Goal: Task Accomplishment & Management: Manage account settings

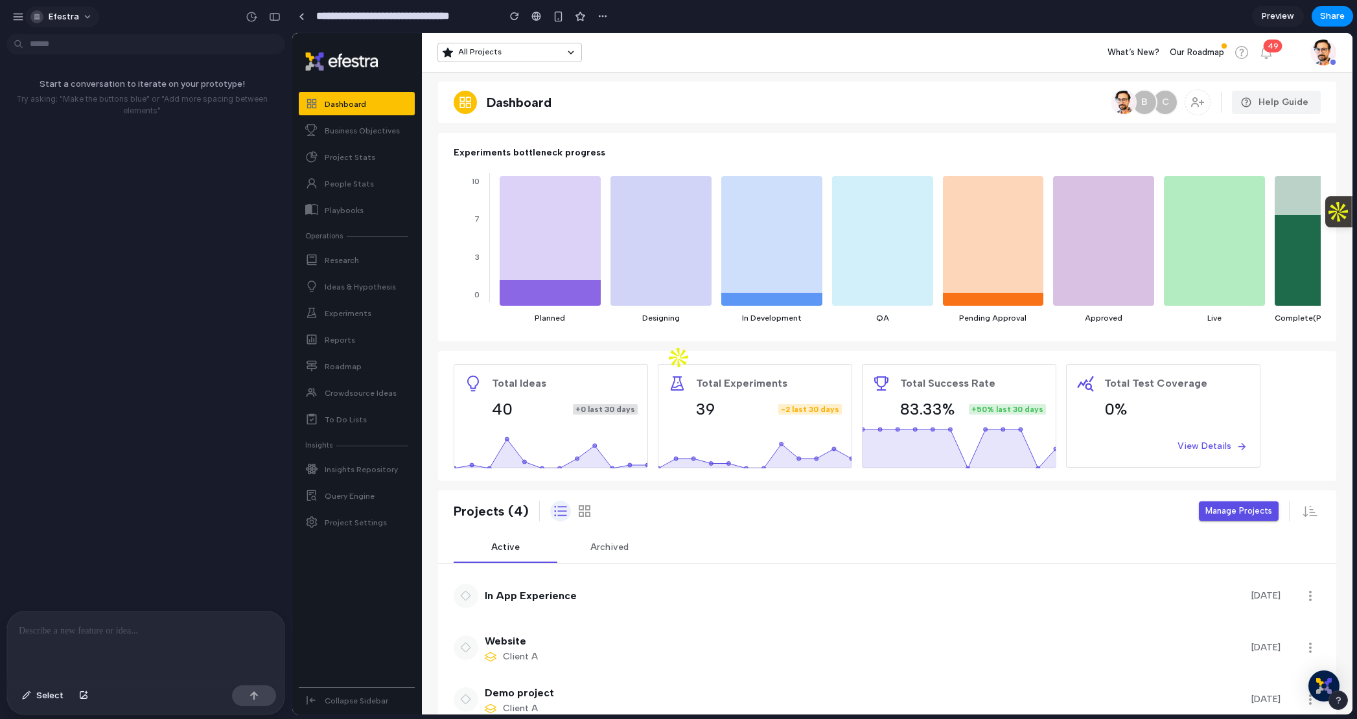
click at [64, 14] on span "Efestra" at bounding box center [64, 16] width 30 height 13
click at [47, 41] on div "Settings" at bounding box center [58, 46] width 51 height 13
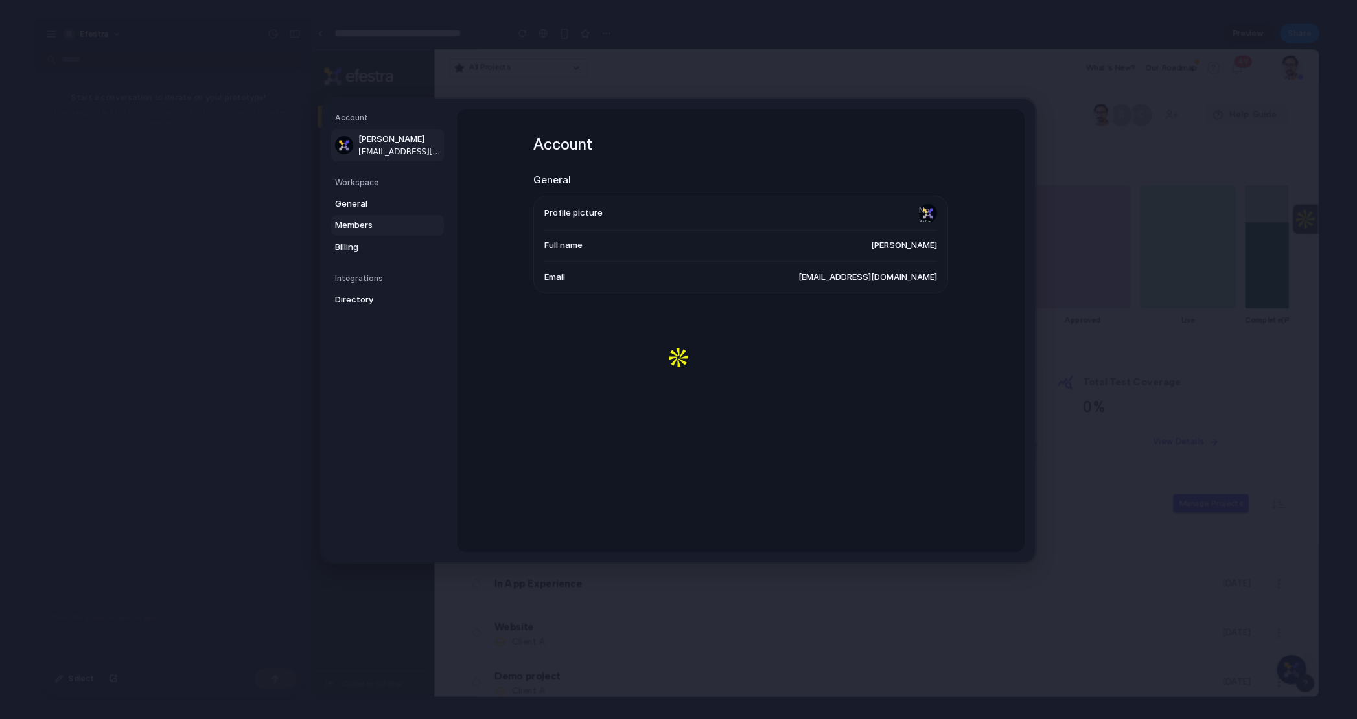
click at [361, 228] on span "Members" at bounding box center [376, 225] width 83 height 13
click at [360, 235] on link "Members" at bounding box center [387, 225] width 113 height 21
click at [354, 249] on span "Billing" at bounding box center [376, 247] width 83 height 13
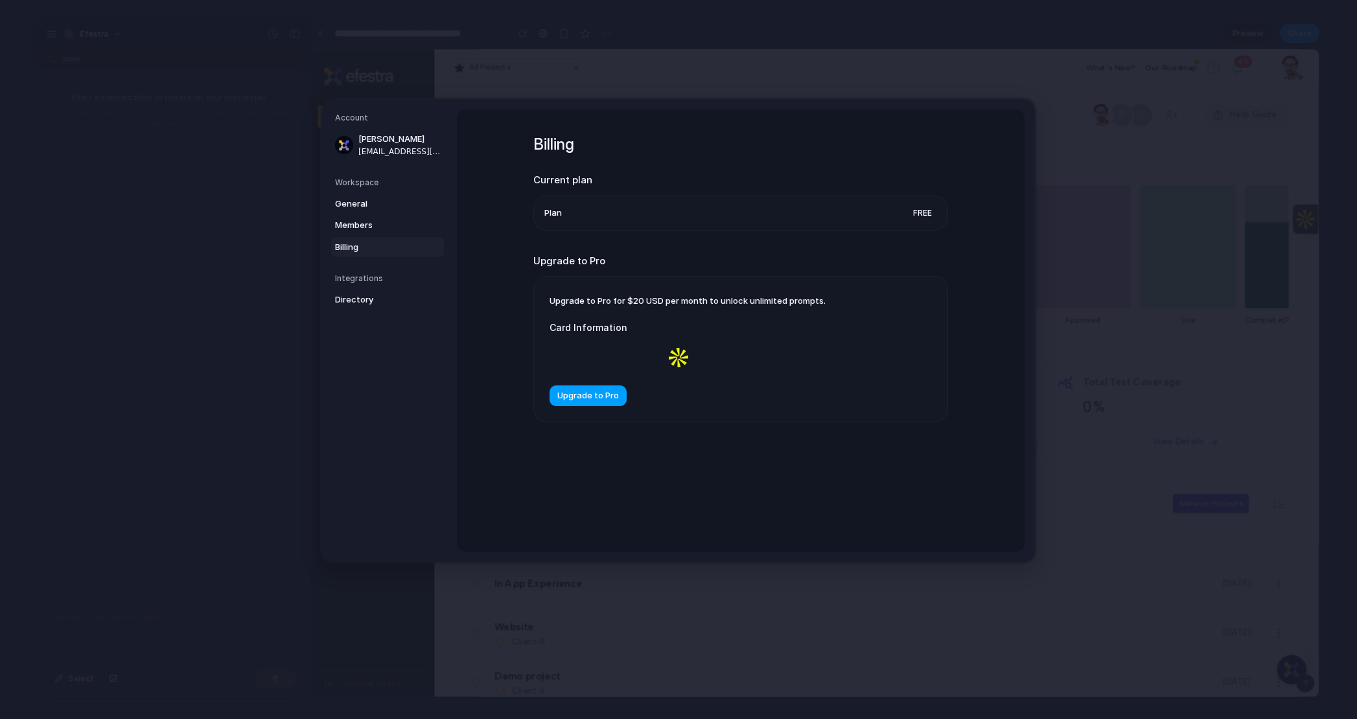
click at [608, 398] on span "Upgrade to Pro" at bounding box center [588, 396] width 62 height 13
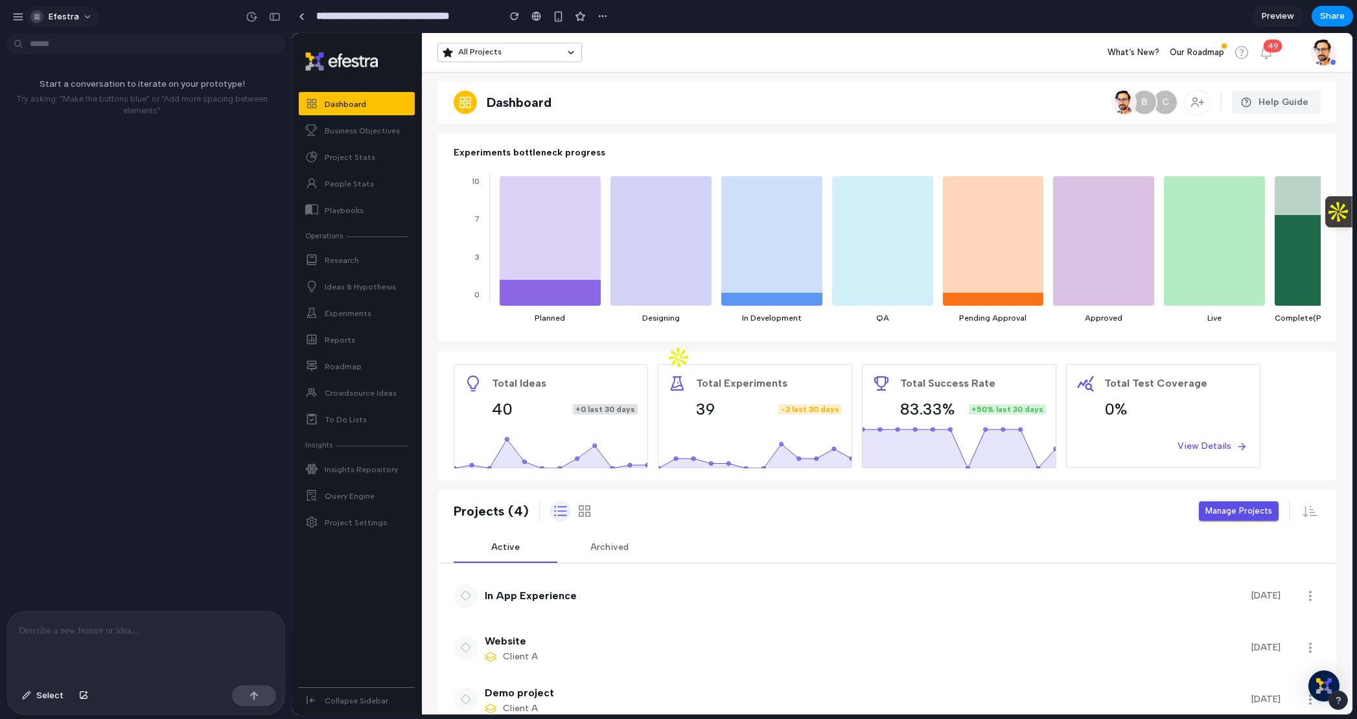
click at [43, 13] on div "Efestra" at bounding box center [54, 16] width 49 height 13
click at [89, 43] on li "Settings" at bounding box center [82, 46] width 108 height 21
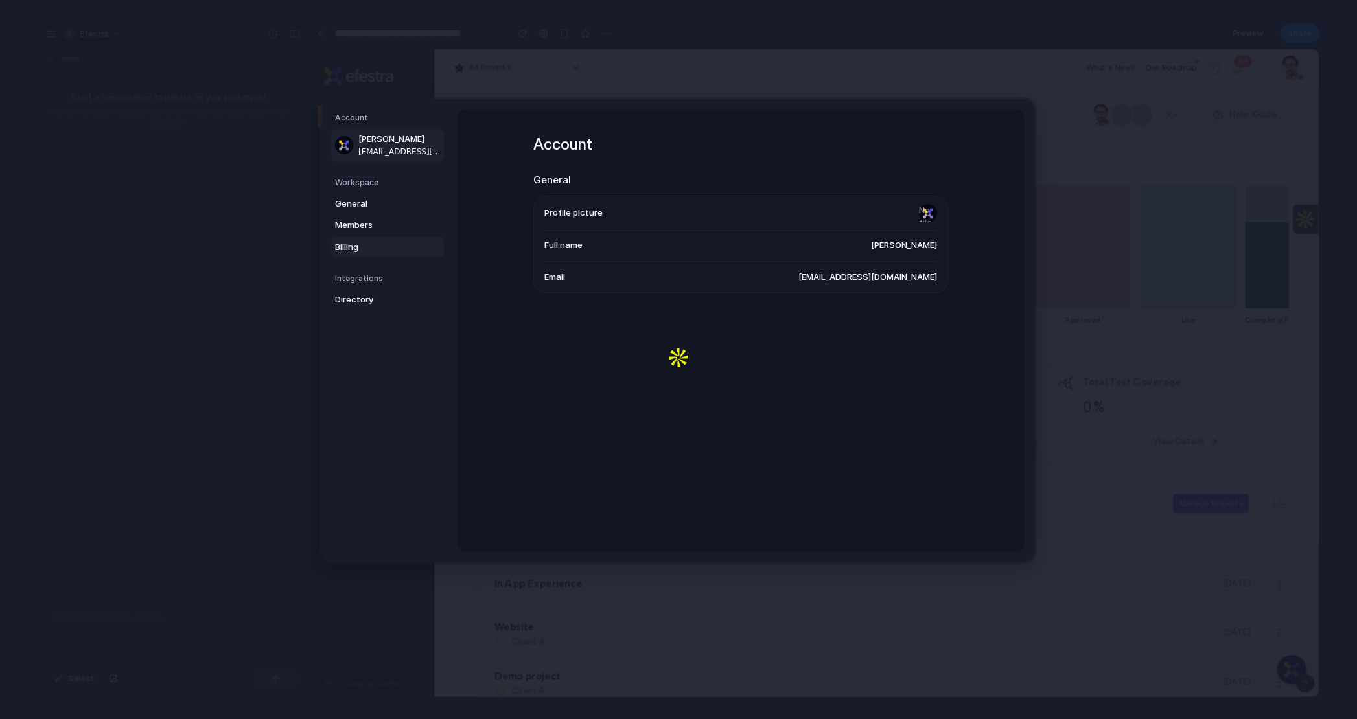
click at [367, 245] on span "Billing" at bounding box center [376, 247] width 83 height 13
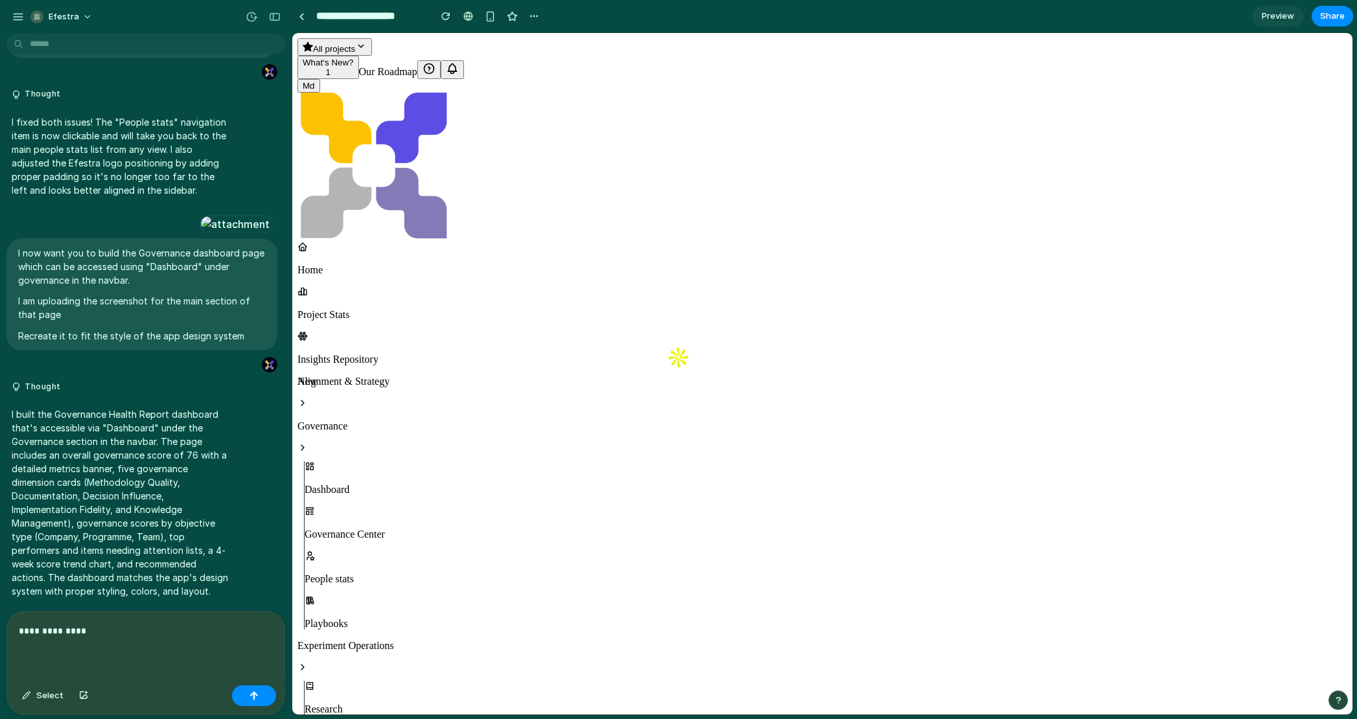
click at [81, 626] on p "**********" at bounding box center [146, 632] width 254 height 16
click at [366, 461] on div "Dashboard" at bounding box center [826, 478] width 1043 height 34
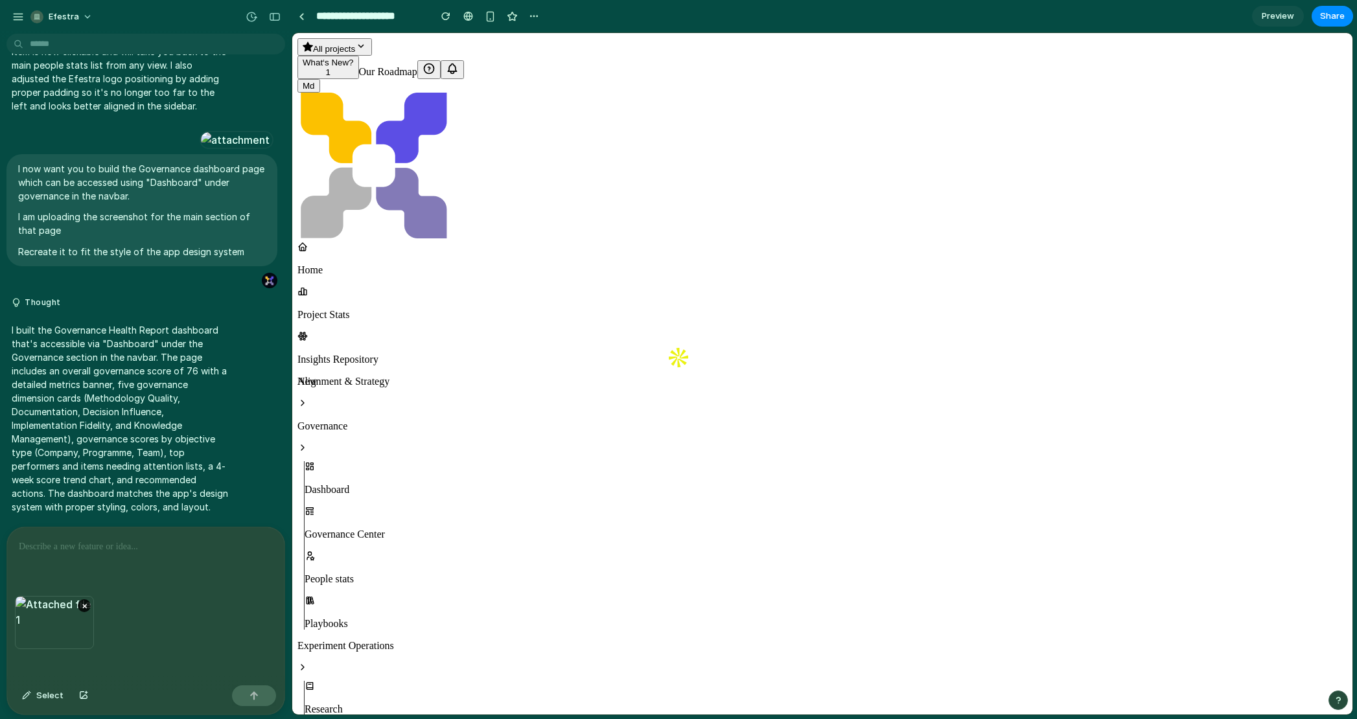
scroll to position [656, 0]
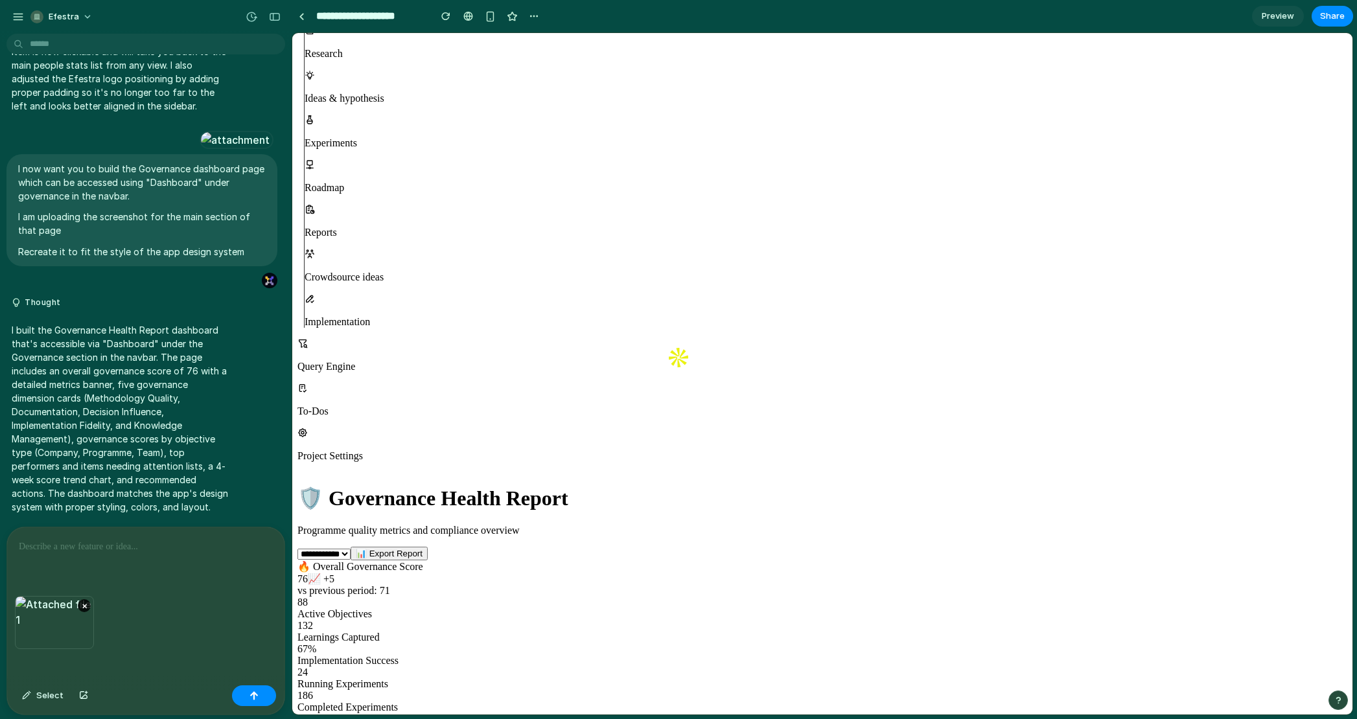
click at [41, 563] on div at bounding box center [145, 562] width 277 height 69
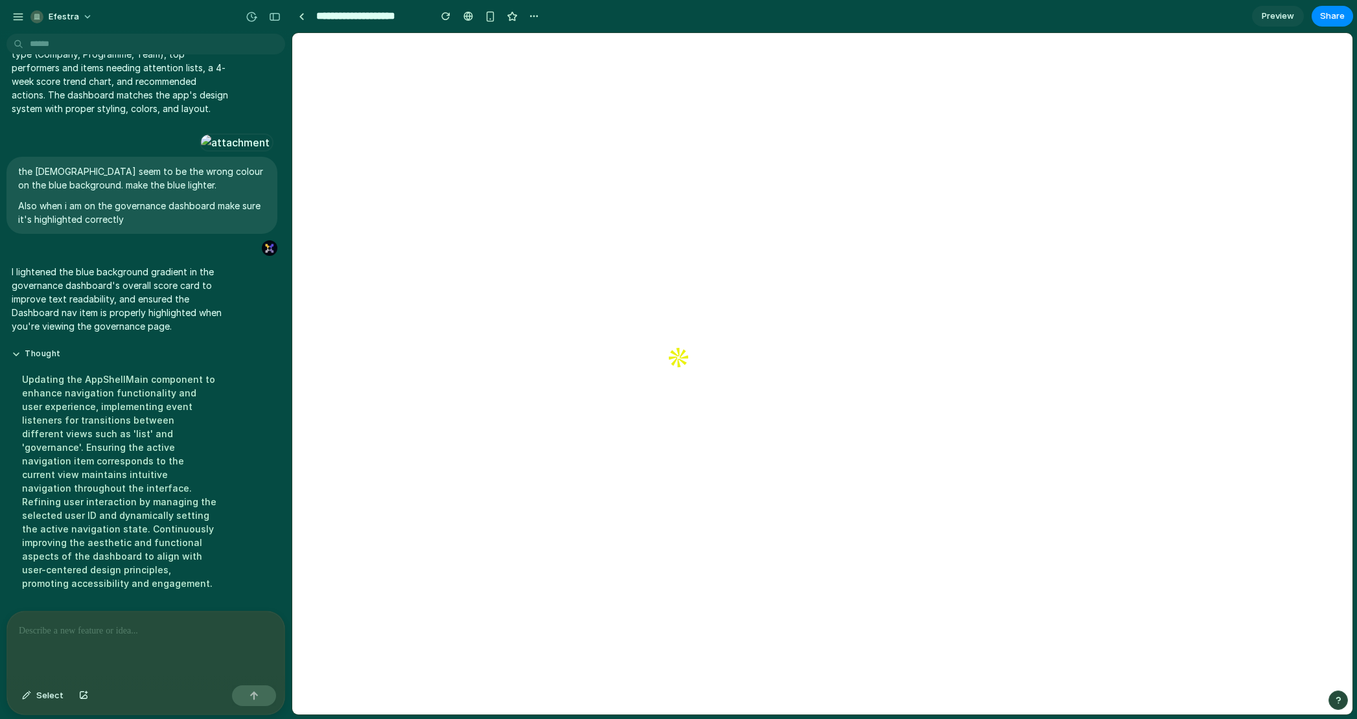
scroll to position [0, 0]
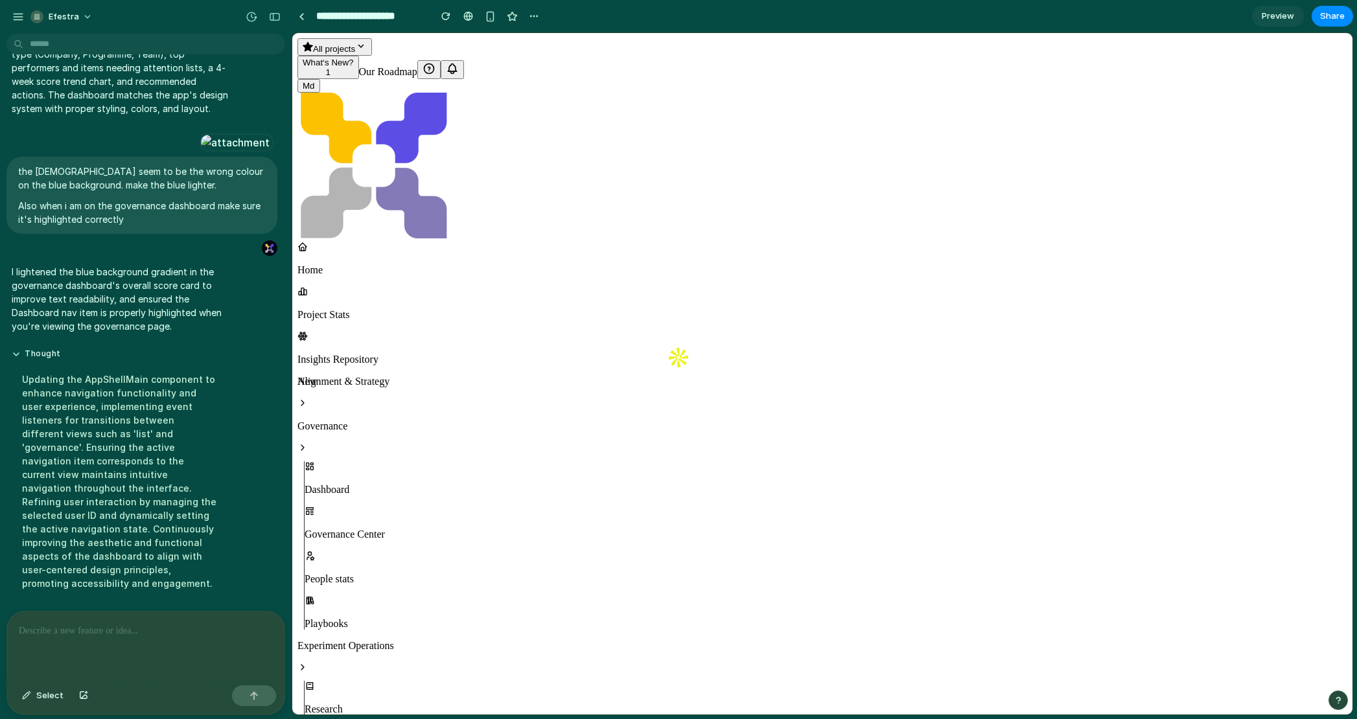
click at [381, 506] on div "Governance Center" at bounding box center [826, 523] width 1043 height 34
click at [380, 529] on p "Governance Center" at bounding box center [826, 535] width 1043 height 12
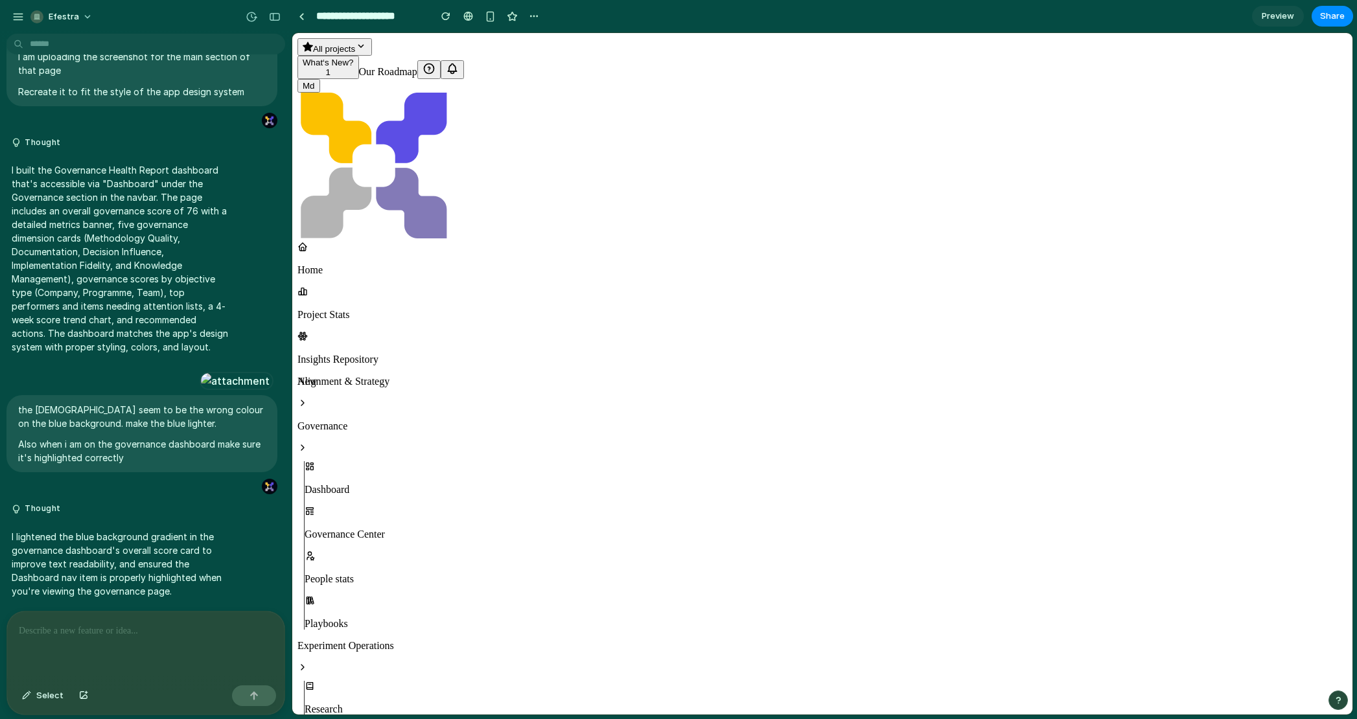
scroll to position [3518, 0]
click at [378, 529] on p "Governance Center" at bounding box center [826, 535] width 1043 height 12
click at [373, 529] on p "Governance Center" at bounding box center [826, 535] width 1043 height 12
click at [367, 551] on div "People stats" at bounding box center [826, 568] width 1043 height 34
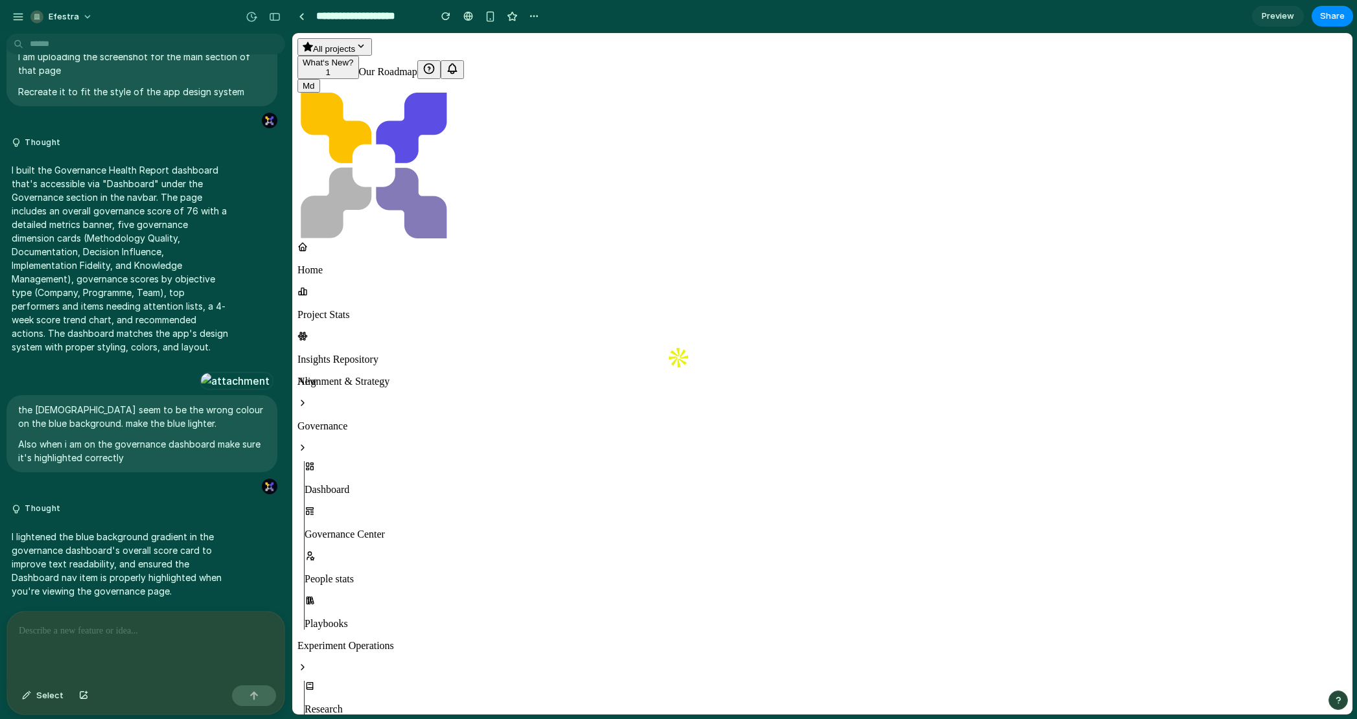
click at [367, 574] on p "People stats" at bounding box center [826, 580] width 1043 height 12
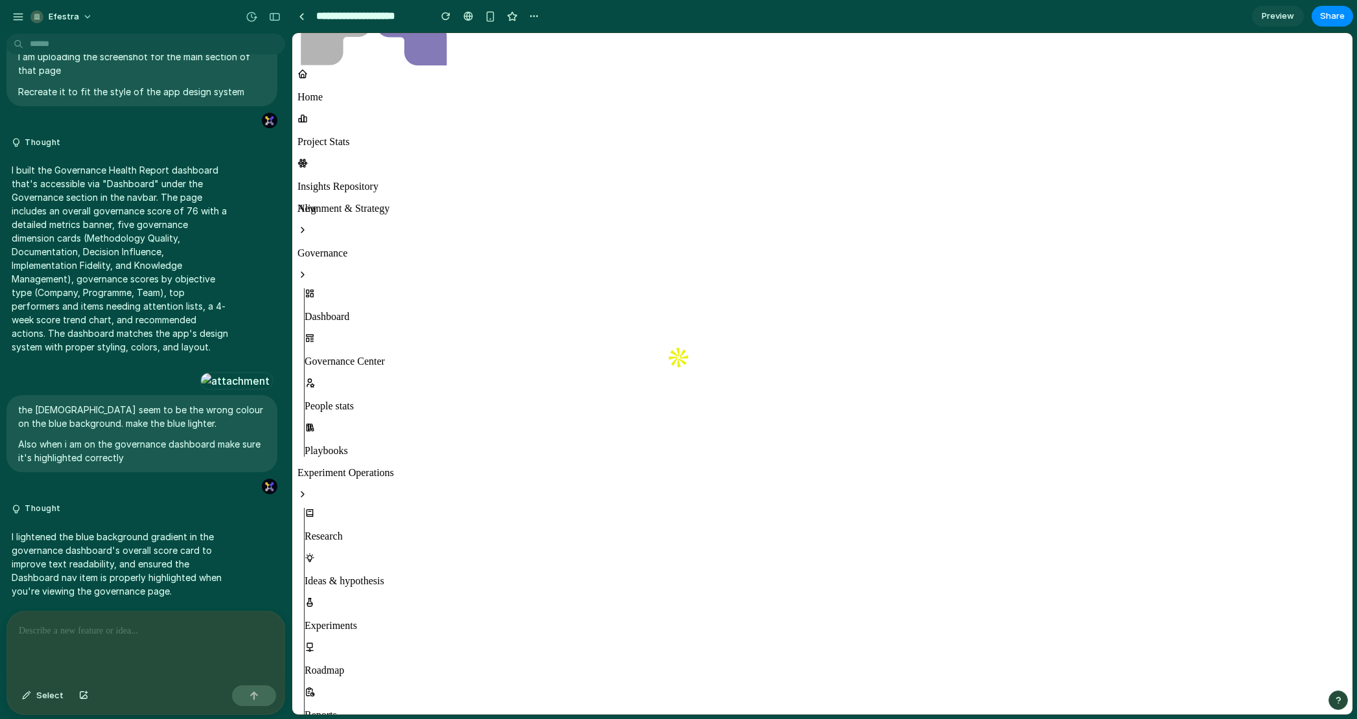
scroll to position [211, 0]
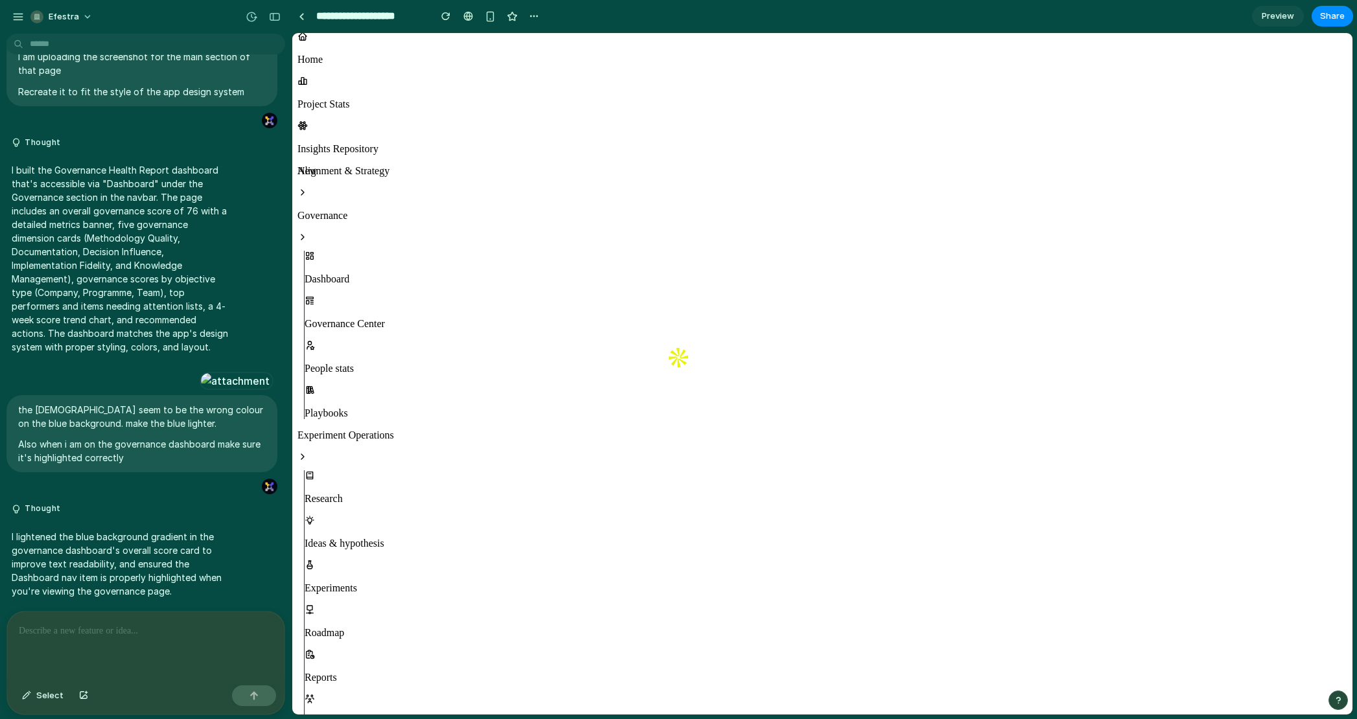
click at [124, 629] on p at bounding box center [146, 632] width 254 height 16
click at [362, 251] on div "Dashboard" at bounding box center [826, 268] width 1043 height 34
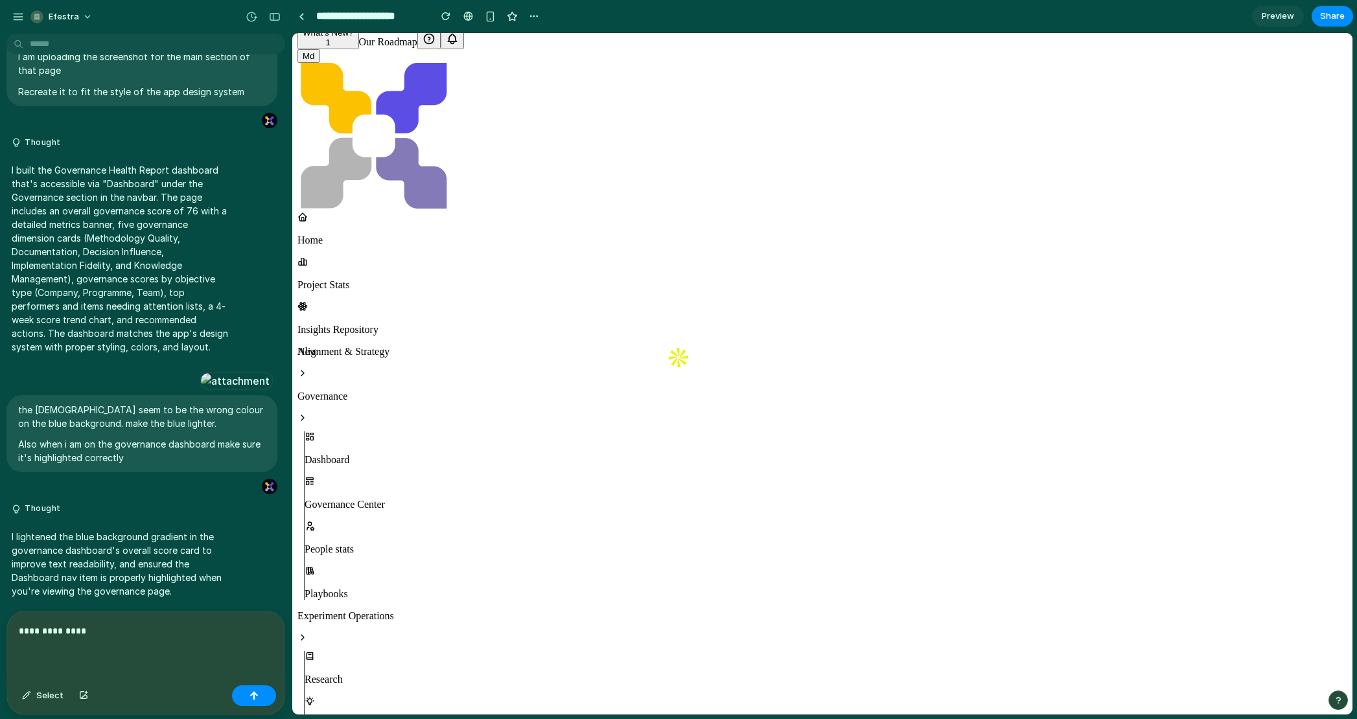
scroll to position [0, 0]
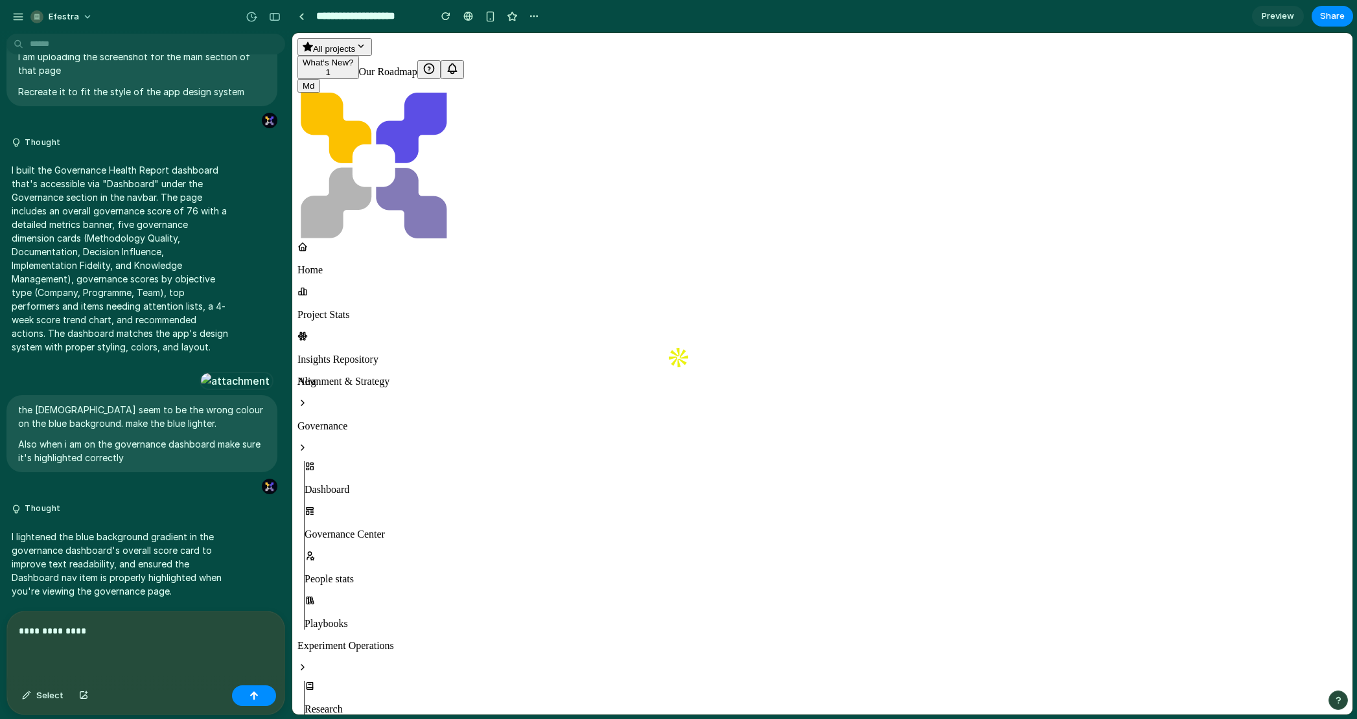
drag, startPoint x: 643, startPoint y: 184, endPoint x: 1231, endPoint y: 327, distance: 605.1
copy div "88 Active Objectives 132 Learnings Captured 67% Implementation Success 24 Runni…"
click at [85, 626] on p "**********" at bounding box center [146, 632] width 254 height 16
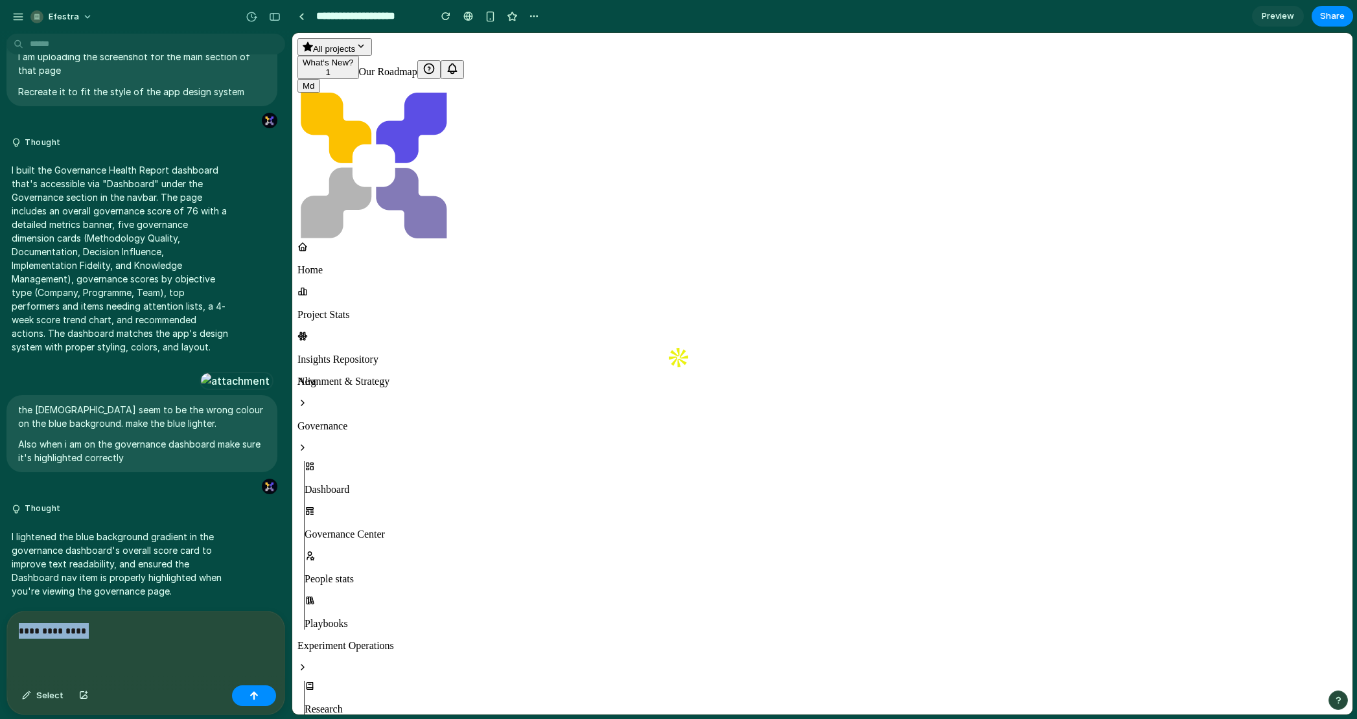
click at [85, 626] on p "**********" at bounding box center [146, 632] width 254 height 16
click at [84, 692] on div "button" at bounding box center [83, 696] width 9 height 8
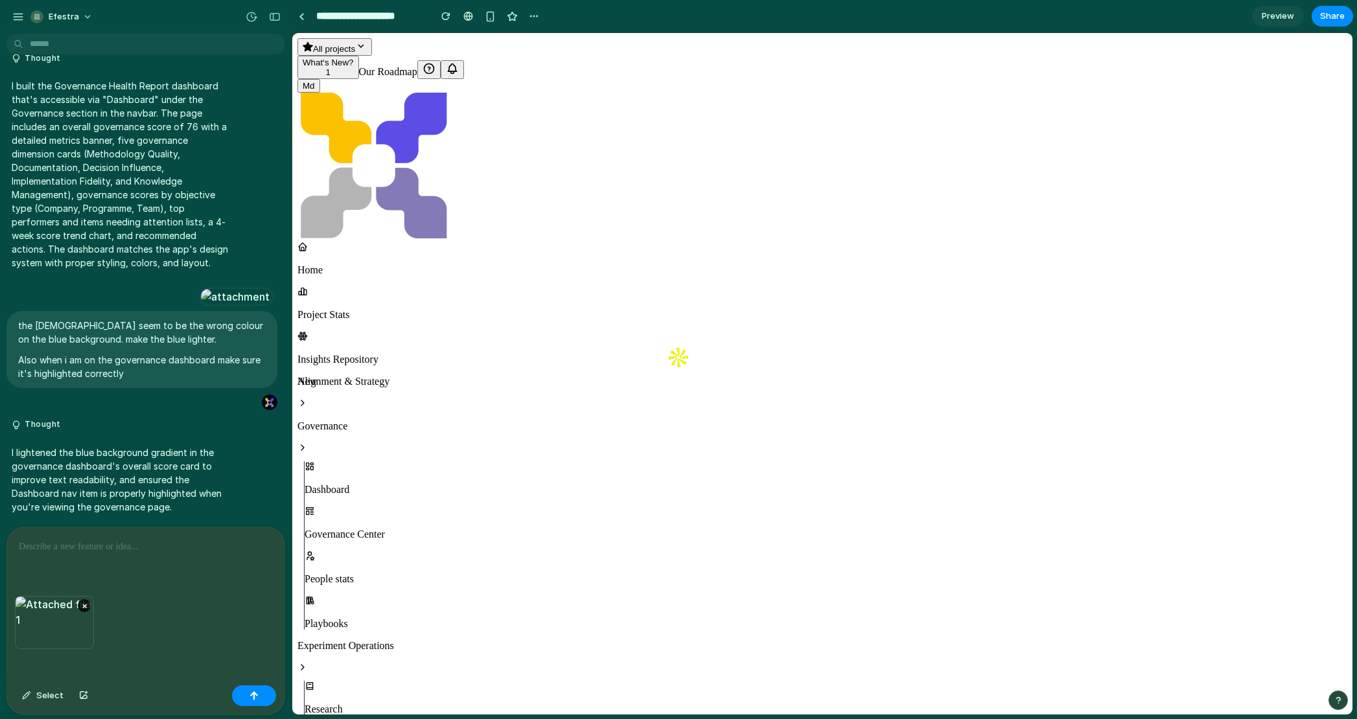
click at [95, 554] on p at bounding box center [146, 547] width 254 height 16
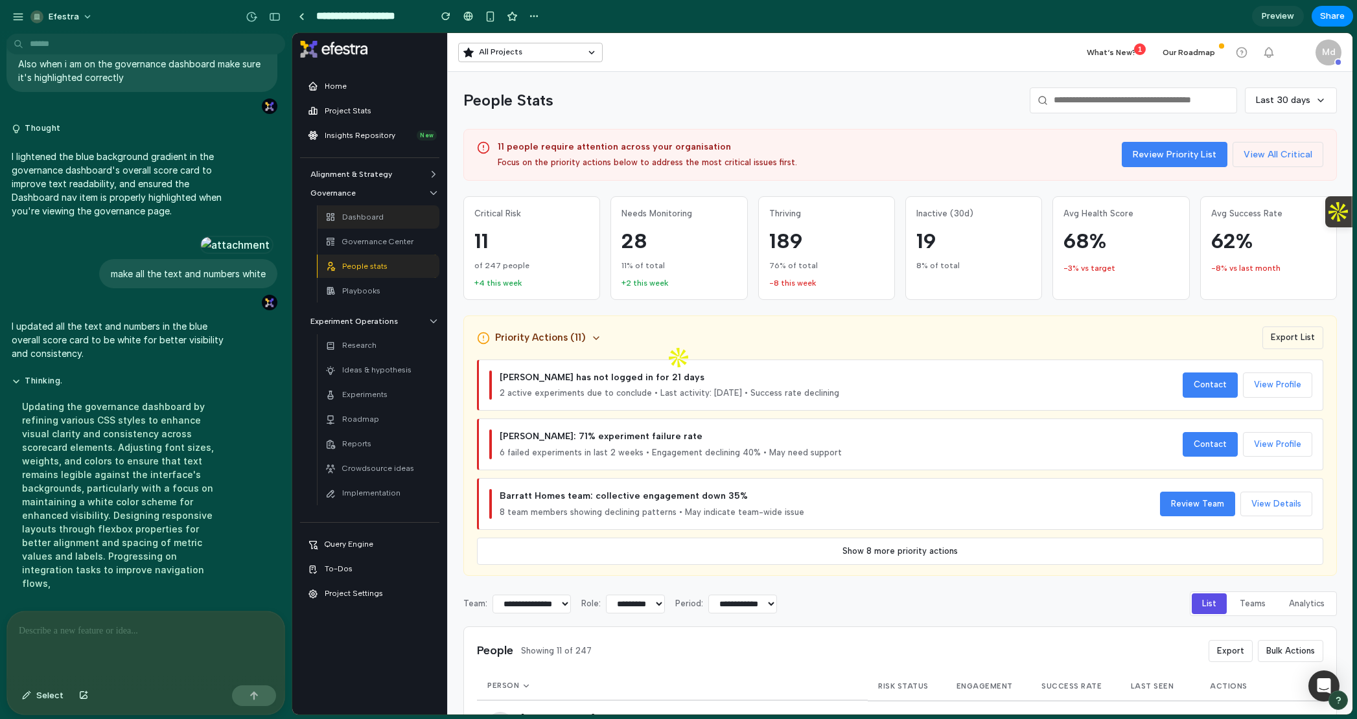
click at [377, 209] on div "Dashboard" at bounding box center [354, 217] width 58 height 18
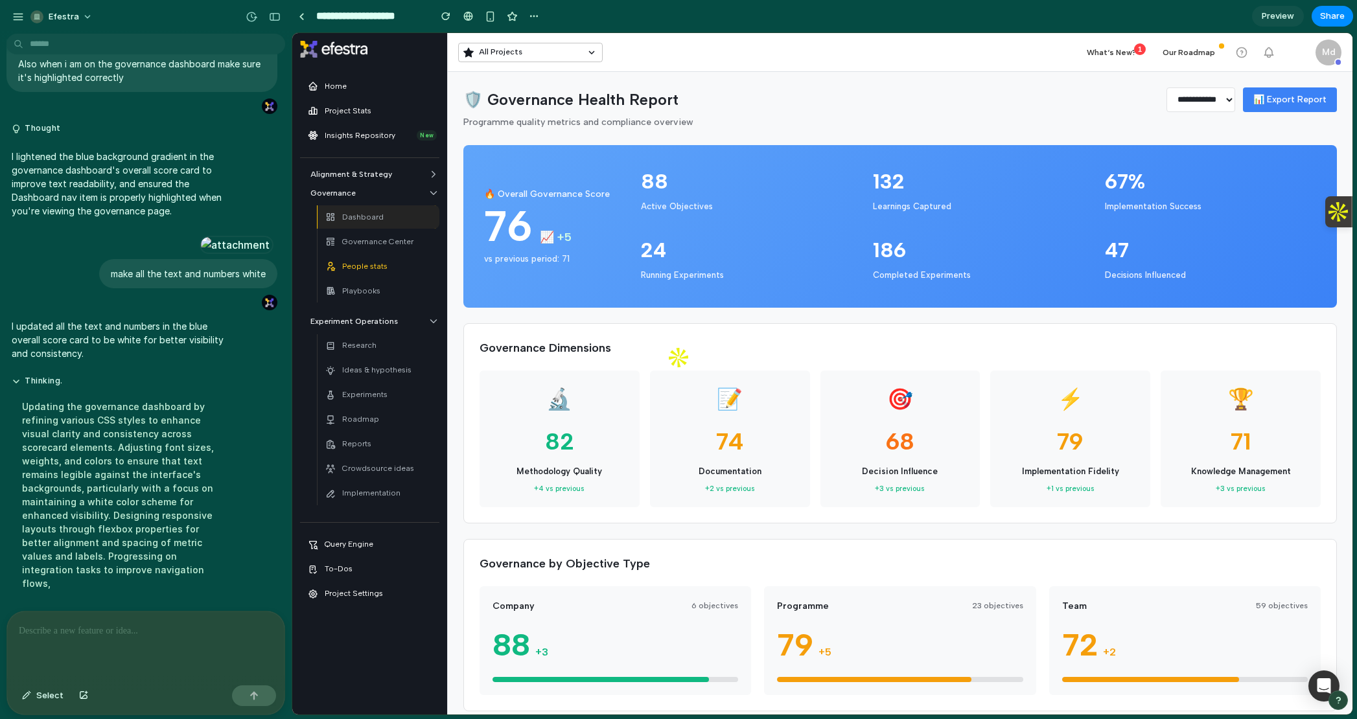
click at [112, 643] on div at bounding box center [145, 646] width 277 height 69
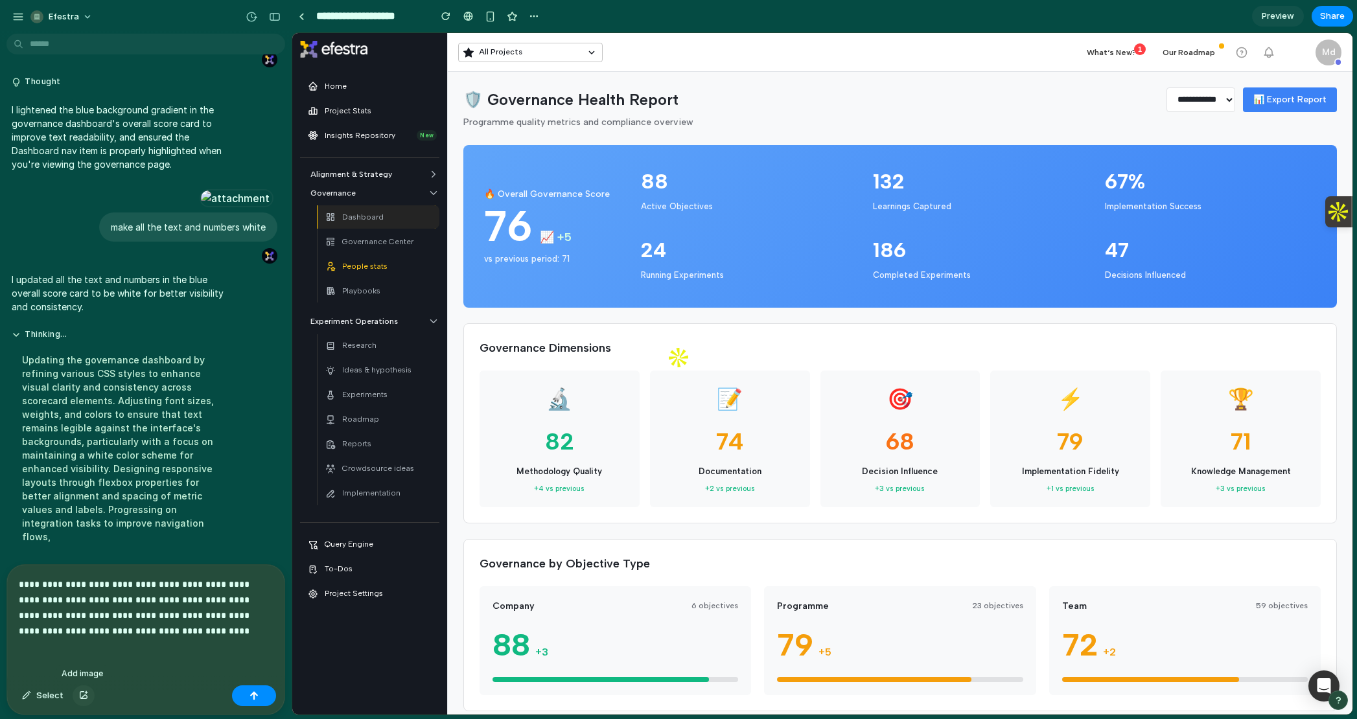
click at [73, 695] on button "button" at bounding box center [84, 696] width 22 height 21
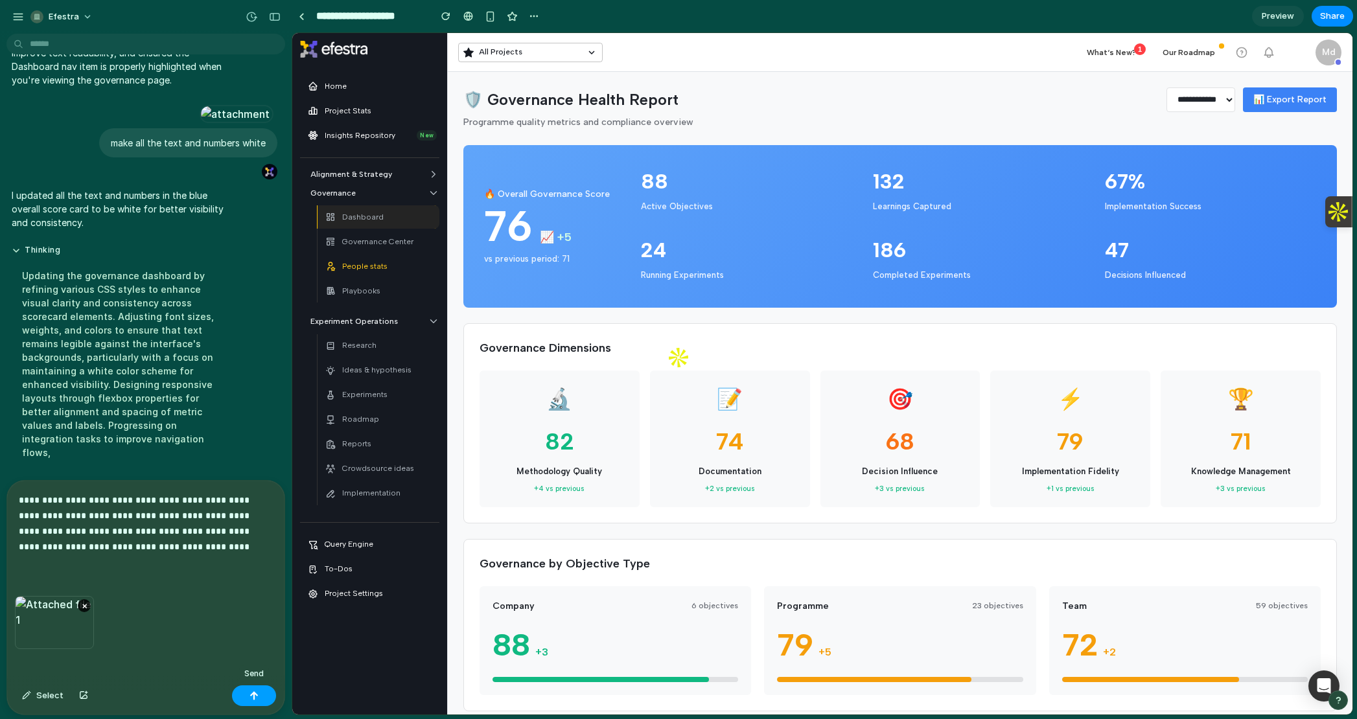
click at [253, 699] on div "button" at bounding box center [254, 696] width 9 height 9
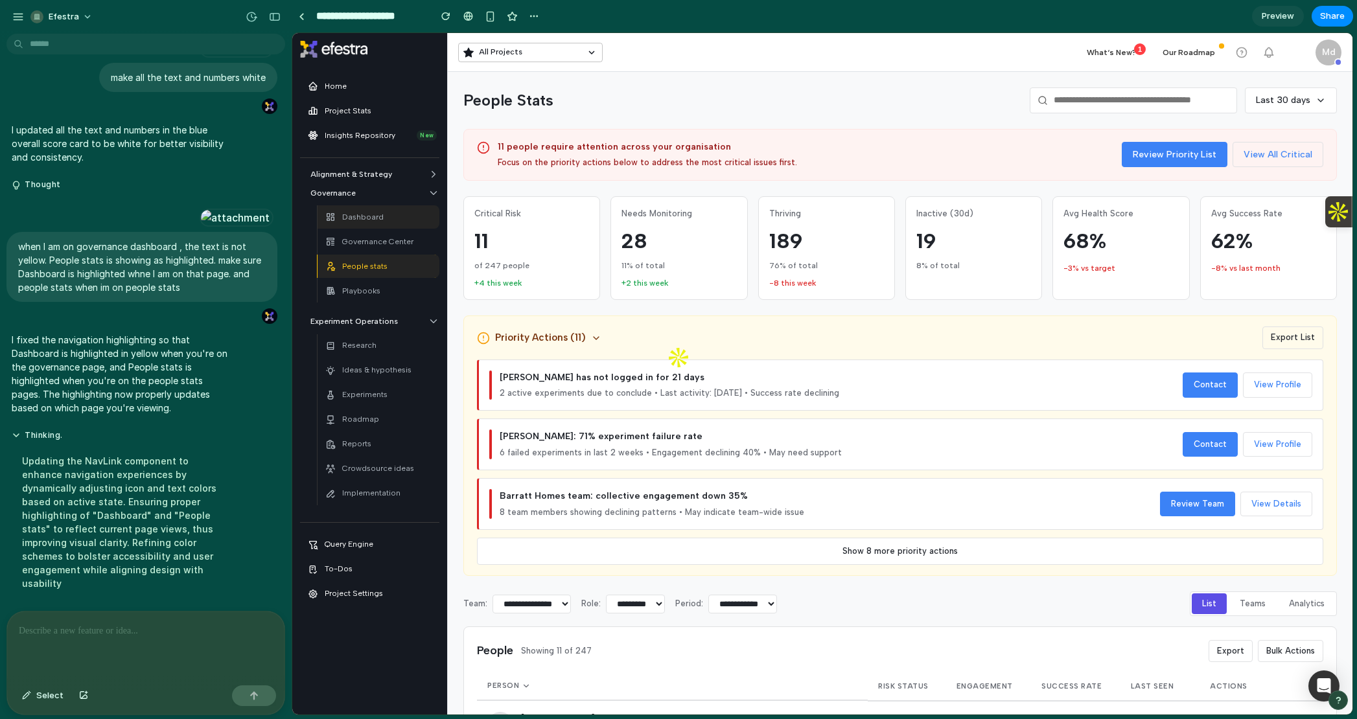
click at [388, 222] on div "Dashboard" at bounding box center [378, 217] width 106 height 18
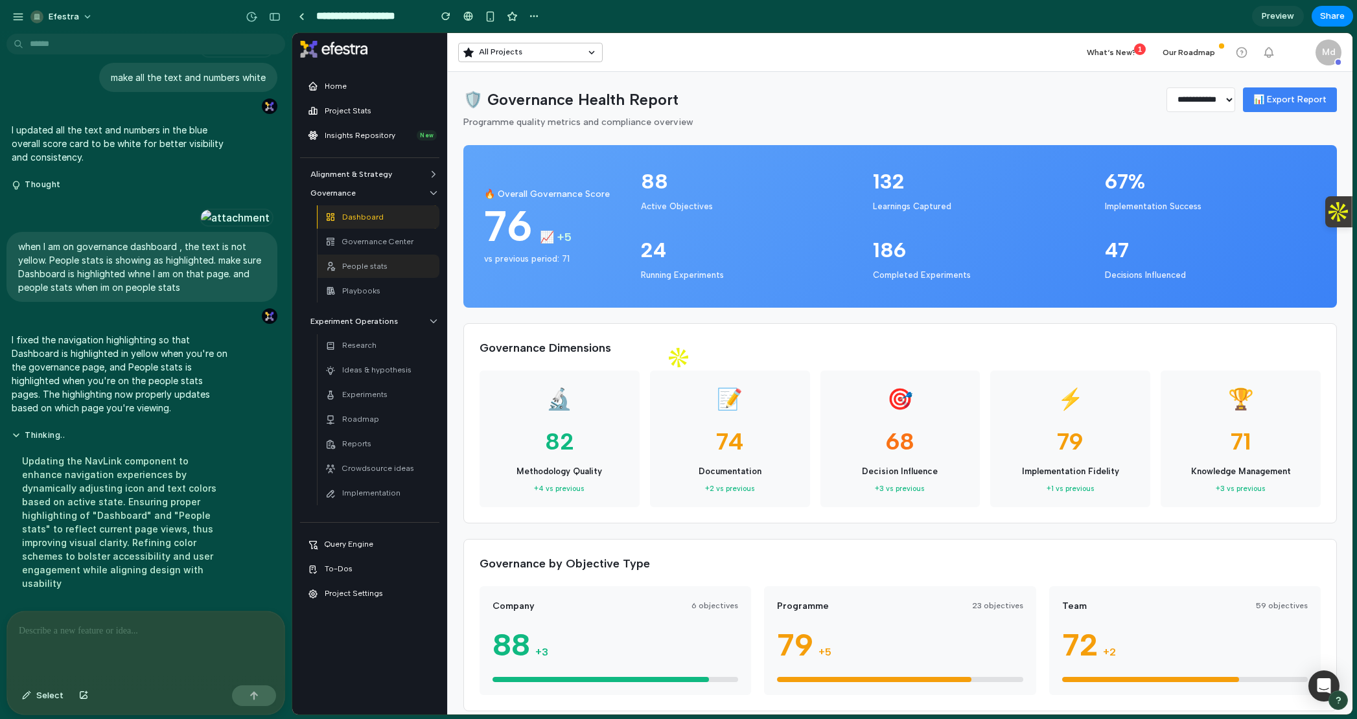
click at [402, 274] on div "People stats" at bounding box center [378, 266] width 106 height 18
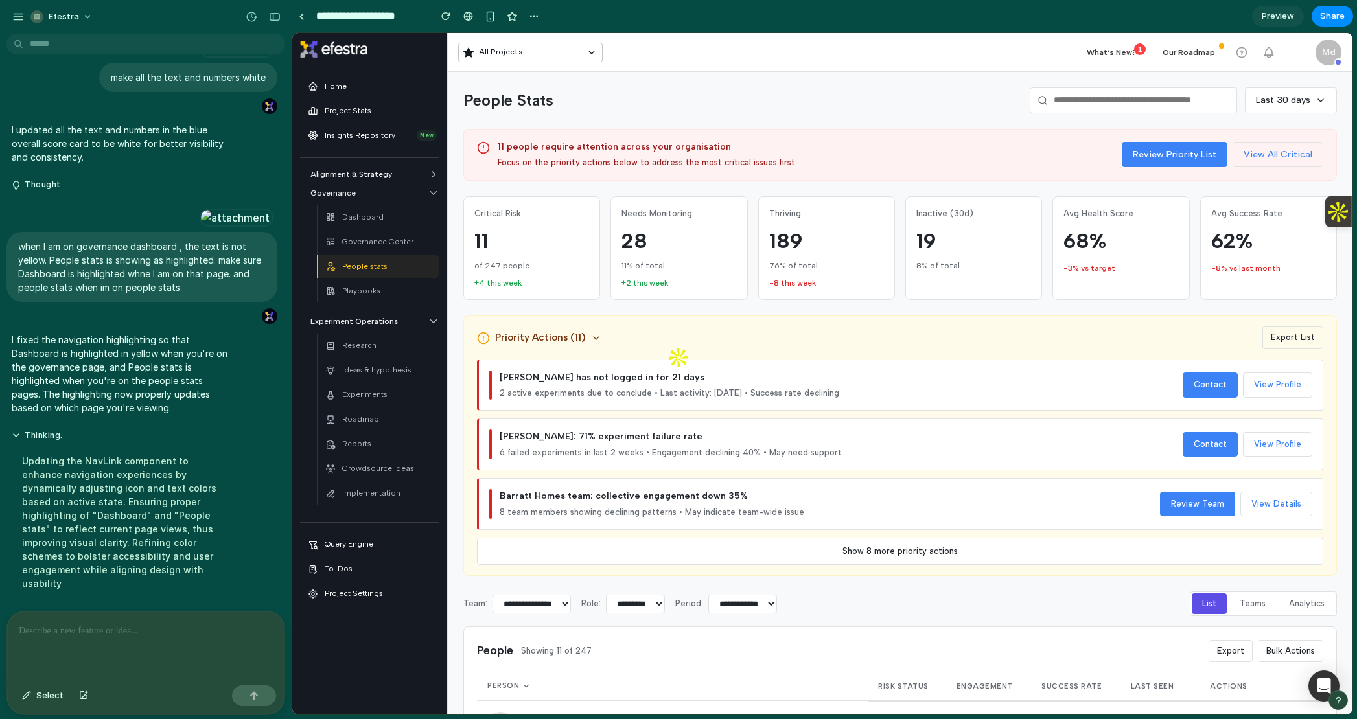
click at [328, 14] on input "**********" at bounding box center [370, 16] width 112 height 23
click at [304, 18] on link at bounding box center [301, 15] width 19 height 19
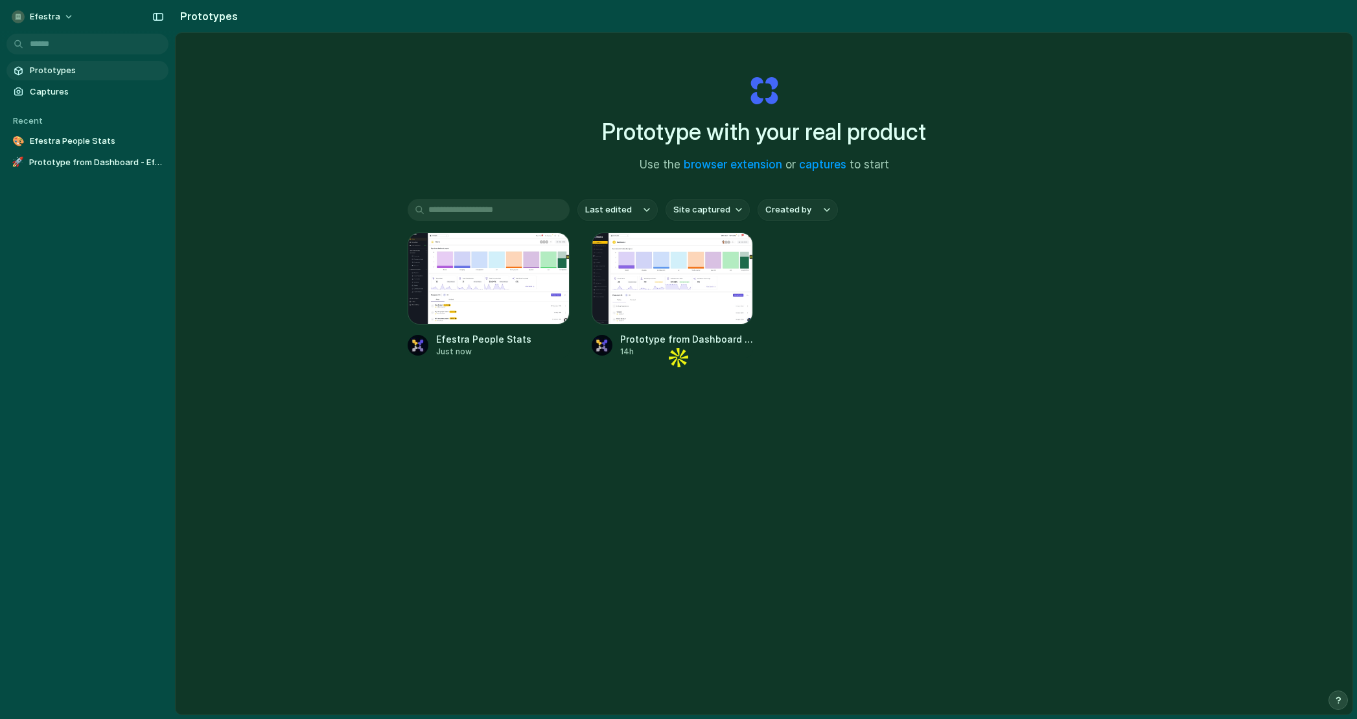
click at [69, 130] on section "Recent 🎨 Efestra People Stats 🚀 Prototype from Dashboard - Efestra" at bounding box center [87, 137] width 175 height 71
click at [72, 136] on span "Efestra People Stats" at bounding box center [97, 141] width 134 height 13
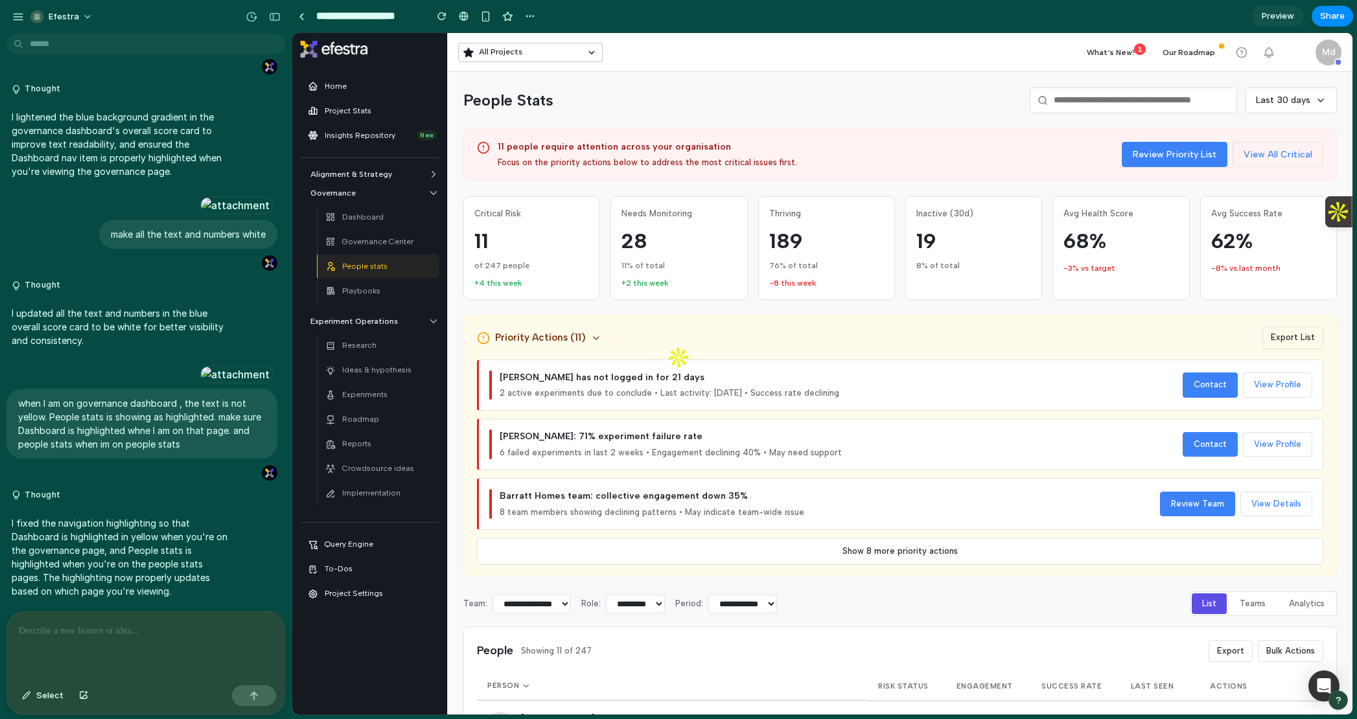
click at [1275, 17] on span "Preview" at bounding box center [1278, 16] width 32 height 13
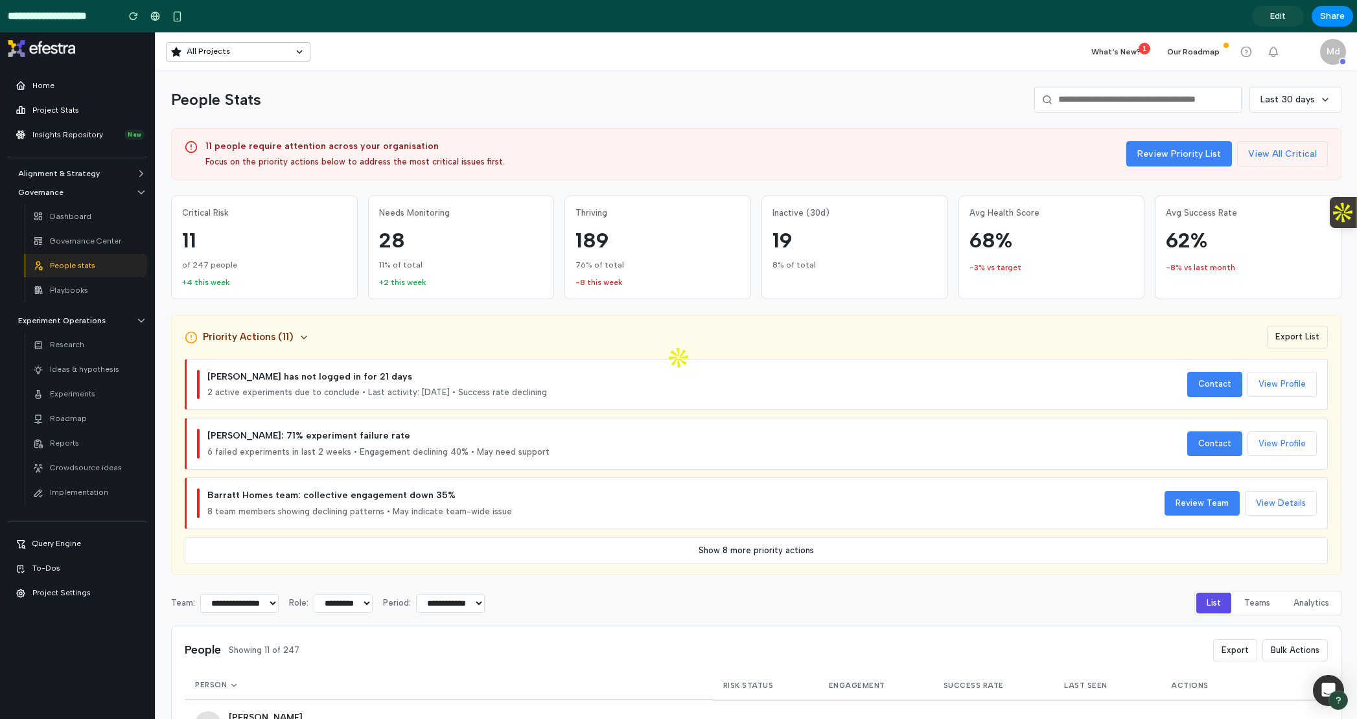
click at [109, 266] on div "People stats" at bounding box center [86, 266] width 106 height 18
click at [89, 223] on div "Dashboard" at bounding box center [86, 216] width 106 height 18
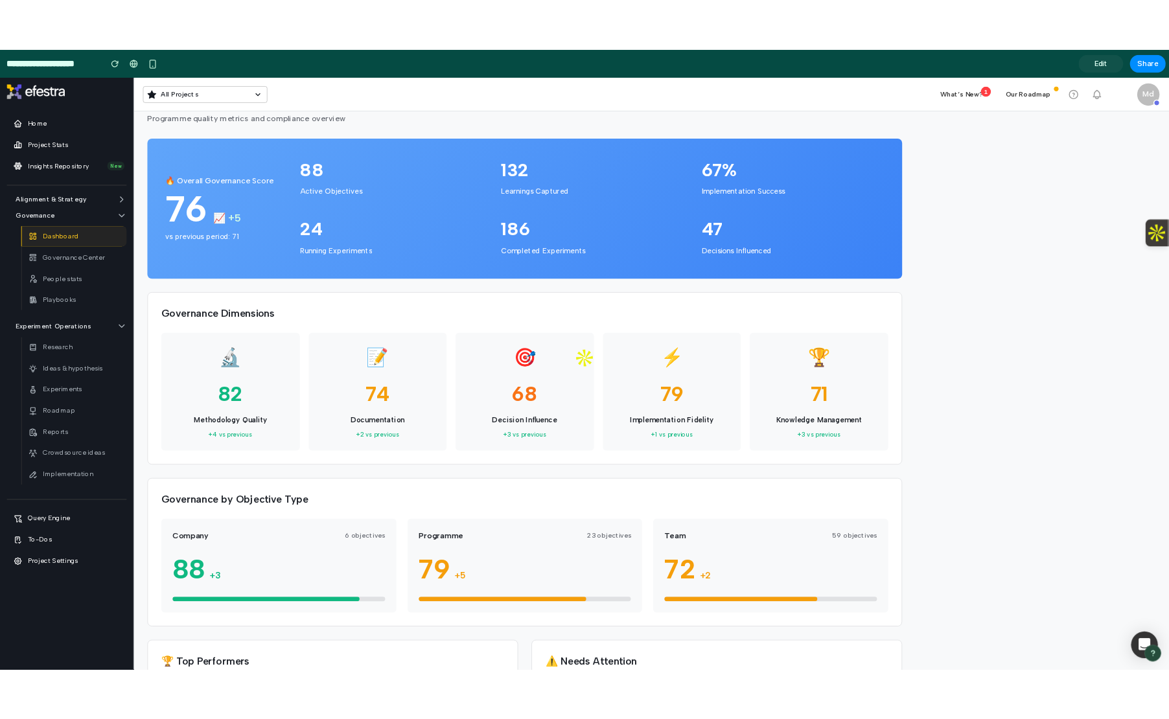
scroll to position [45, 0]
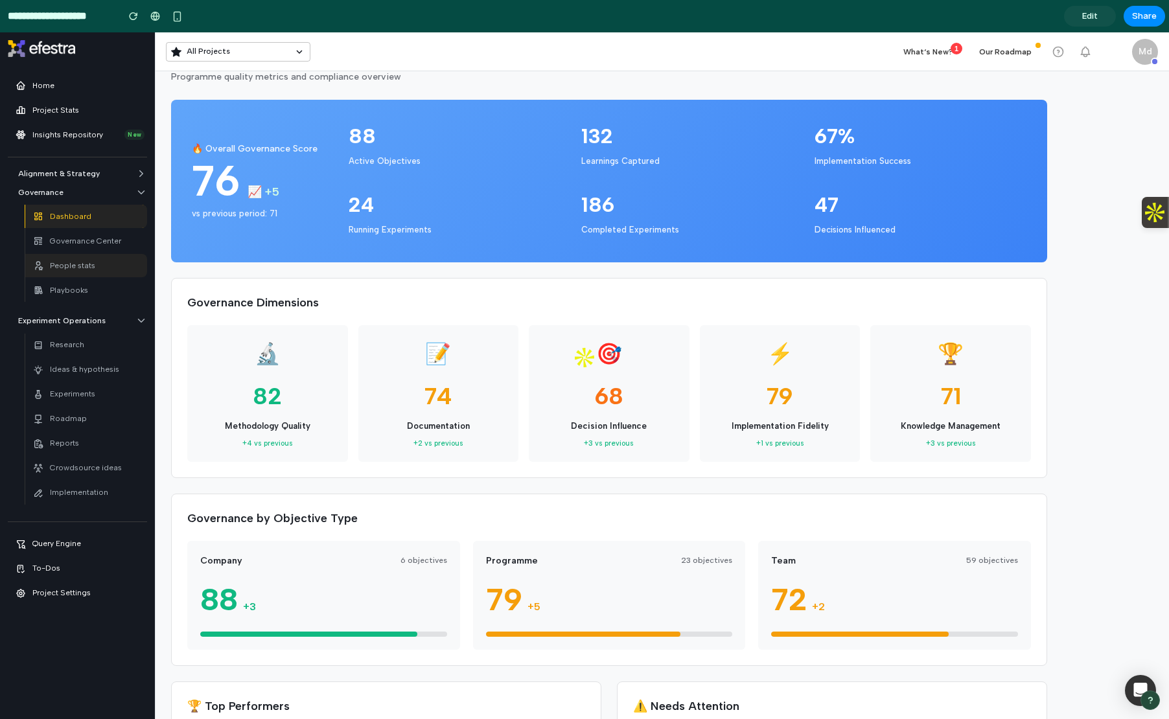
click at [59, 270] on p "People stats" at bounding box center [72, 266] width 45 height 12
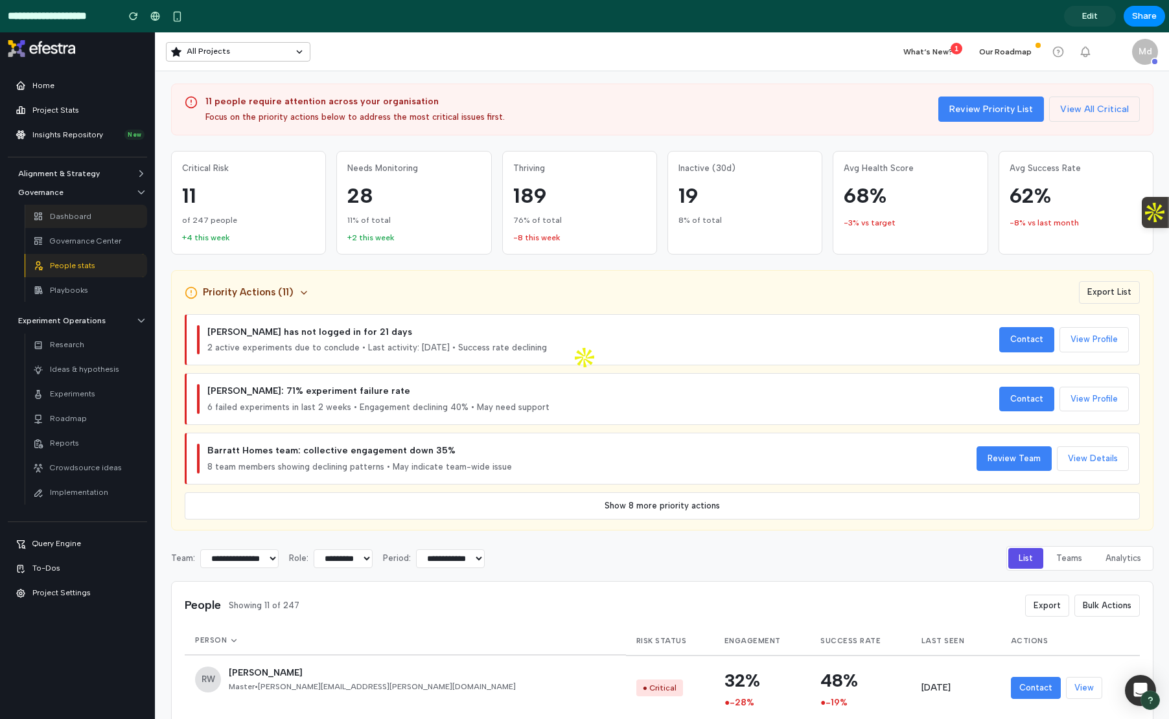
click at [65, 218] on p "Dashboard" at bounding box center [70, 217] width 41 height 12
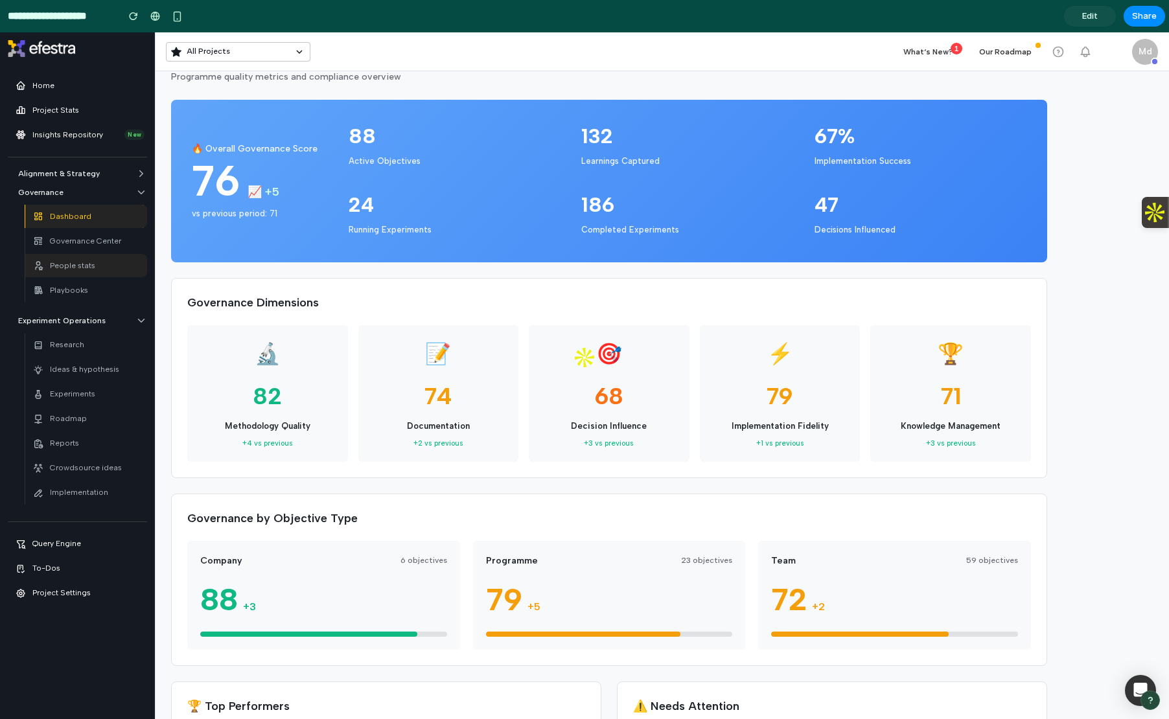
click at [65, 262] on p "People stats" at bounding box center [72, 266] width 45 height 12
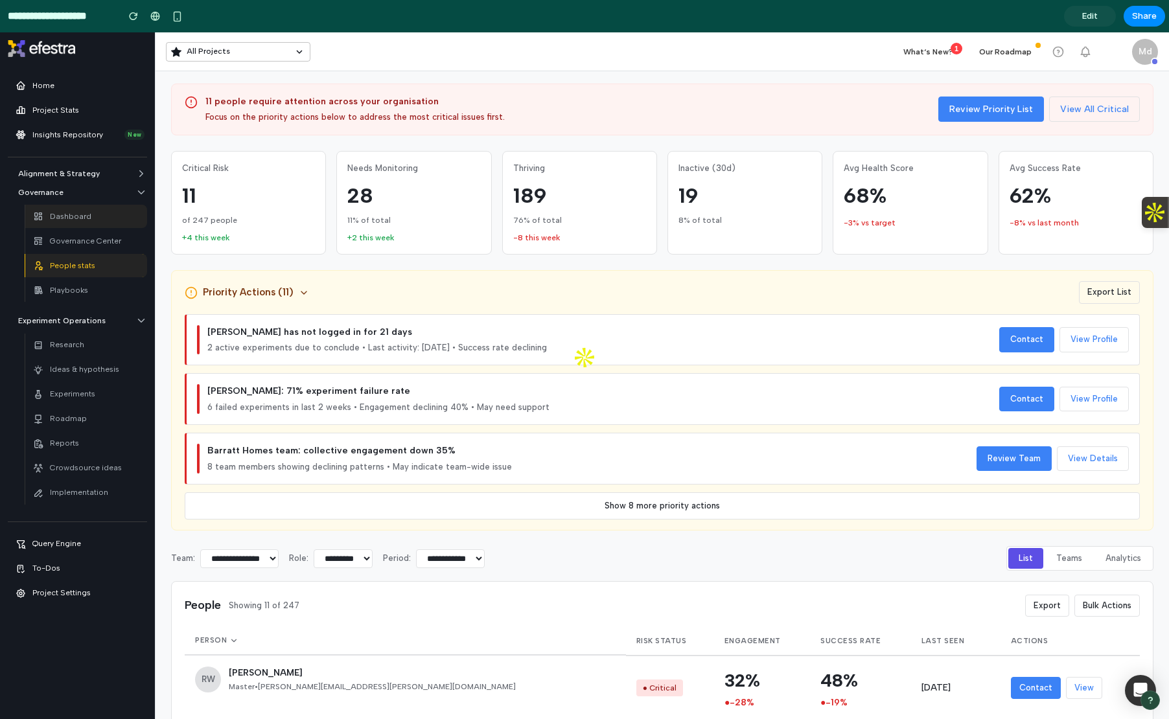
click at [99, 216] on div "Dashboard" at bounding box center [86, 216] width 106 height 18
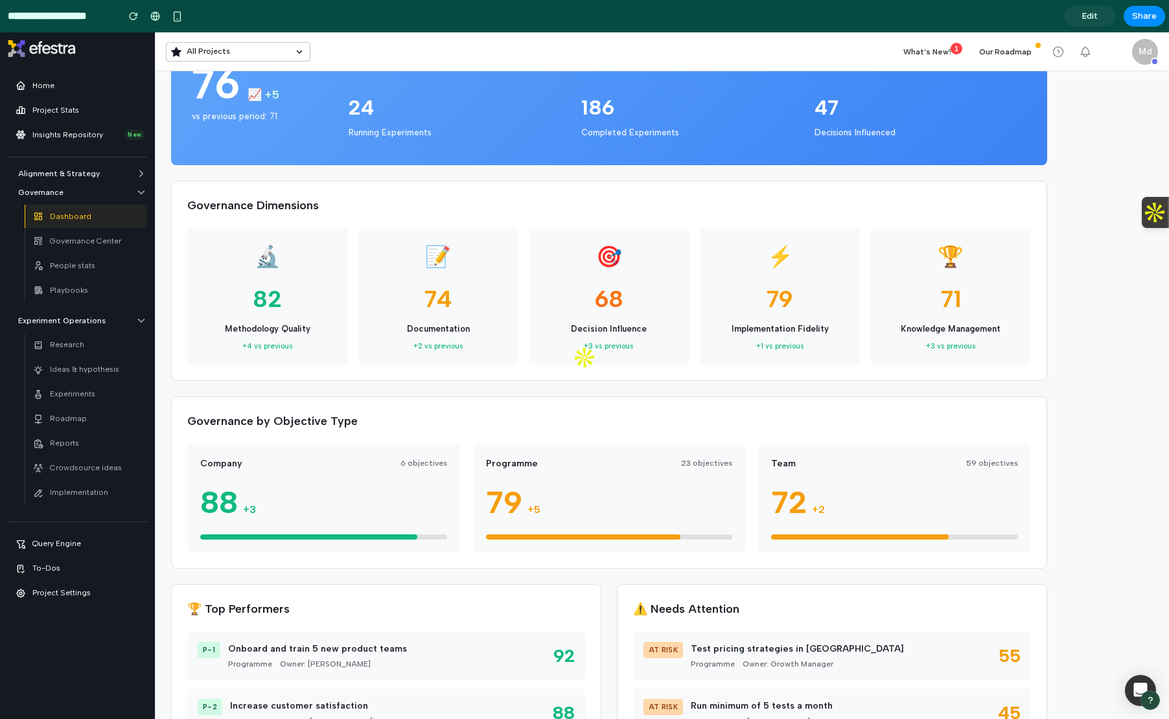
scroll to position [0, 0]
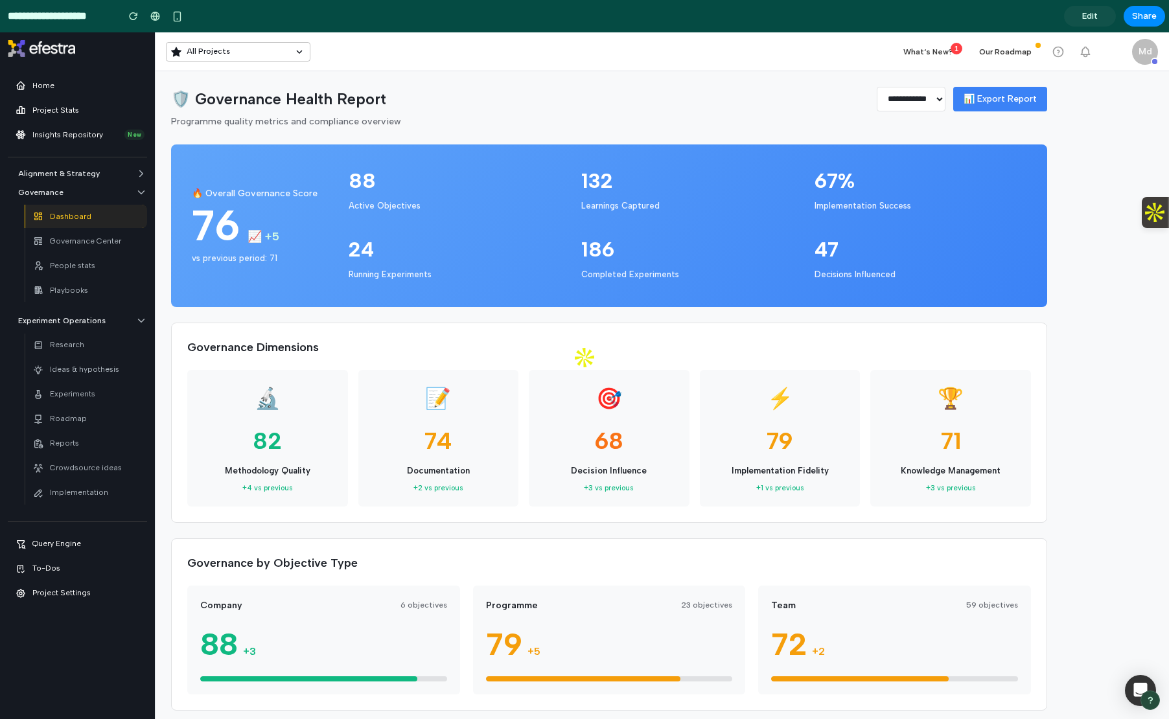
click at [132, 168] on link "Alignment & Strategy" at bounding box center [82, 174] width 129 height 12
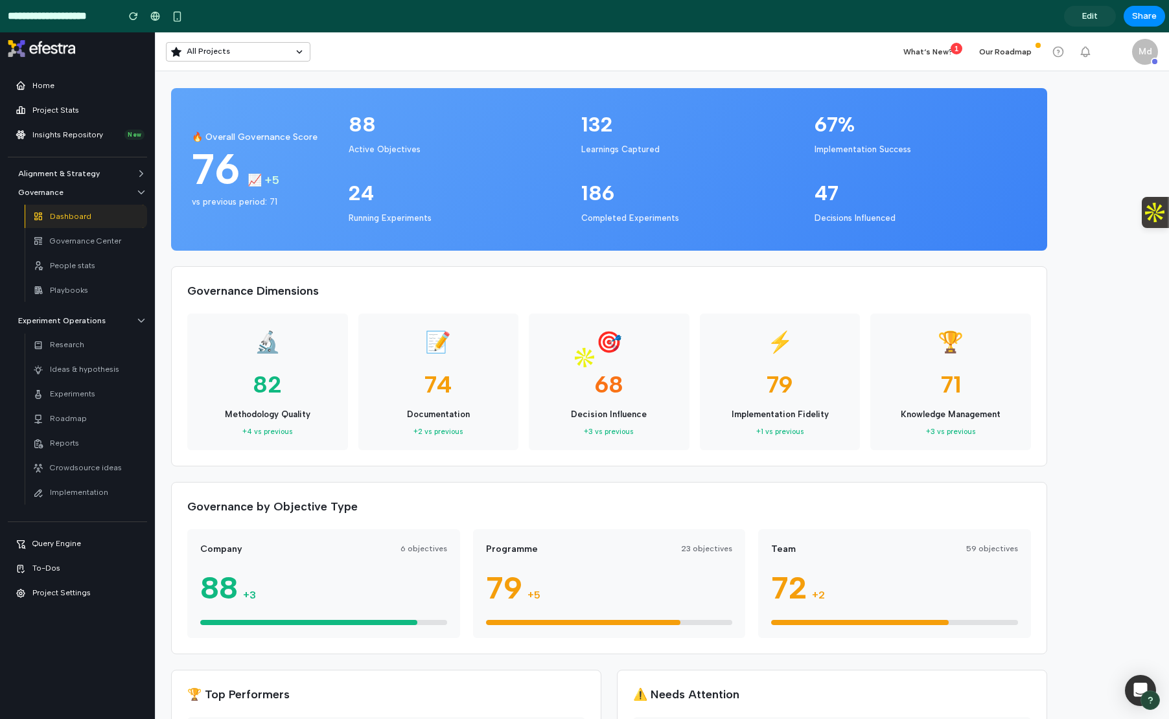
scroll to position [59, 0]
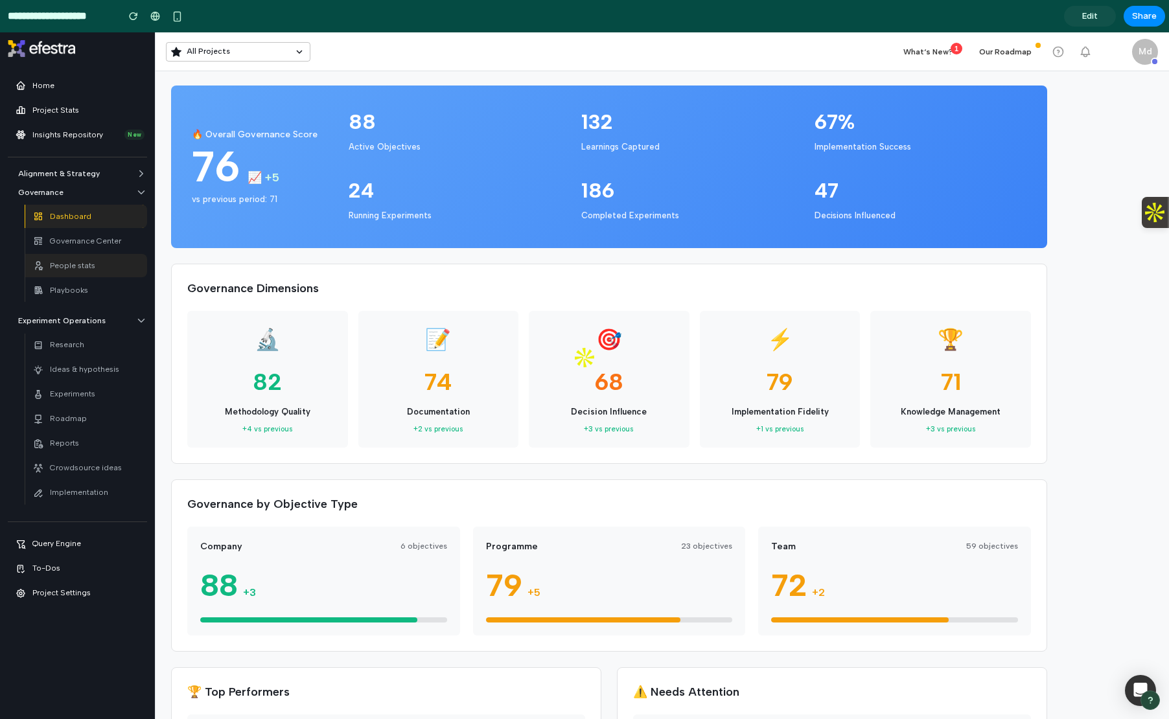
click at [78, 274] on div "People stats" at bounding box center [64, 266] width 62 height 18
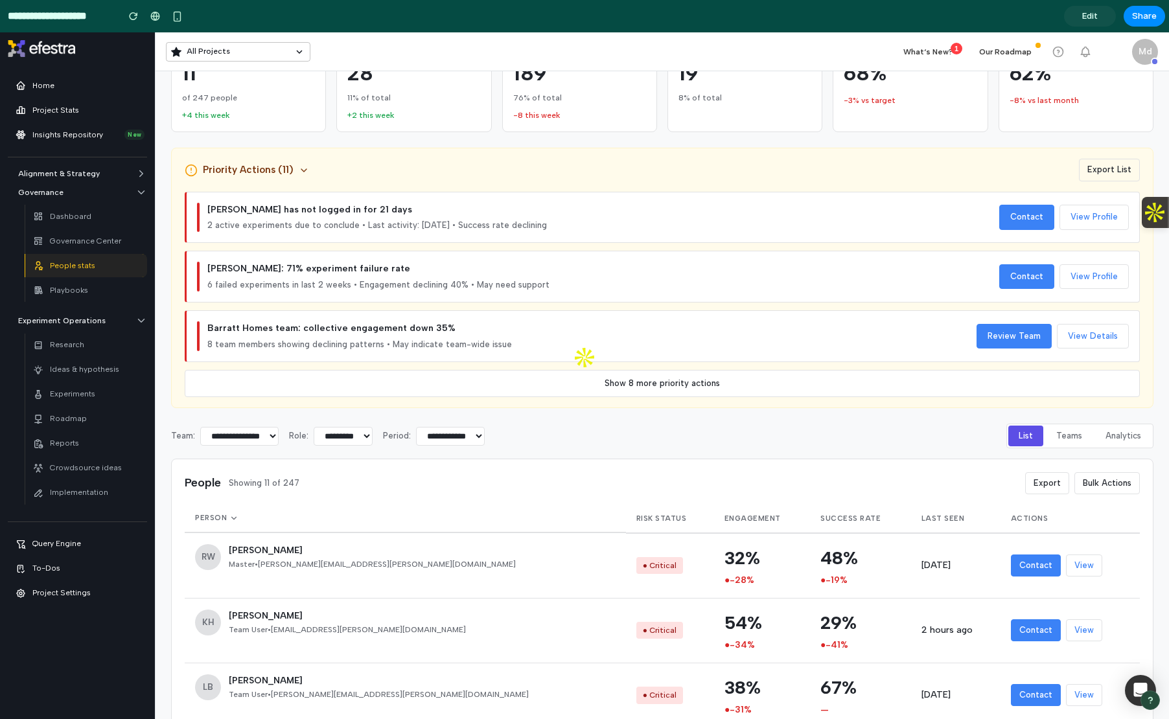
scroll to position [205, 0]
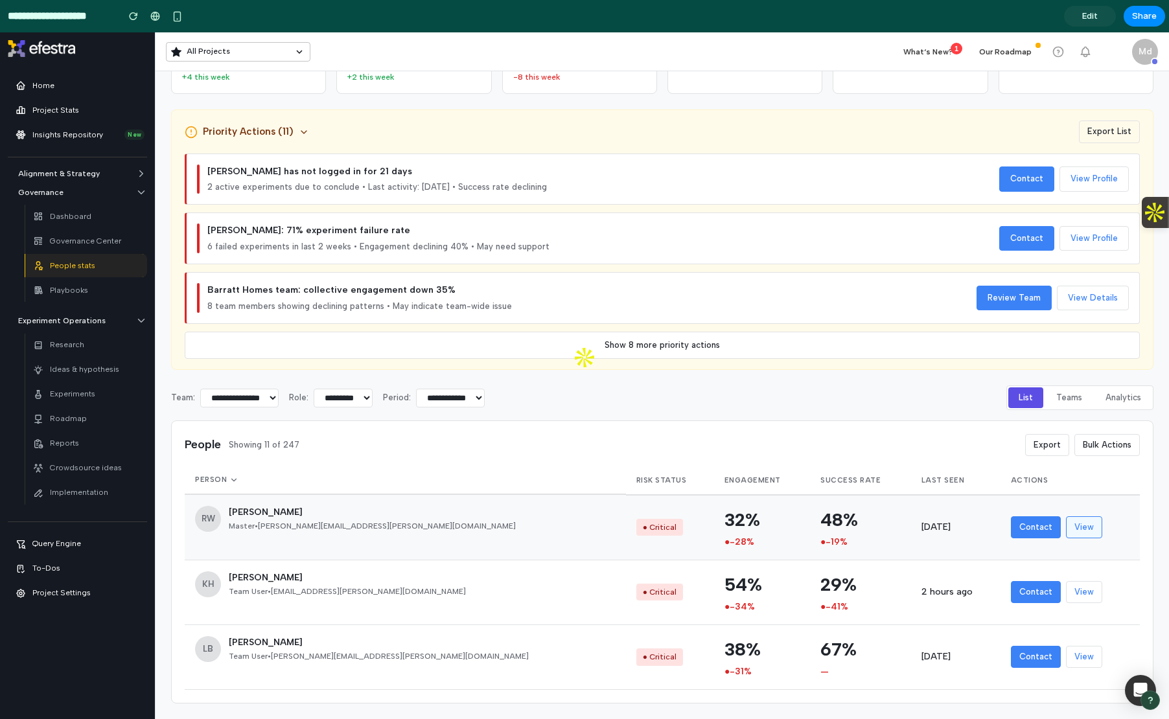
click at [1066, 528] on button "View" at bounding box center [1084, 528] width 36 height 22
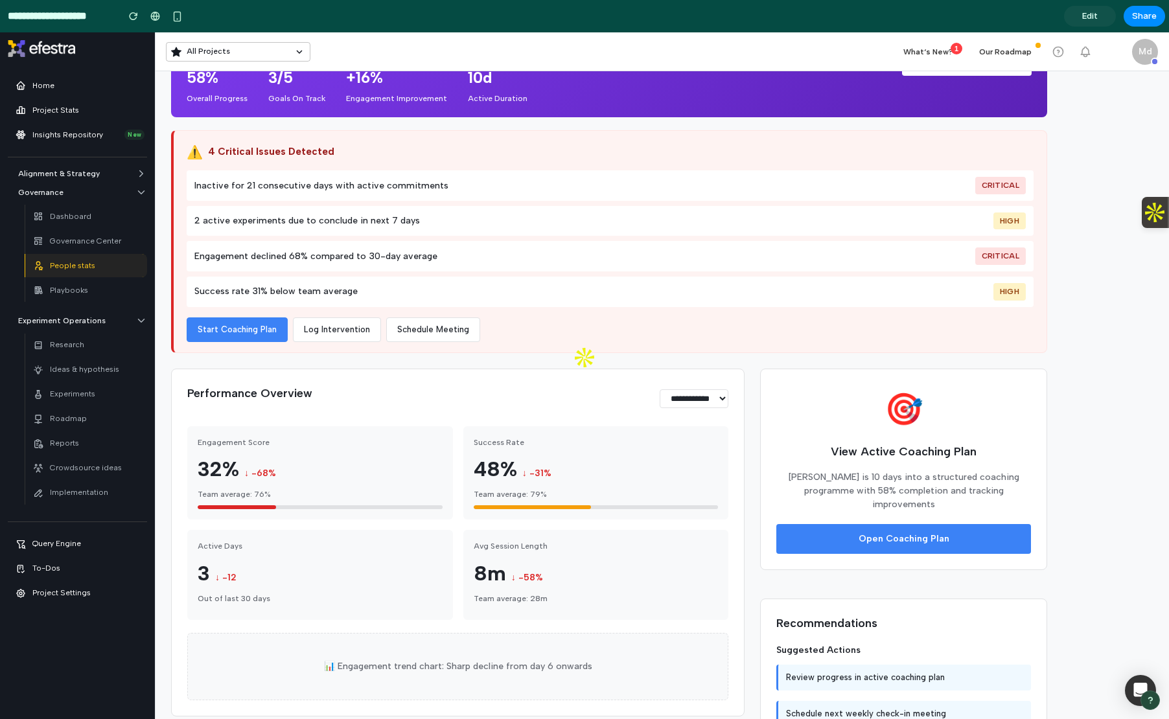
scroll to position [276, 0]
click at [867, 524] on button "Open Coaching Plan" at bounding box center [903, 539] width 255 height 30
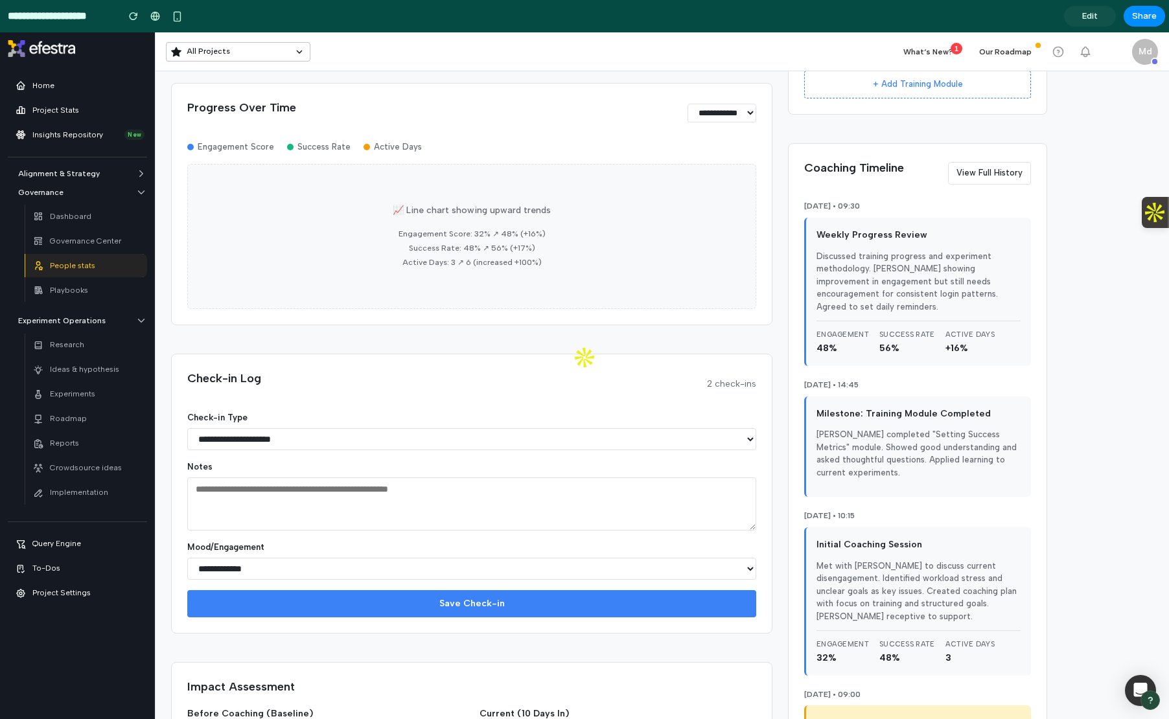
scroll to position [560, 0]
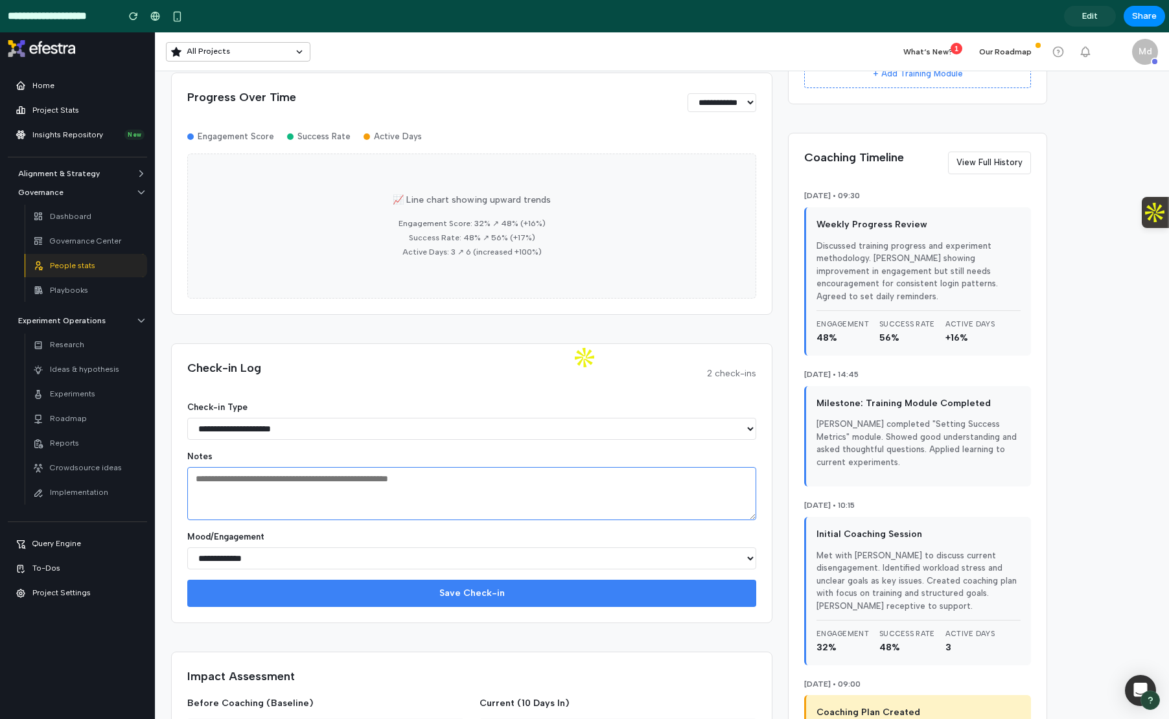
click at [248, 507] on textarea at bounding box center [471, 493] width 569 height 53
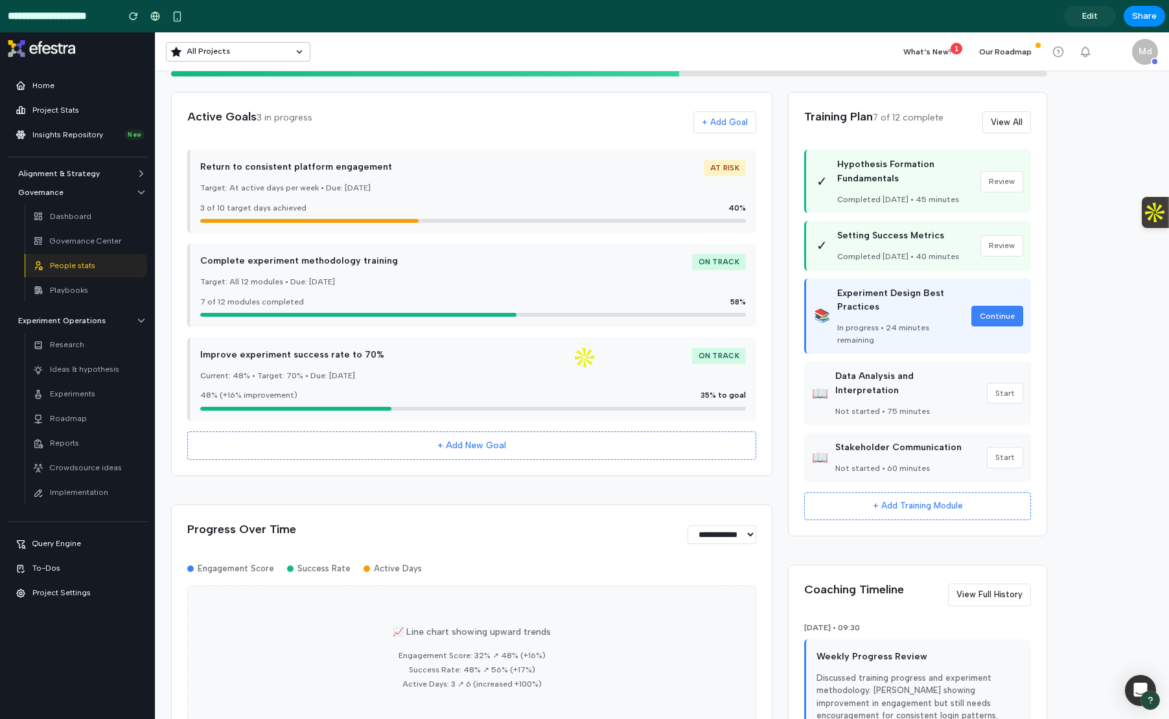
scroll to position [0, 0]
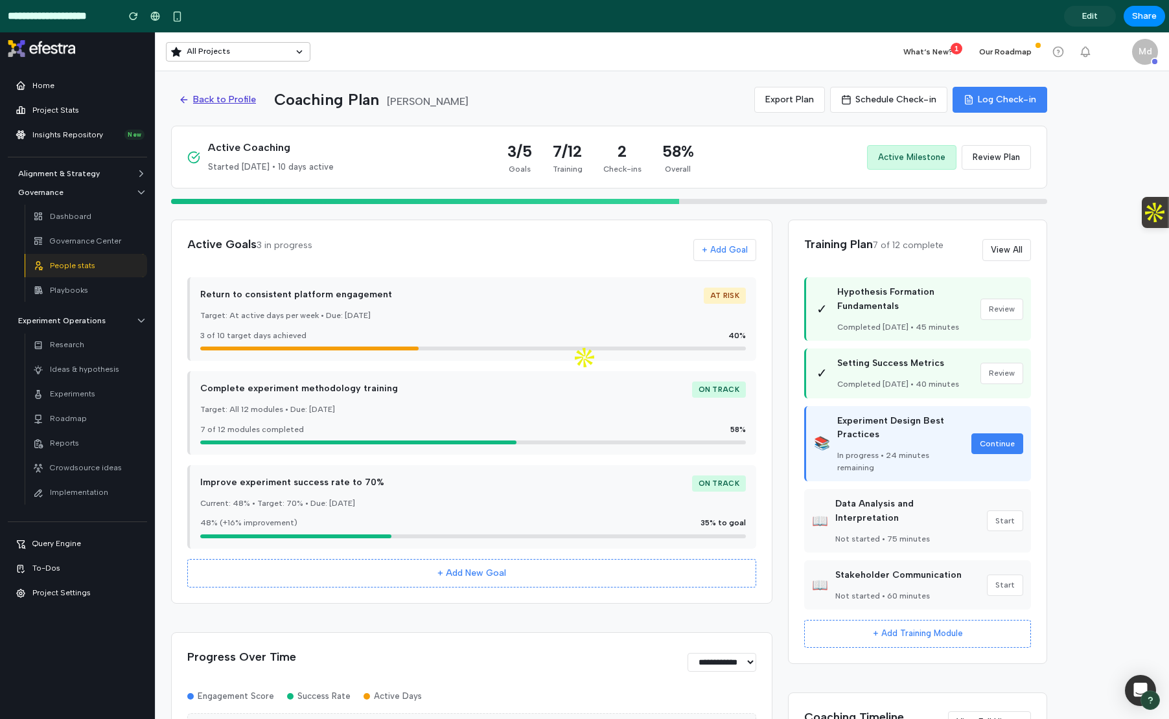
click at [224, 104] on button "Back to Profile" at bounding box center [217, 99] width 93 height 25
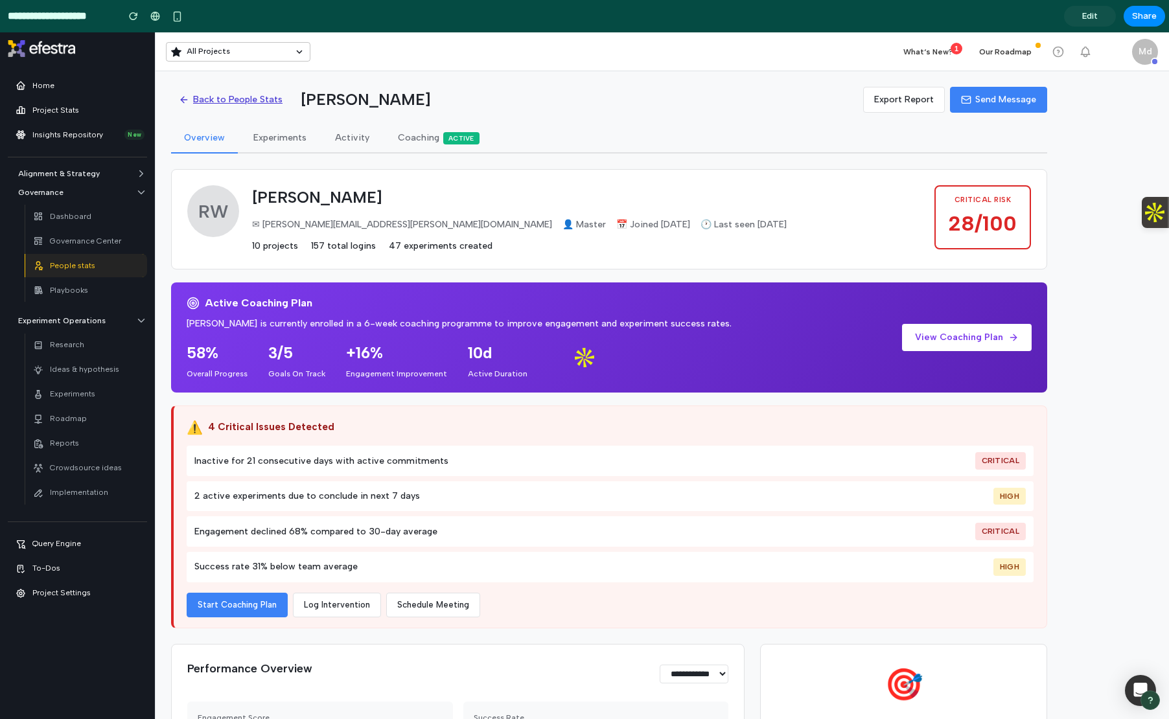
click at [209, 100] on button "Back to People Stats" at bounding box center [230, 99] width 119 height 25
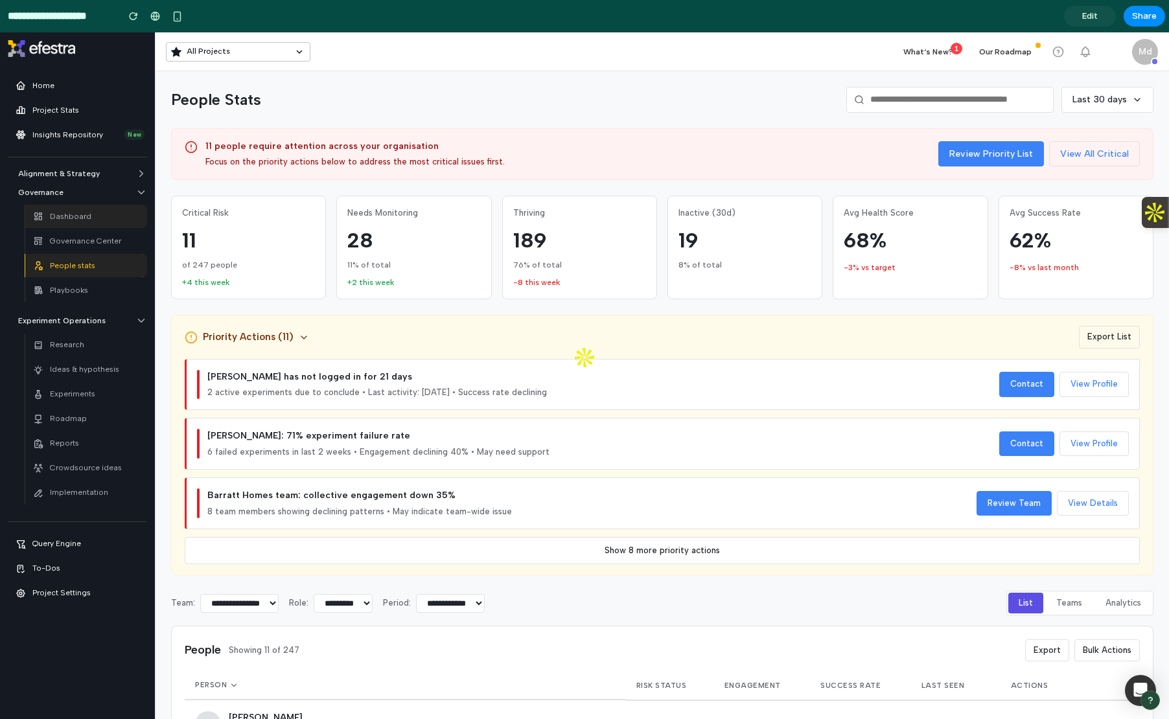
click at [84, 220] on p "Dashboard" at bounding box center [70, 217] width 41 height 12
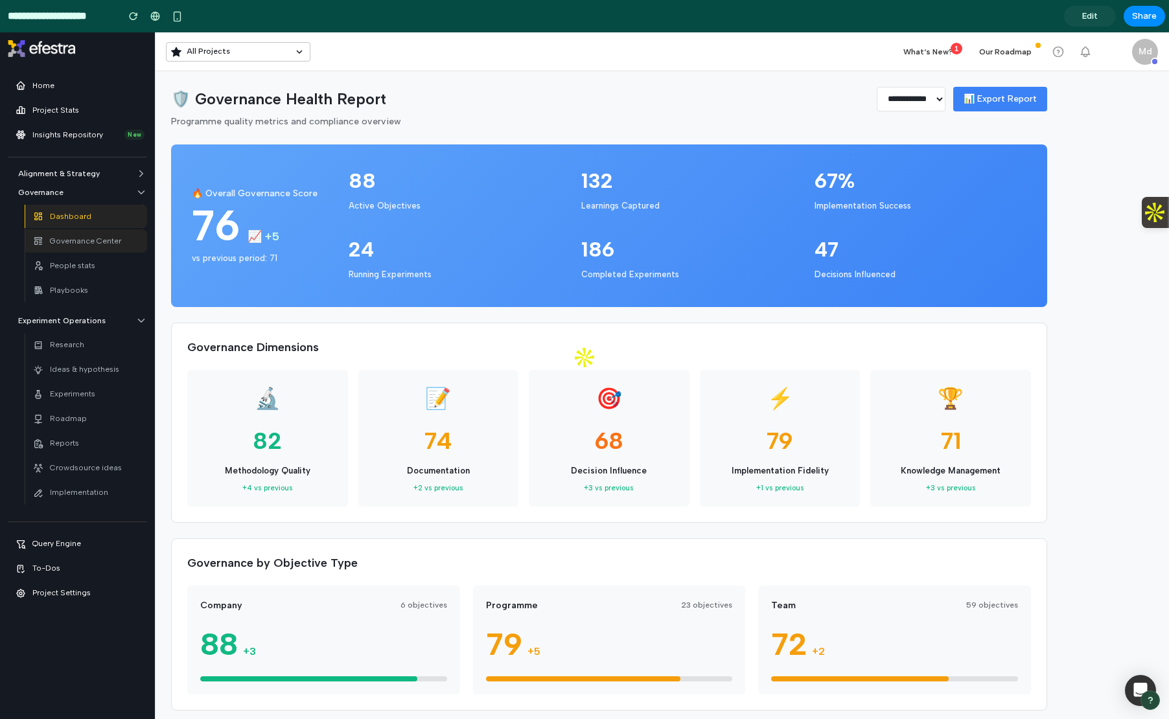
click at [86, 245] on p "Governance Center" at bounding box center [85, 241] width 71 height 12
click at [81, 260] on p "People stats" at bounding box center [72, 266] width 45 height 12
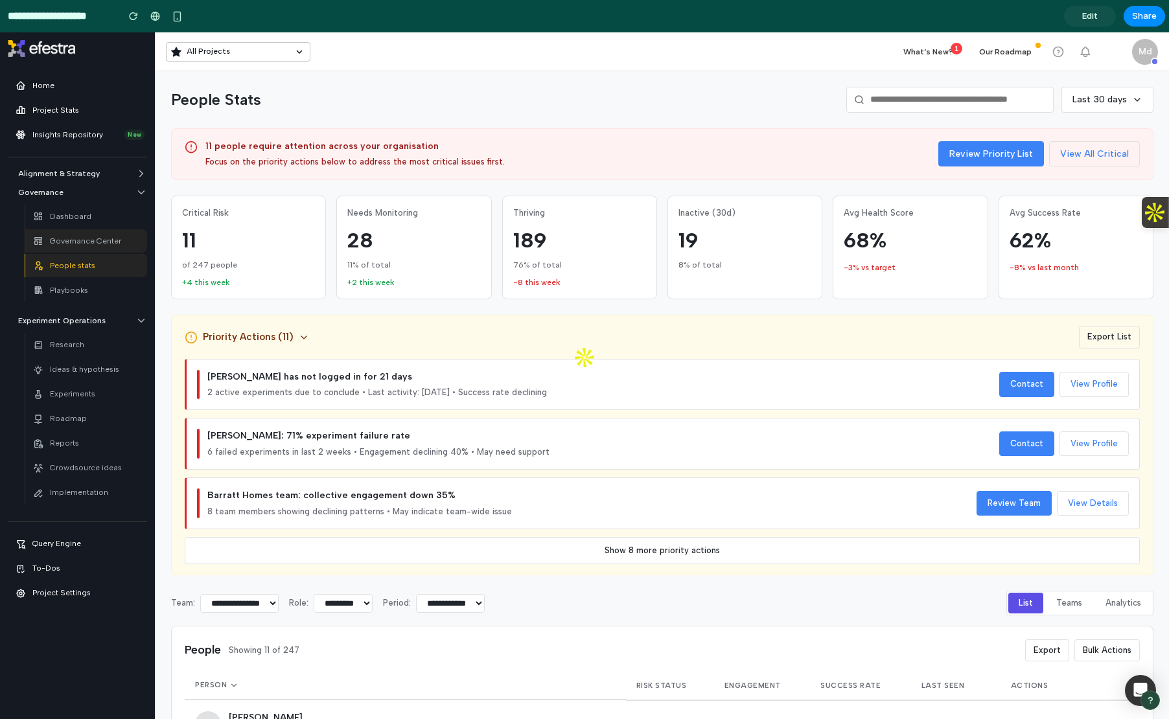
click at [81, 237] on p "Governance Center" at bounding box center [85, 241] width 71 height 12
click at [82, 219] on p "Dashboard" at bounding box center [70, 217] width 41 height 12
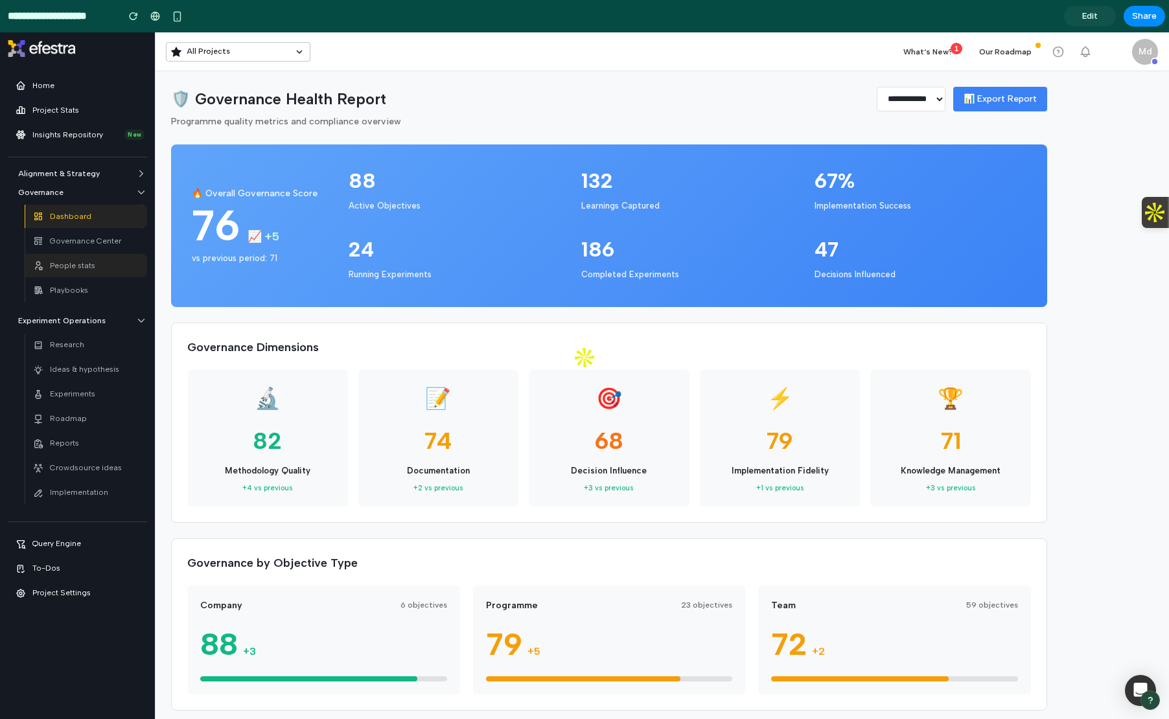
click at [84, 268] on p "People stats" at bounding box center [72, 266] width 45 height 12
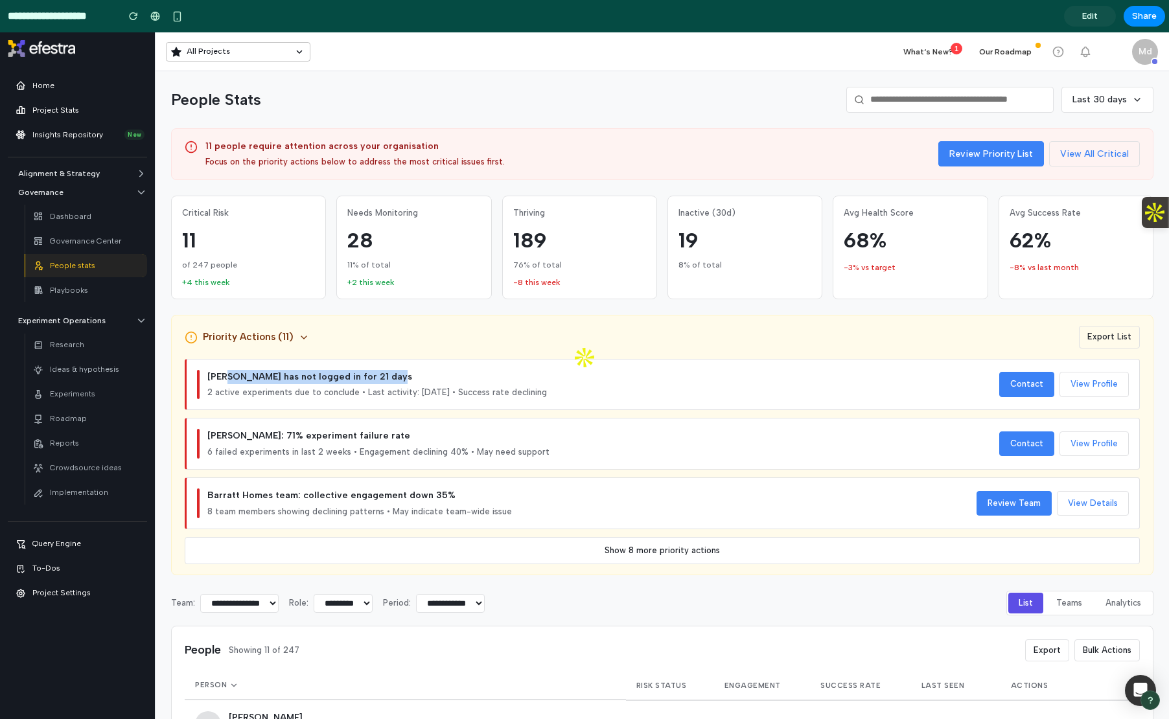
drag, startPoint x: 226, startPoint y: 382, endPoint x: 513, endPoint y: 382, distance: 287.8
click at [518, 382] on div "[PERSON_NAME] has not logged in for 21 days" at bounding box center [603, 377] width 792 height 14
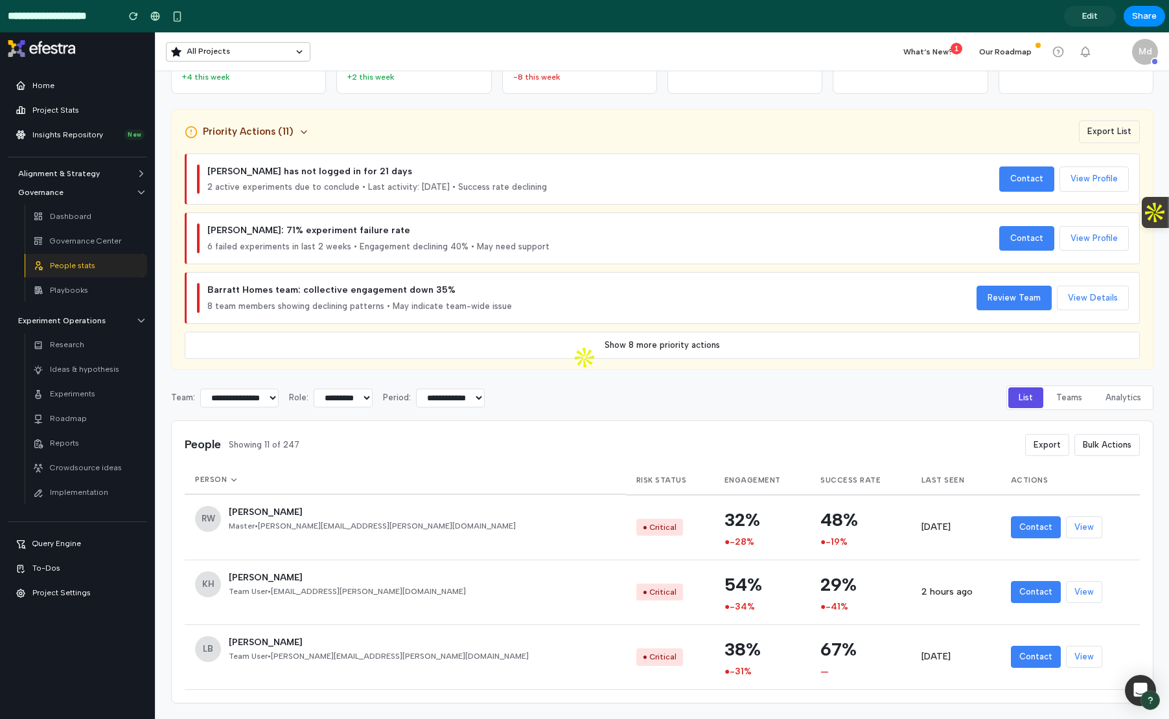
click at [888, 449] on div "People Showing 11 of 247 Export Bulk Actions" at bounding box center [662, 445] width 955 height 22
click at [1066, 528] on button "View" at bounding box center [1084, 528] width 36 height 22
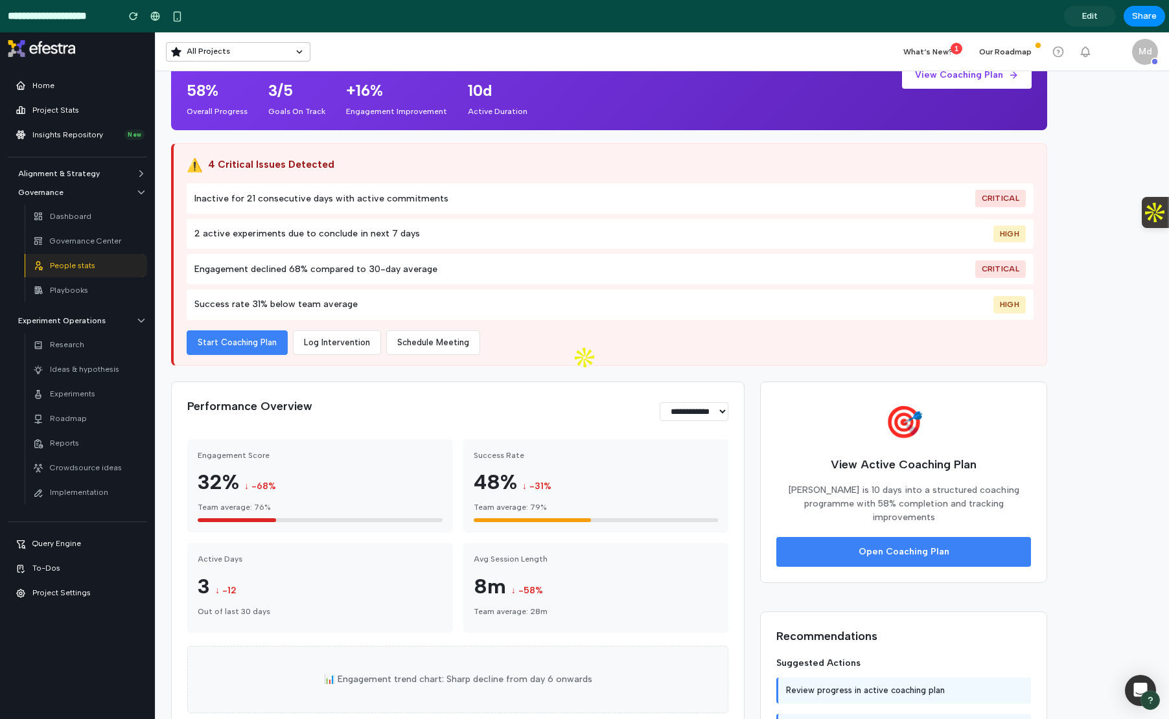
scroll to position [216, 0]
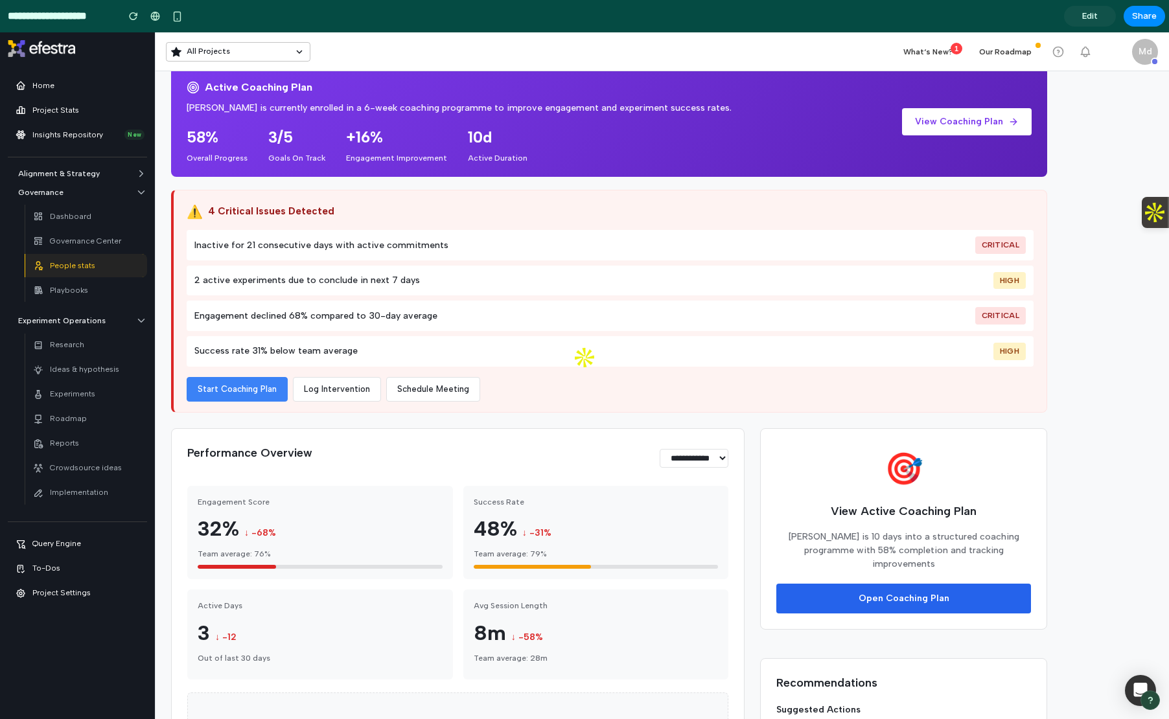
click at [957, 584] on button "Open Coaching Plan" at bounding box center [903, 599] width 255 height 30
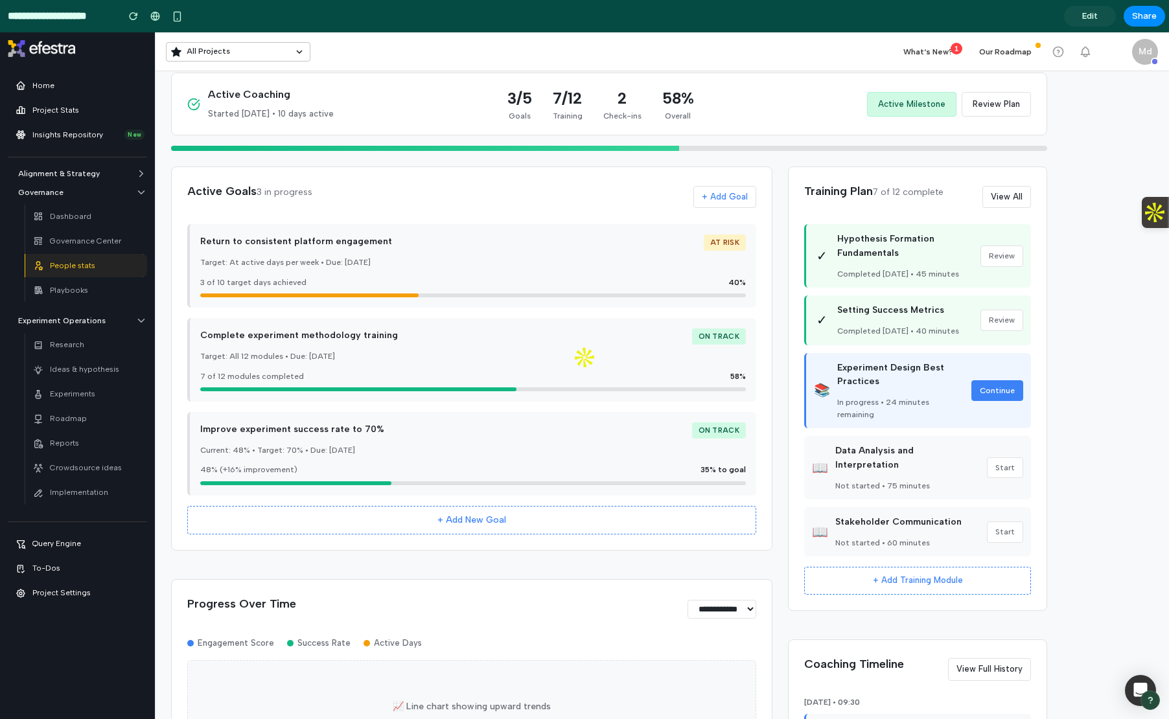
scroll to position [0, 0]
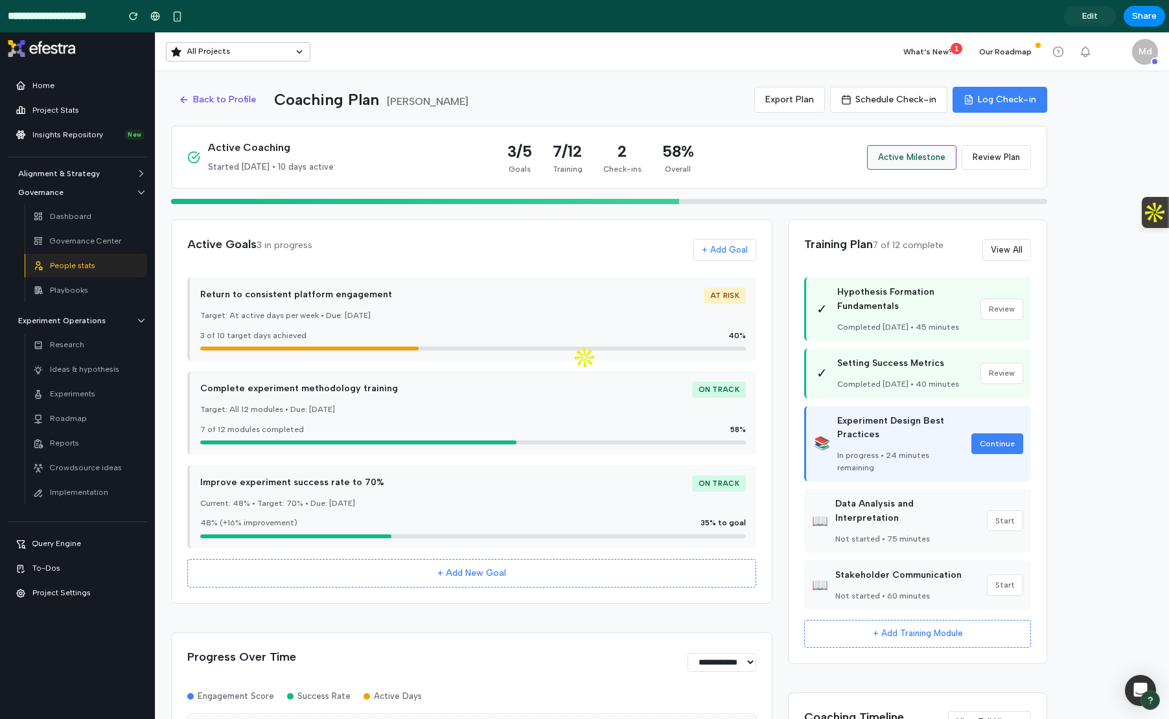
click at [930, 163] on button "Active Milestone" at bounding box center [911, 157] width 89 height 25
click at [1006, 161] on button "Review Plan" at bounding box center [996, 157] width 69 height 25
click at [100, 215] on div "Dashboard" at bounding box center [86, 216] width 106 height 18
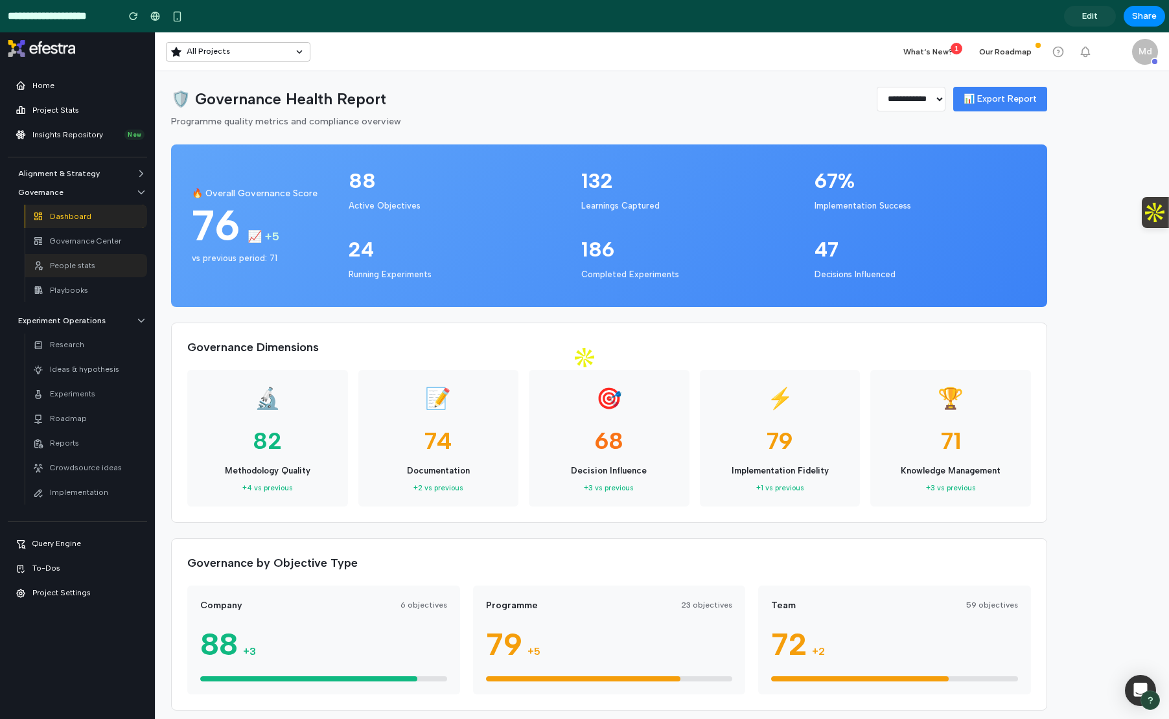
click at [80, 272] on div "People stats" at bounding box center [64, 266] width 62 height 18
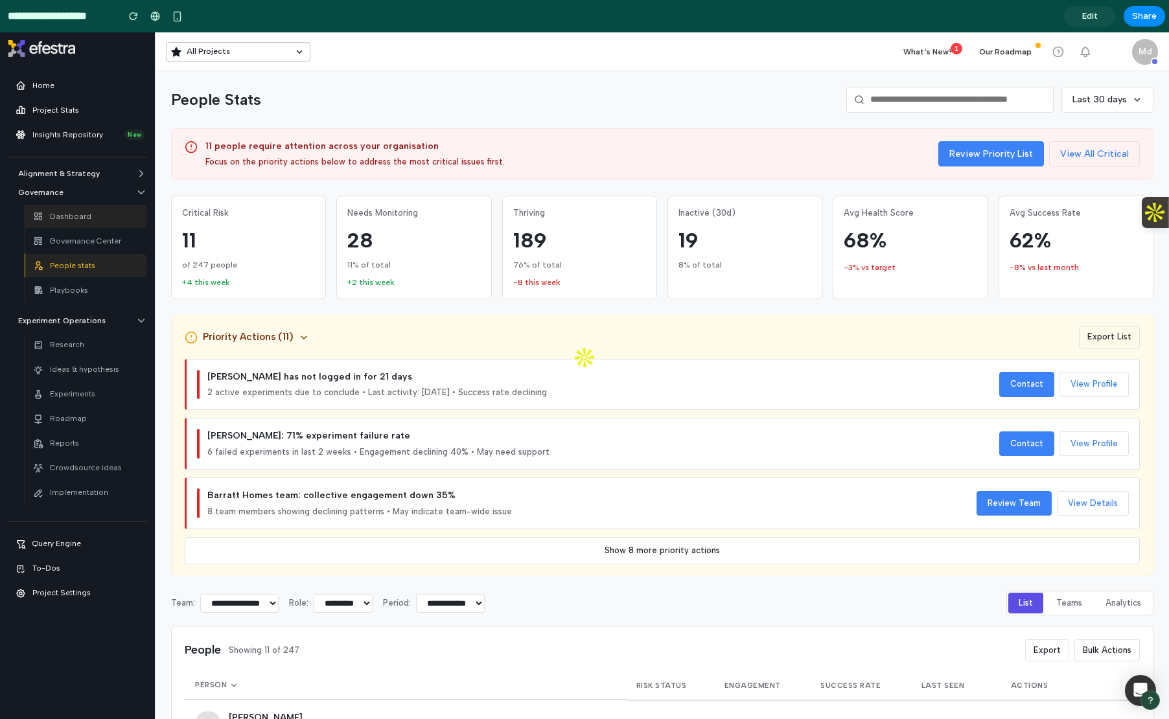
click at [112, 206] on link "Dashboard" at bounding box center [86, 216] width 122 height 23
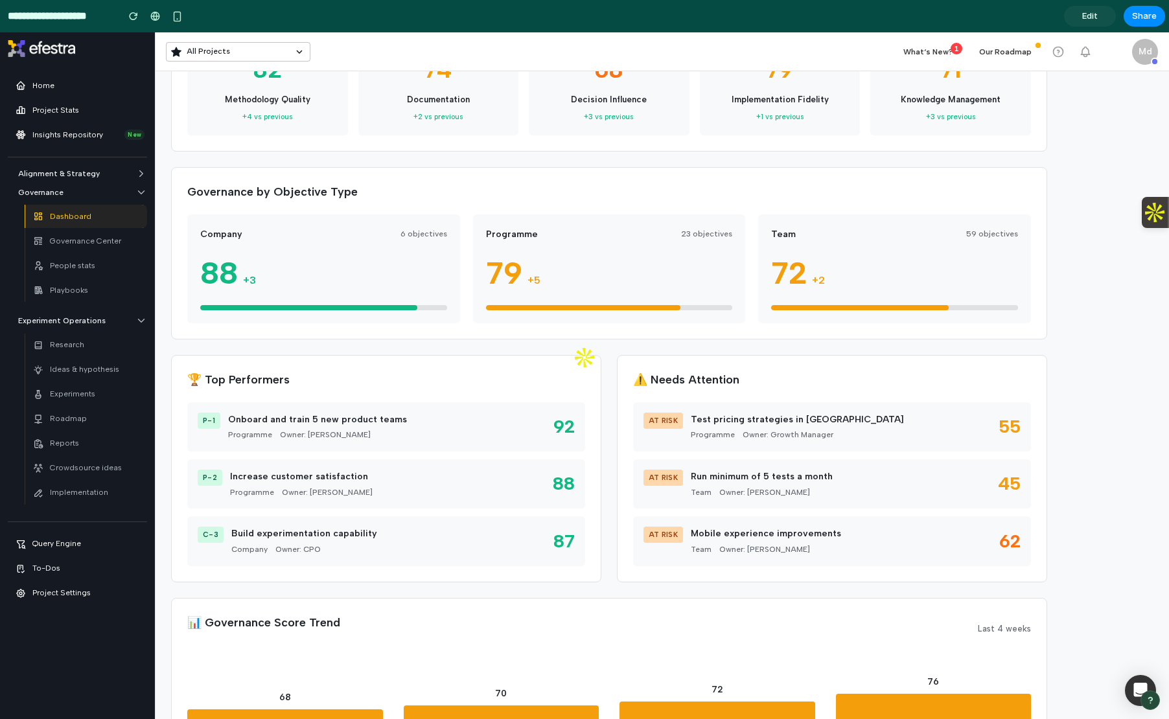
scroll to position [380, 0]
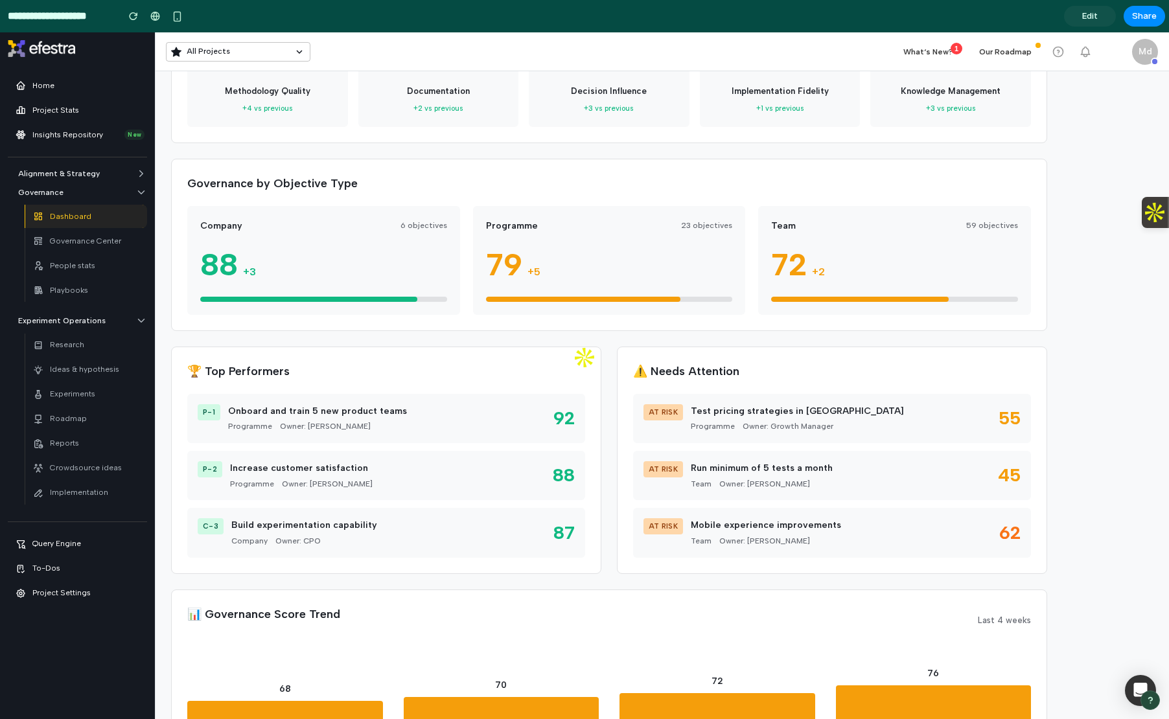
drag, startPoint x: 215, startPoint y: 235, endPoint x: 295, endPoint y: 244, distance: 80.2
click at [294, 239] on div "Company 6 objectives 88 +3" at bounding box center [323, 260] width 273 height 109
click at [253, 265] on div "88 +3" at bounding box center [323, 264] width 247 height 48
drag, startPoint x: 535, startPoint y: 270, endPoint x: 587, endPoint y: 270, distance: 52.5
click at [583, 270] on div "79 +5" at bounding box center [609, 264] width 247 height 48
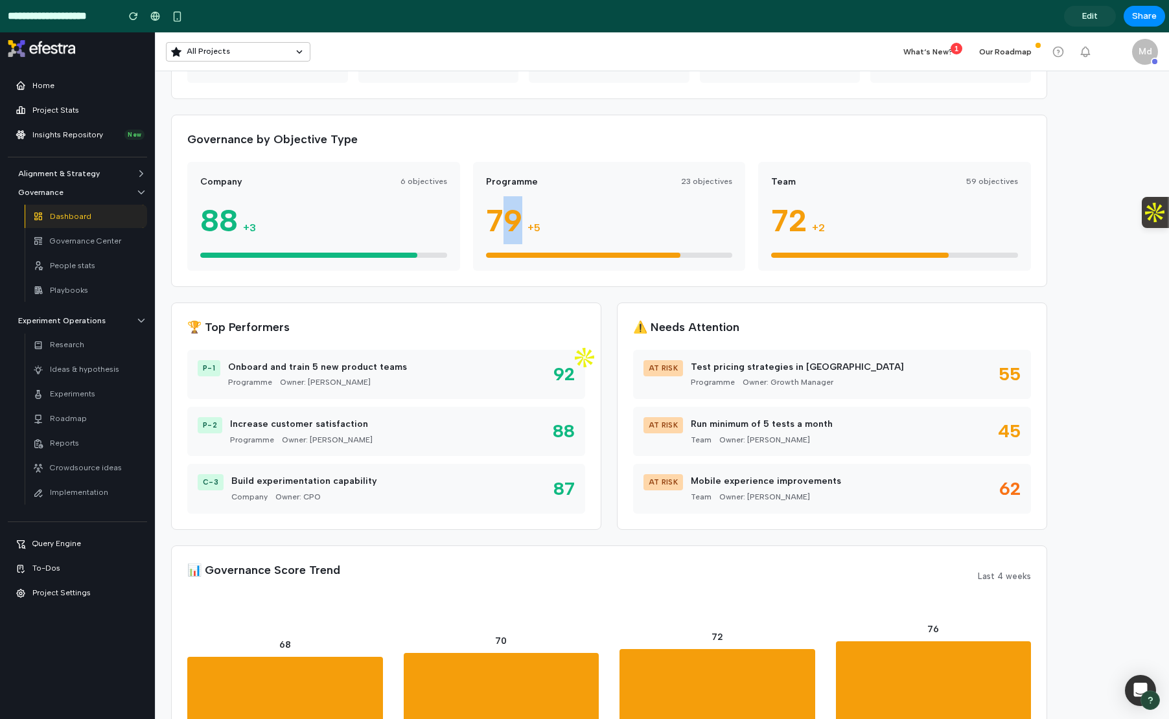
scroll to position [426, 0]
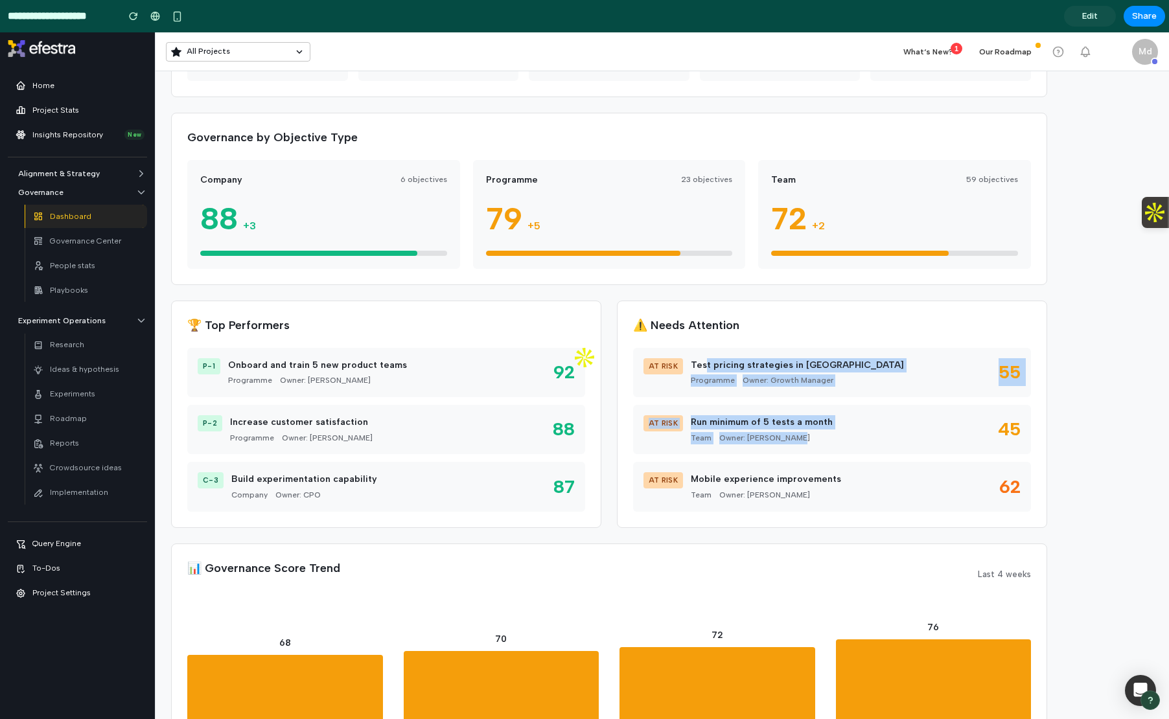
drag, startPoint x: 703, startPoint y: 358, endPoint x: 858, endPoint y: 437, distance: 173.6
click at [858, 437] on div "At Risk Test pricing strategies in [GEOGRAPHIC_DATA] Programme Owner: Growth Ma…" at bounding box center [832, 430] width 398 height 164
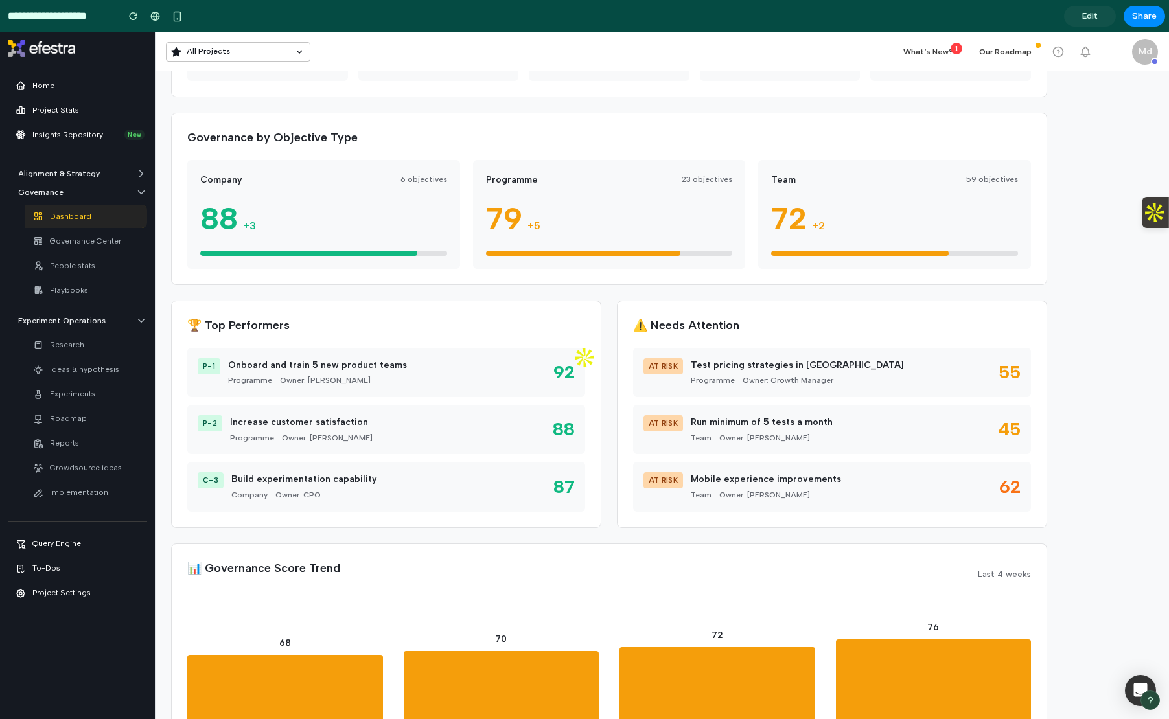
click at [700, 475] on div "Mobile experience improvements" at bounding box center [766, 479] width 150 height 14
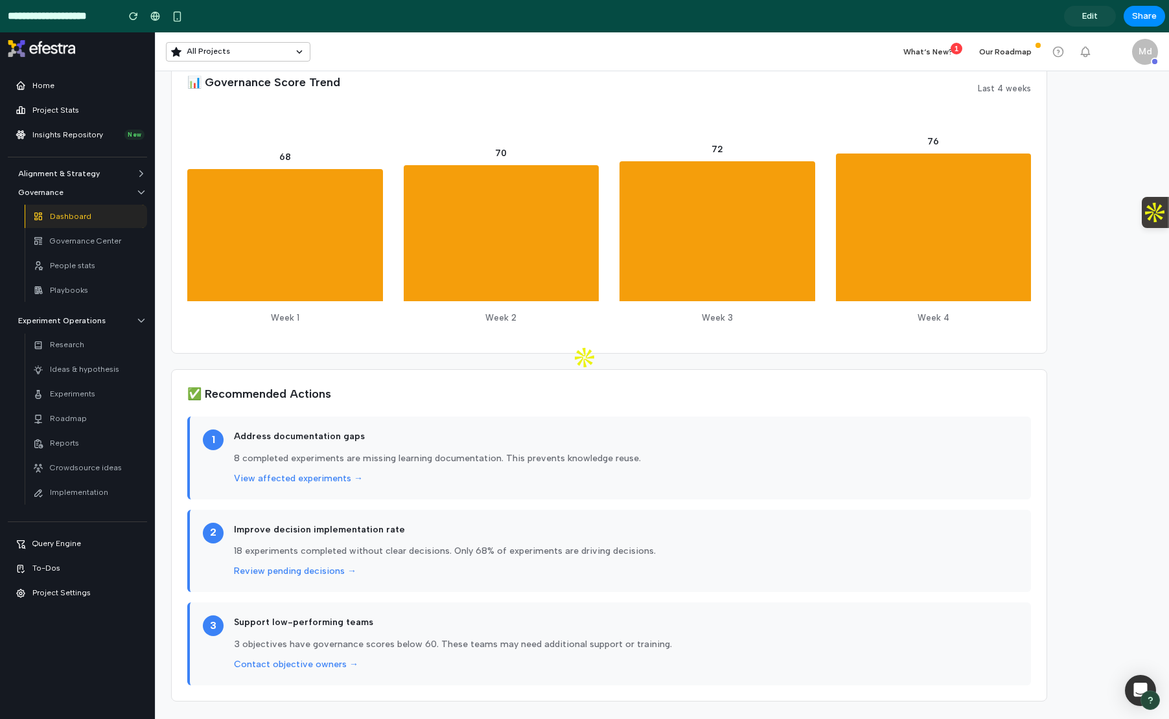
scroll to position [922, 0]
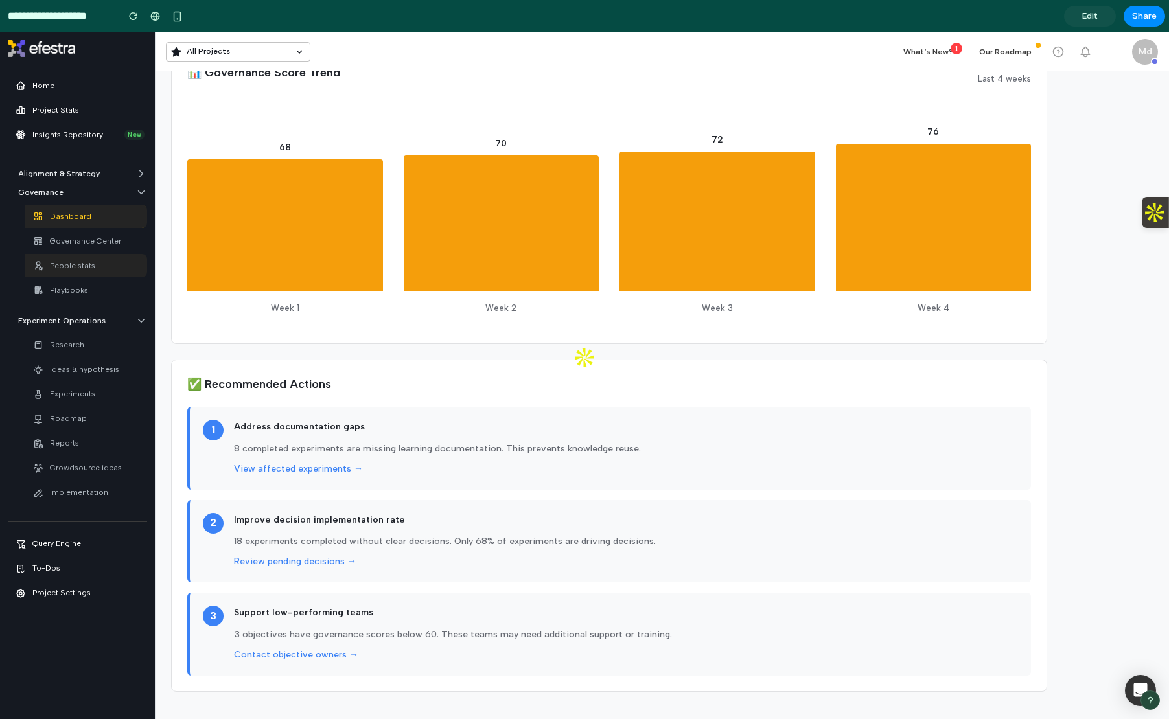
click at [74, 266] on p "People stats" at bounding box center [72, 266] width 45 height 12
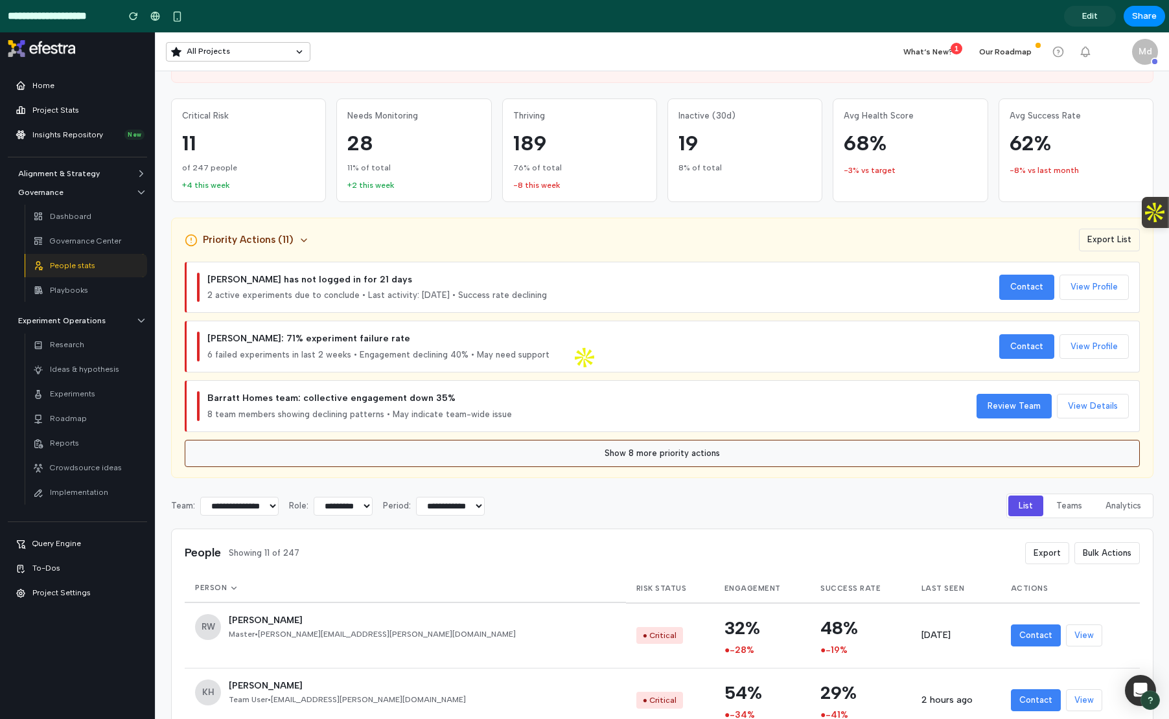
scroll to position [0, 0]
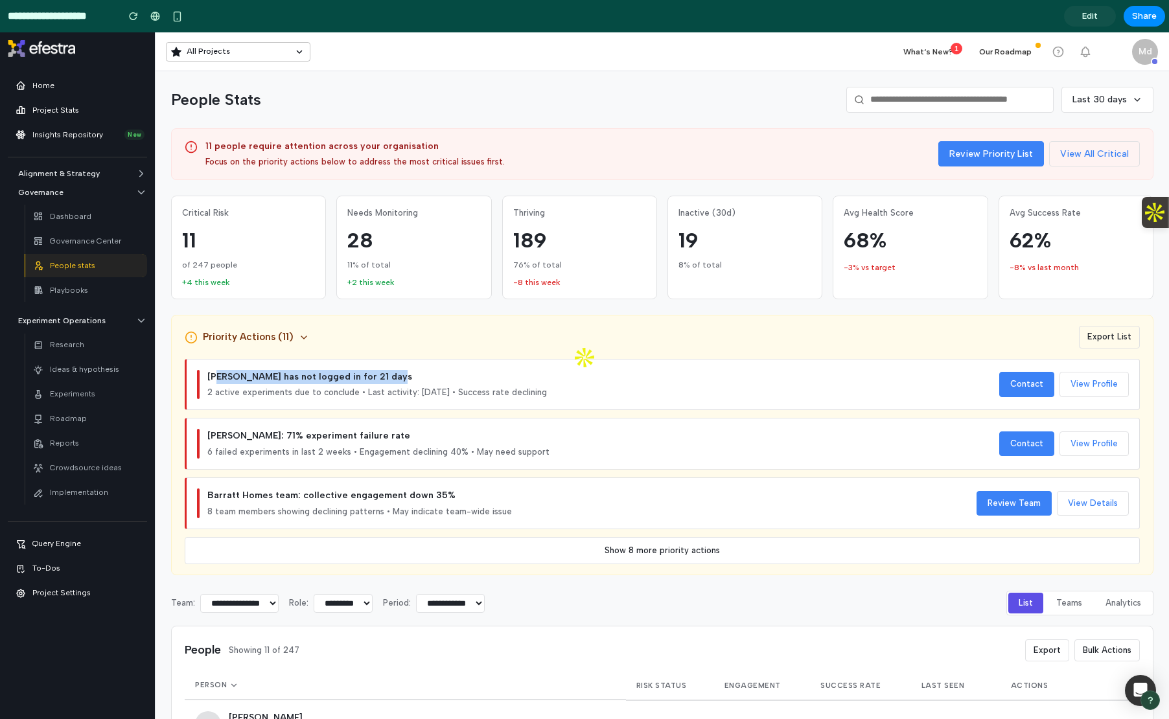
drag, startPoint x: 218, startPoint y: 380, endPoint x: 415, endPoint y: 381, distance: 197.7
click at [415, 381] on div "[PERSON_NAME] has not logged in for 21 days" at bounding box center [603, 377] width 792 height 14
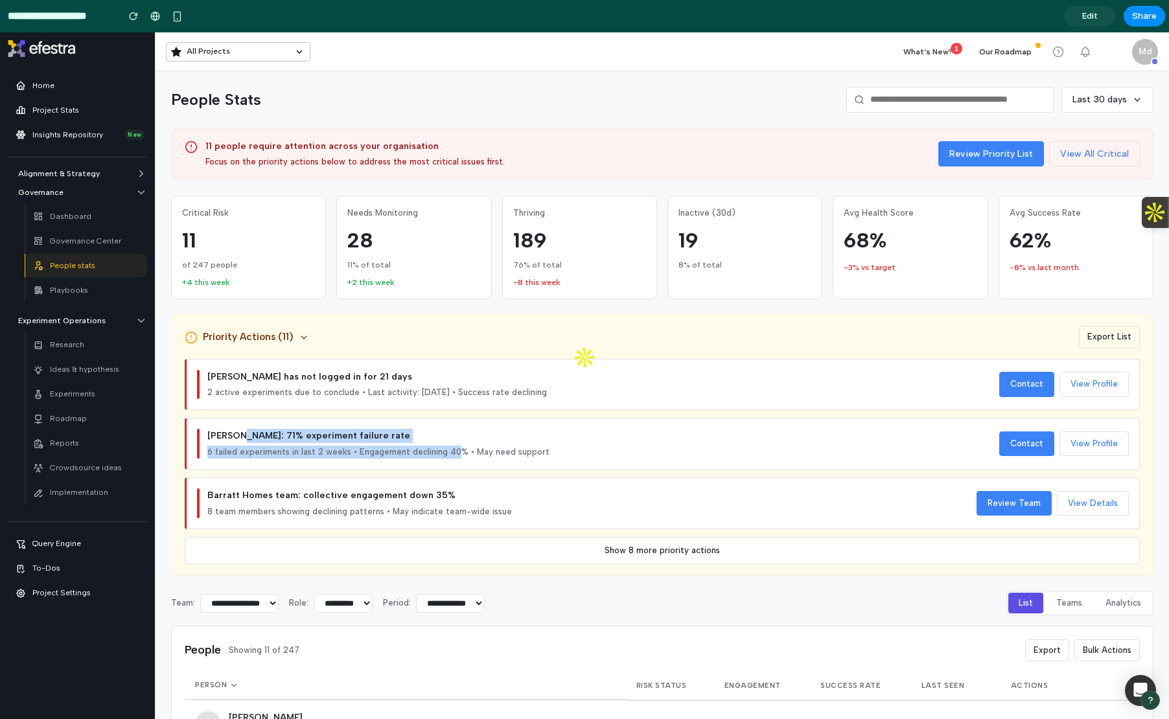
drag, startPoint x: 238, startPoint y: 432, endPoint x: 455, endPoint y: 446, distance: 217.6
click at [455, 446] on div "[PERSON_NAME]: 71% experiment failure rate 6 failed experiments in last 2 weeks…" at bounding box center [603, 444] width 792 height 30
click at [429, 441] on div "[PERSON_NAME]: 71% experiment failure rate" at bounding box center [603, 436] width 792 height 14
drag, startPoint x: 292, startPoint y: 486, endPoint x: 409, endPoint y: 485, distance: 116.7
click at [409, 485] on div "Barratt Homes team: collective engagement down 35% 8 team members showing decli…" at bounding box center [662, 504] width 955 height 52
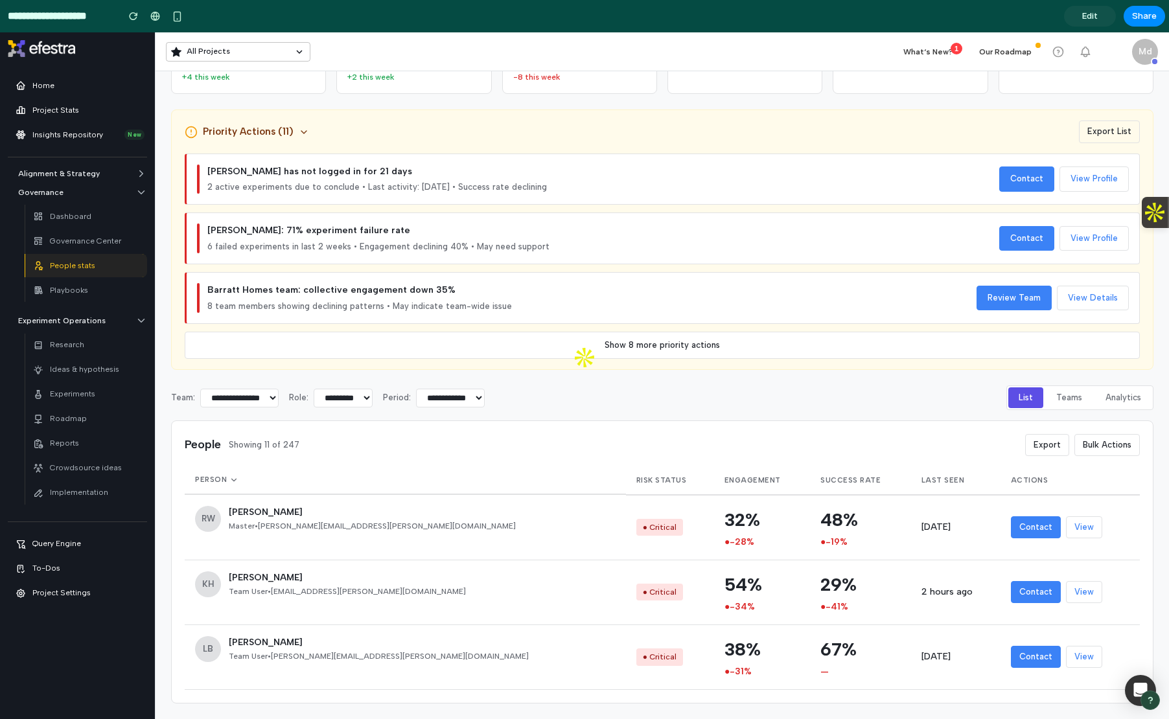
scroll to position [204, 0]
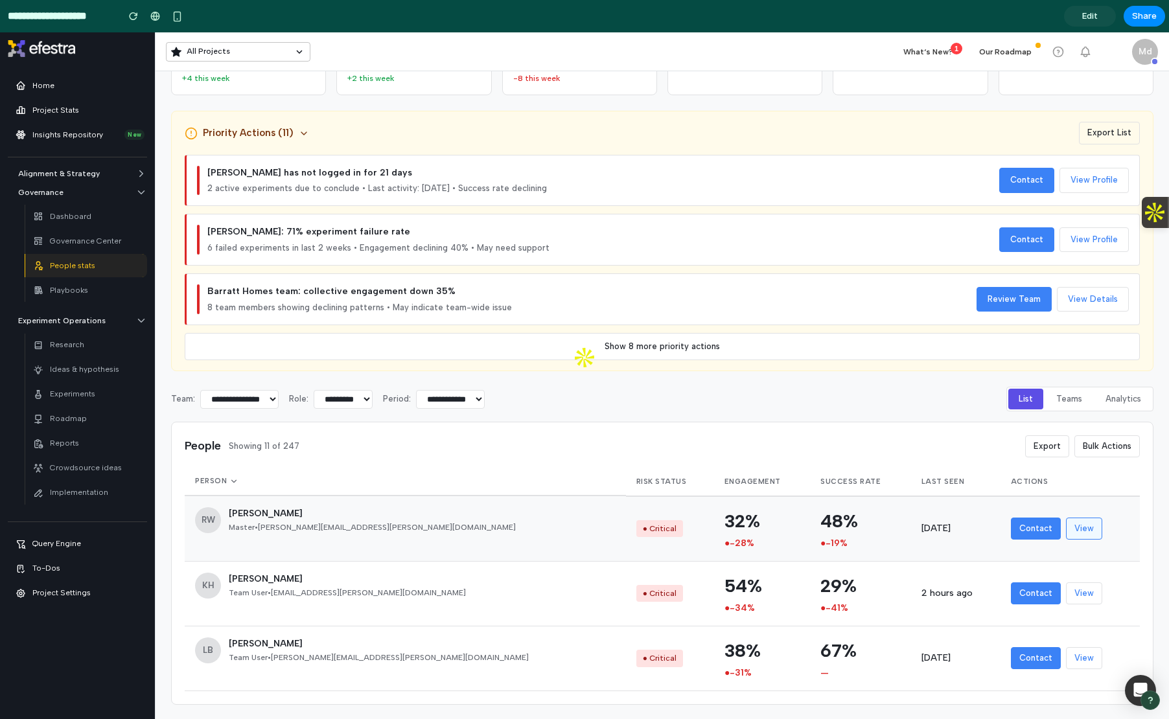
click at [1066, 532] on button "View" at bounding box center [1084, 529] width 36 height 22
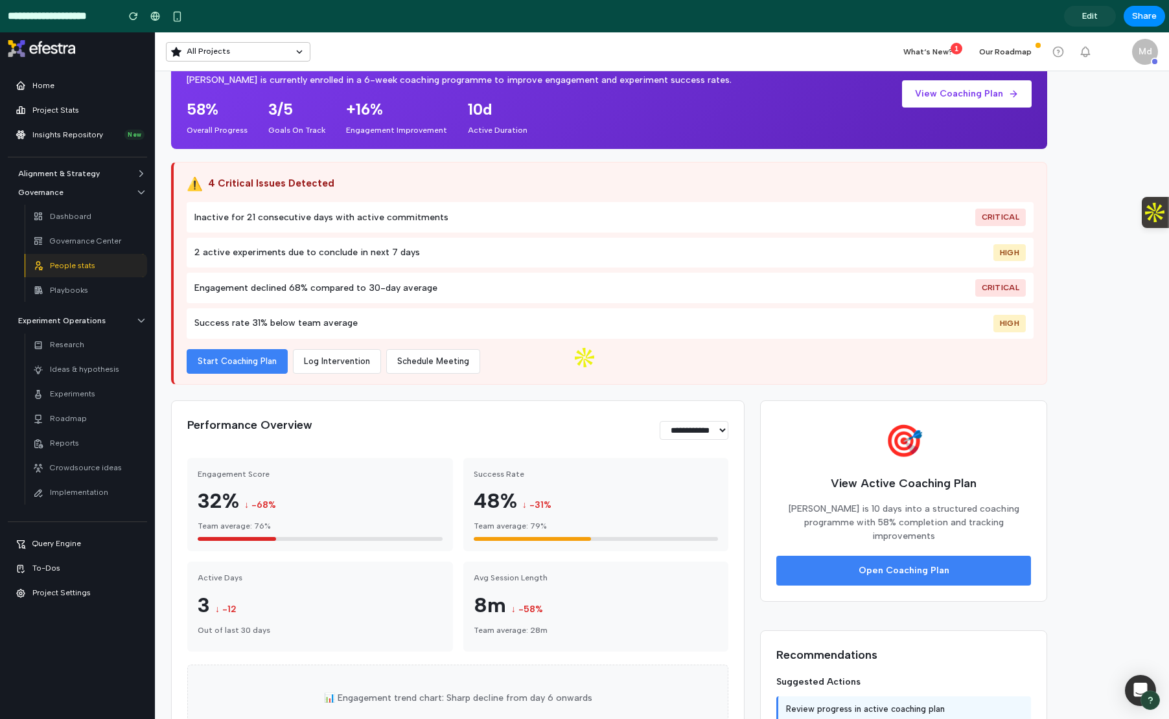
scroll to position [261, 0]
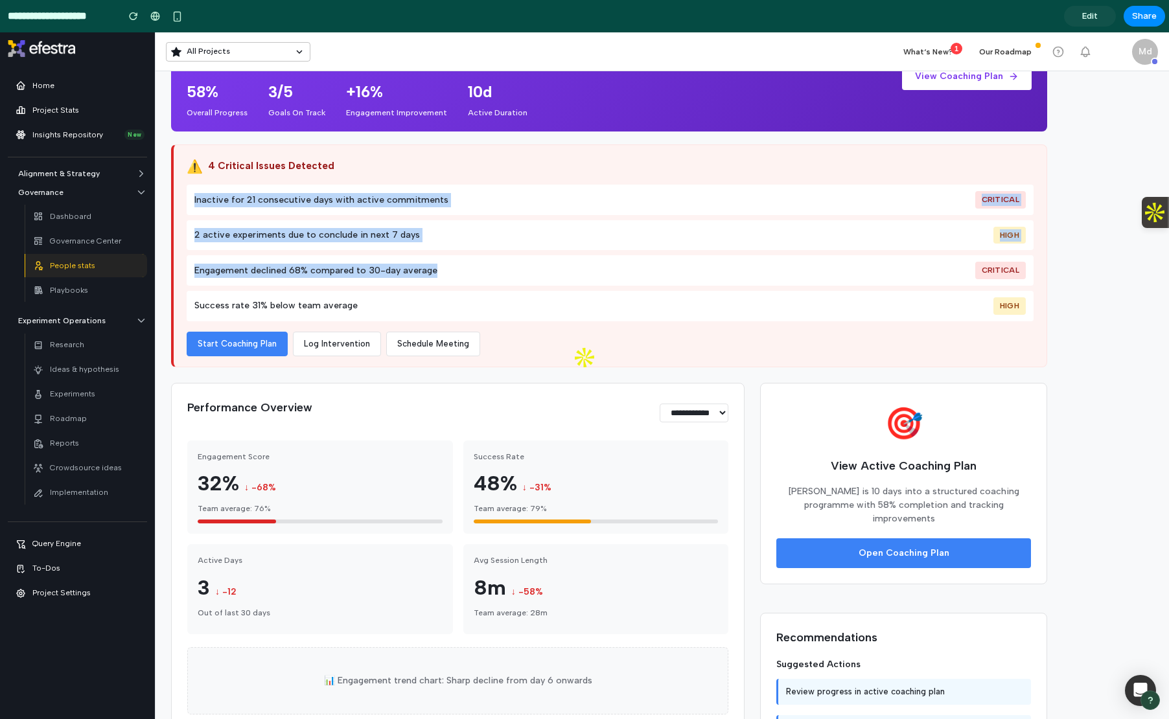
drag, startPoint x: 191, startPoint y: 198, endPoint x: 444, endPoint y: 280, distance: 266.5
click at [444, 280] on div "Inactive for 21 consecutive days with active commitments Critical 2 active expe…" at bounding box center [610, 253] width 847 height 136
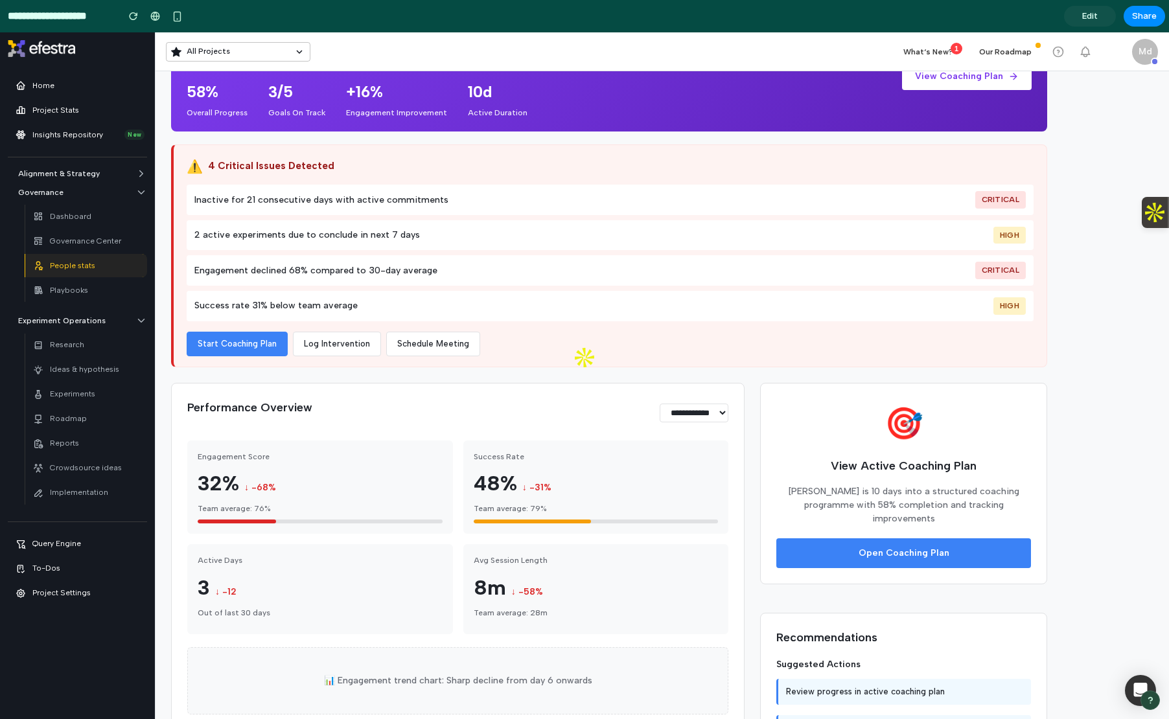
click at [279, 275] on span "Engagement declined 68% compared to 30-day average" at bounding box center [315, 271] width 243 height 14
drag, startPoint x: 183, startPoint y: 265, endPoint x: 437, endPoint y: 274, distance: 254.2
click at [437, 274] on div "⚠️ 4 Critical Issues Detected Inactive for 21 consecutive days with active comm…" at bounding box center [609, 256] width 876 height 223
drag, startPoint x: 223, startPoint y: 301, endPoint x: 339, endPoint y: 301, distance: 116.0
click at [339, 301] on span "Success rate 31% below team average" at bounding box center [275, 306] width 163 height 14
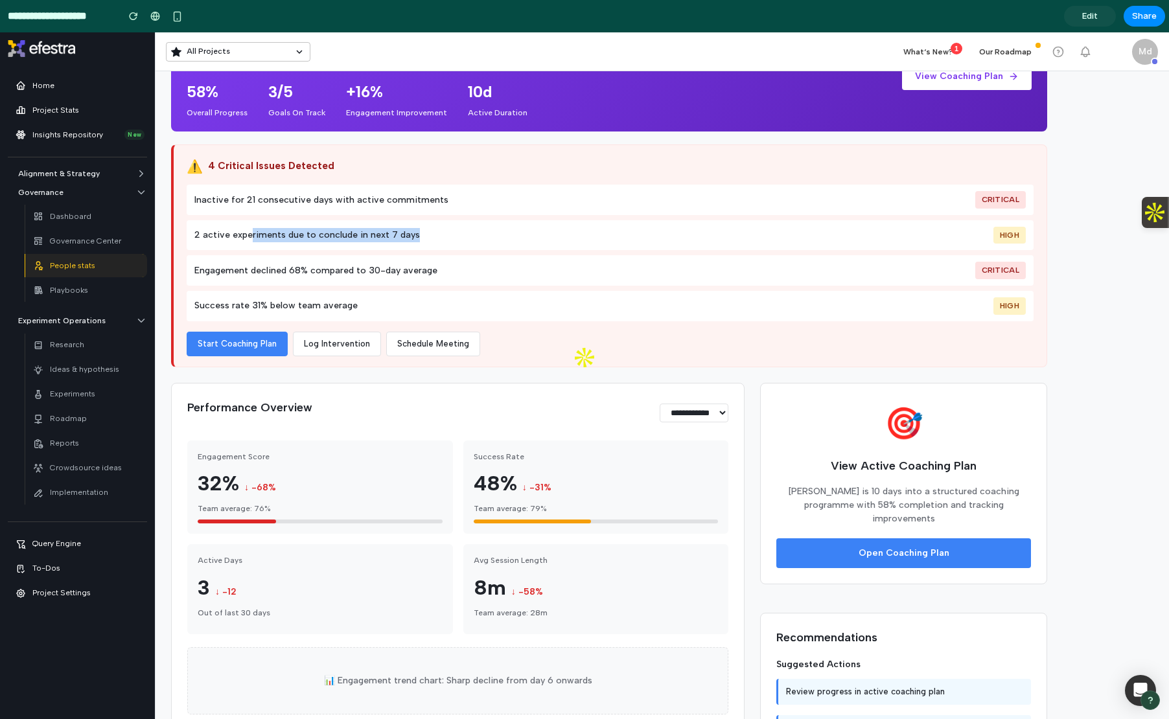
drag, startPoint x: 257, startPoint y: 242, endPoint x: 404, endPoint y: 247, distance: 147.2
click at [404, 247] on div "2 active experiments due to conclude in next 7 days High" at bounding box center [610, 235] width 847 height 30
drag, startPoint x: 445, startPoint y: 200, endPoint x: 342, endPoint y: 200, distance: 103.1
click at [342, 200] on div "Inactive for 21 consecutive days with active commitments Critical" at bounding box center [610, 200] width 847 height 30
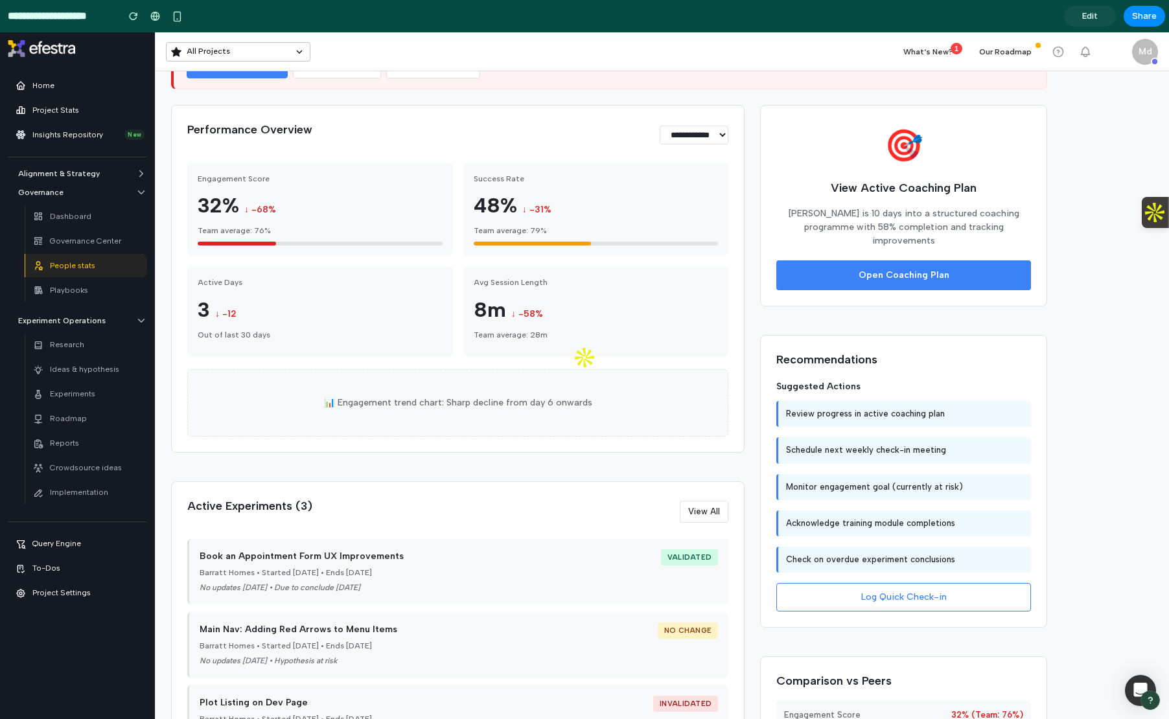
scroll to position [538, 0]
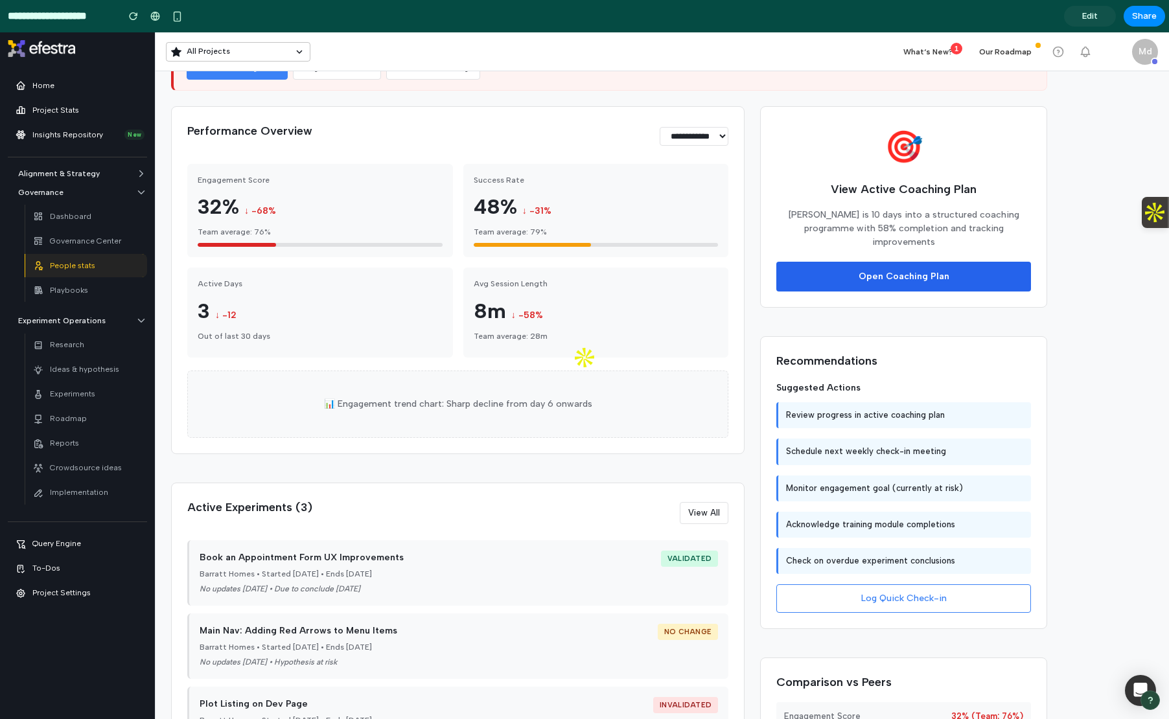
click at [865, 270] on button "Open Coaching Plan" at bounding box center [903, 277] width 255 height 30
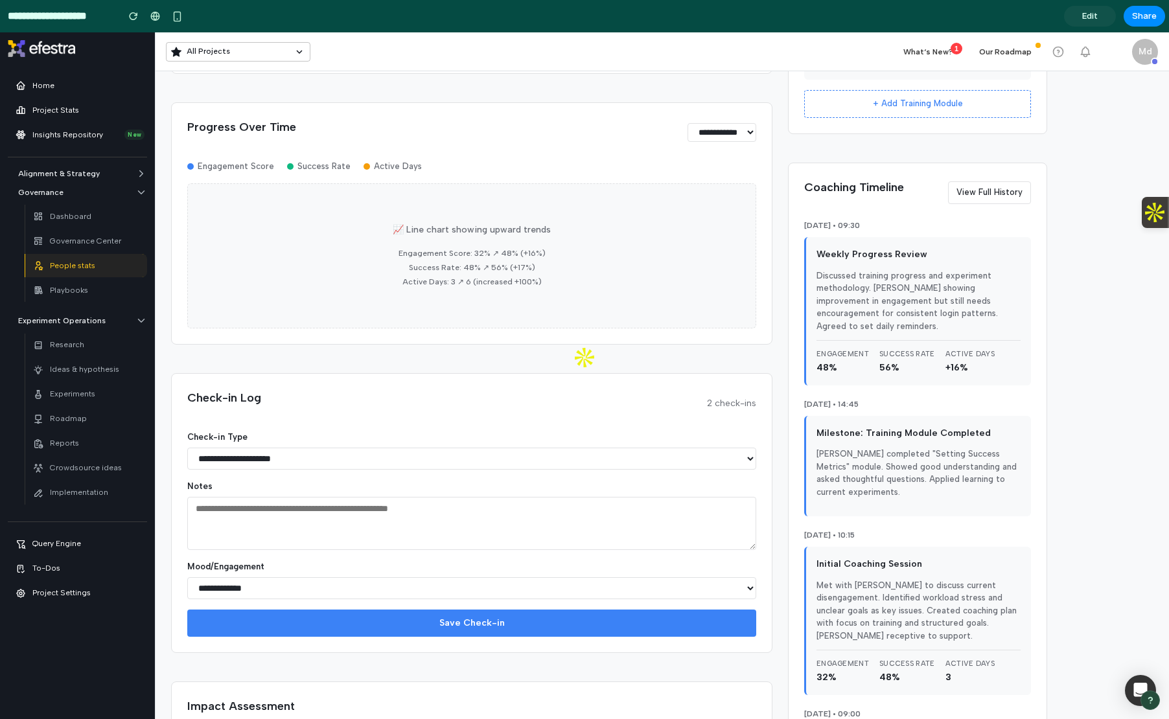
scroll to position [584, 0]
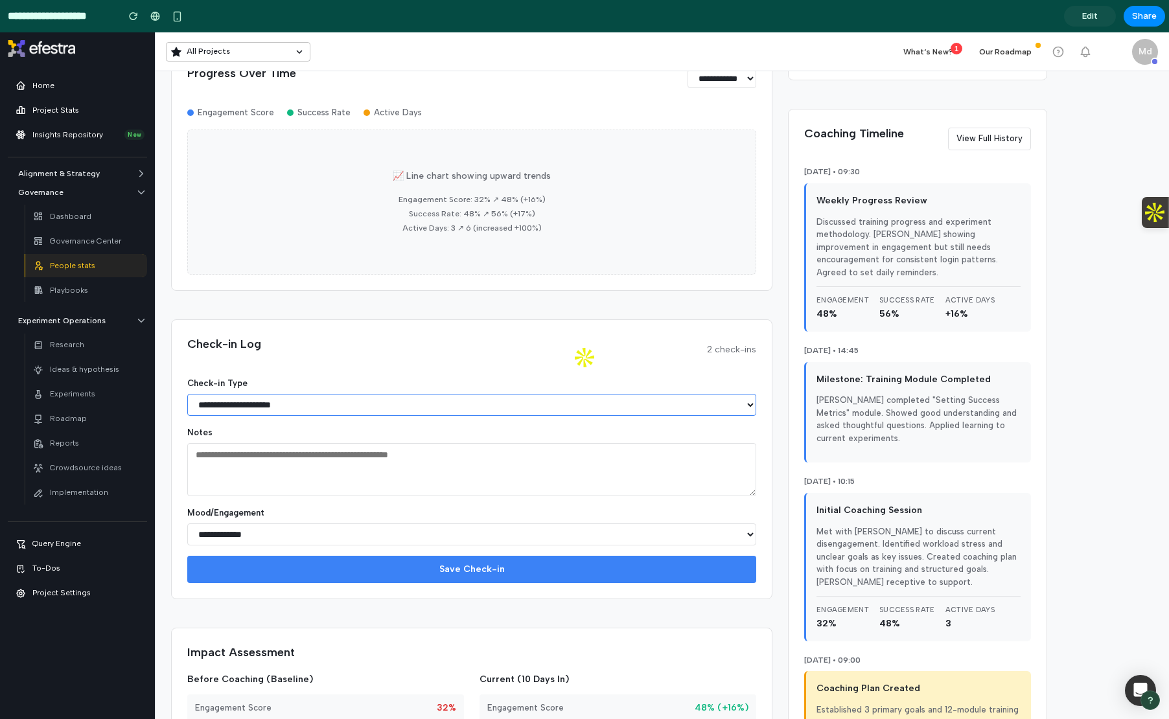
click at [297, 408] on select "**********" at bounding box center [471, 405] width 569 height 22
select select "**********"
click at [187, 394] on select "**********" at bounding box center [471, 405] width 569 height 22
click at [248, 462] on textarea at bounding box center [471, 469] width 569 height 53
click at [273, 542] on select "**********" at bounding box center [471, 535] width 569 height 22
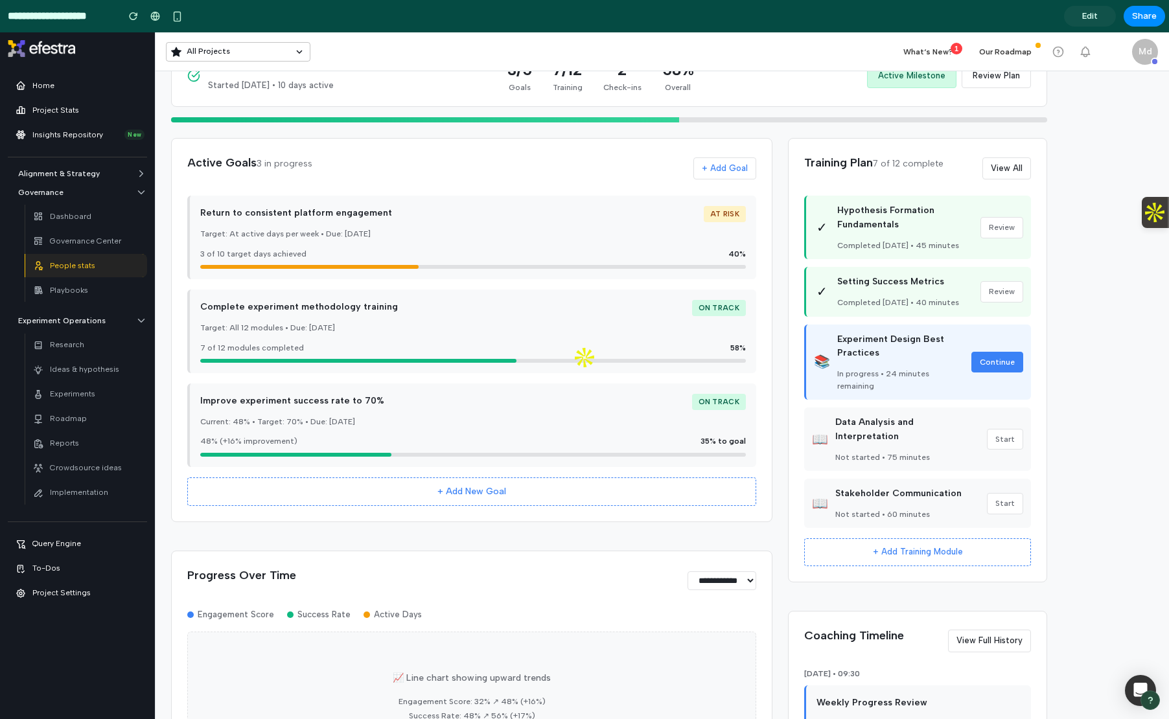
scroll to position [76, 0]
